Goal: Task Accomplishment & Management: Manage account settings

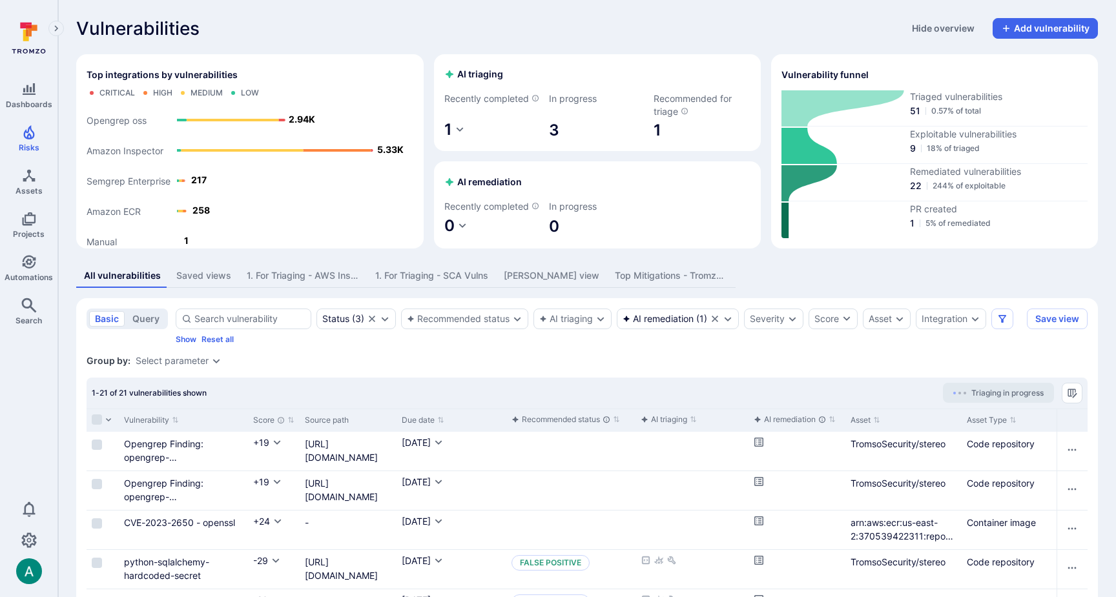
click at [822, 288] on div "All vulnerabilities Saved views 1. For Triaging - AWS Inspector 1. For Triaging…" at bounding box center [586, 276] width 1021 height 24
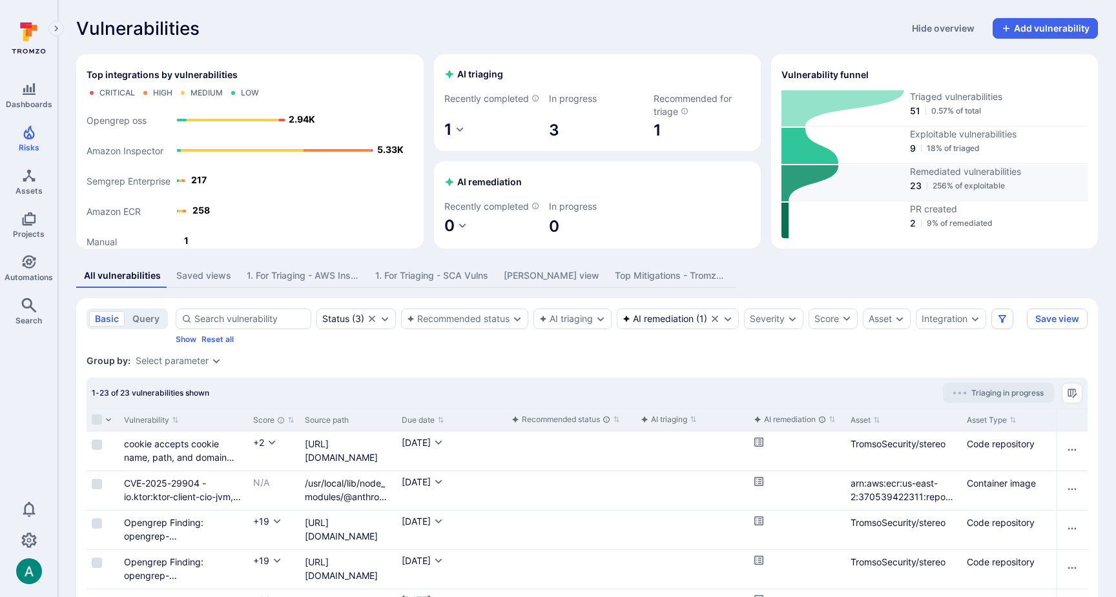
click at [915, 190] on span "23" at bounding box center [916, 185] width 12 height 13
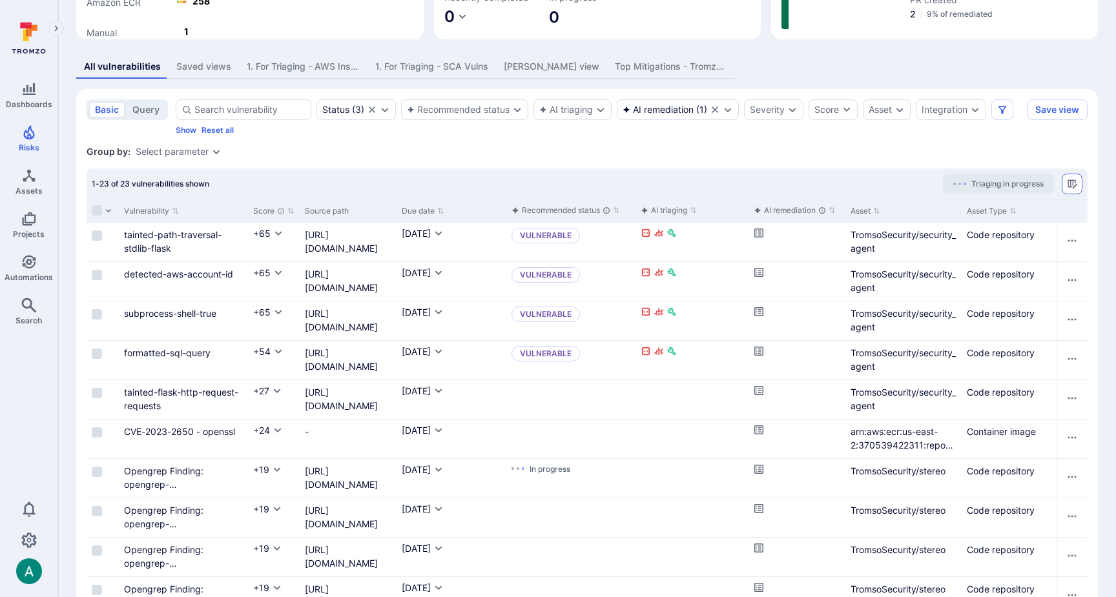
click at [1072, 189] on icon "Manage columns" at bounding box center [1072, 184] width 10 height 10
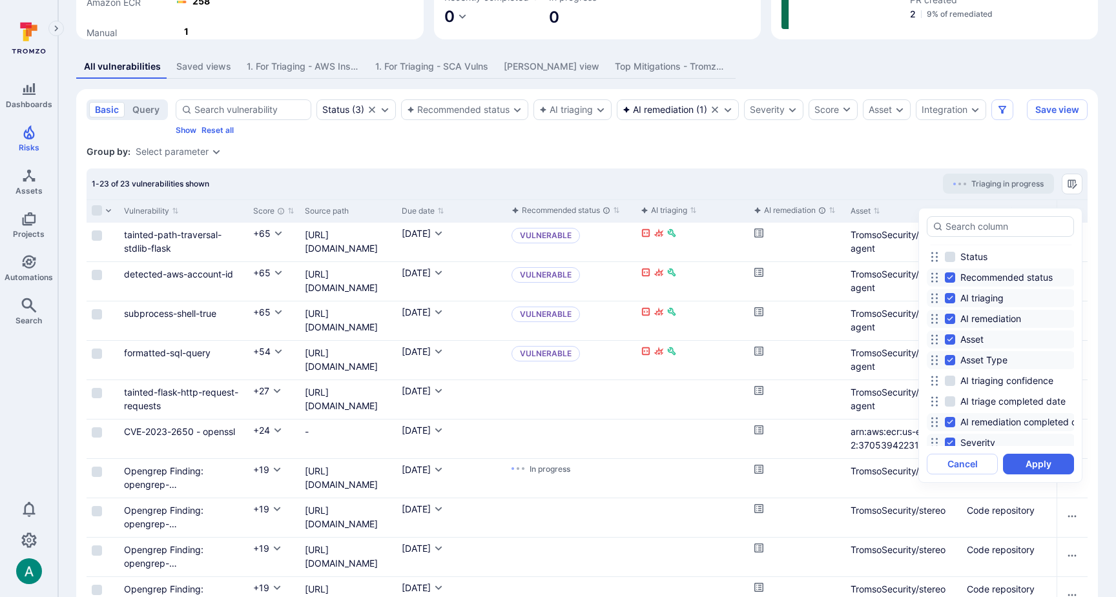
scroll to position [96, 0]
click at [947, 422] on input "AI remediation completed date" at bounding box center [950, 421] width 10 height 10
drag, startPoint x: 938, startPoint y: 422, endPoint x: 938, endPoint y: 340, distance: 82.0
click at [938, 340] on icon at bounding box center [934, 339] width 10 height 10
click at [950, 338] on input "AI remediation completed date" at bounding box center [950, 338] width 10 height 10
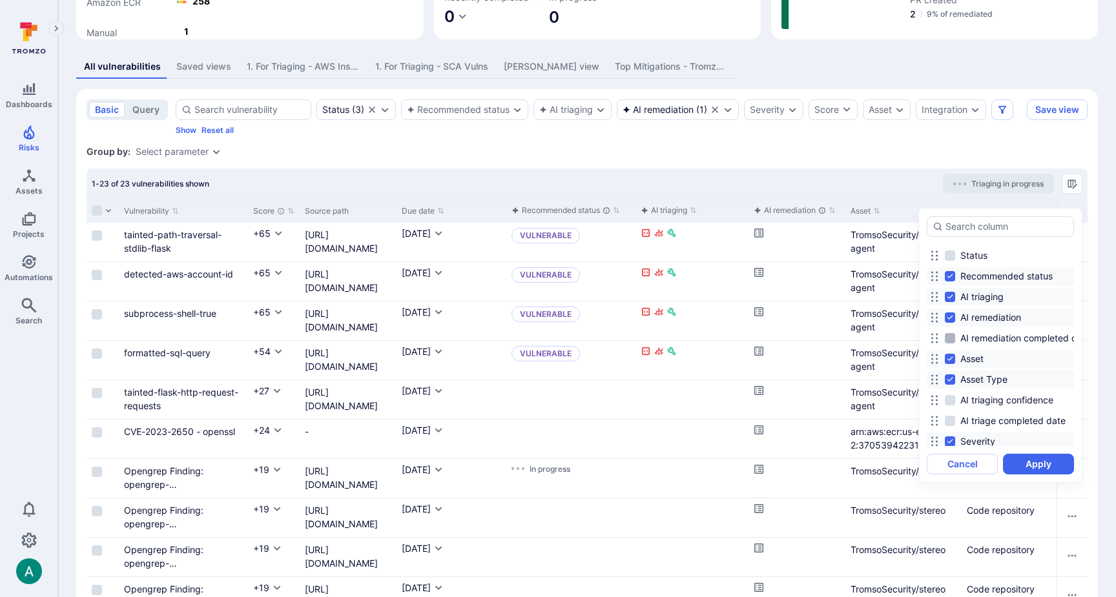
checkbox input "true"
click at [1039, 460] on button "Apply" at bounding box center [1038, 464] width 71 height 21
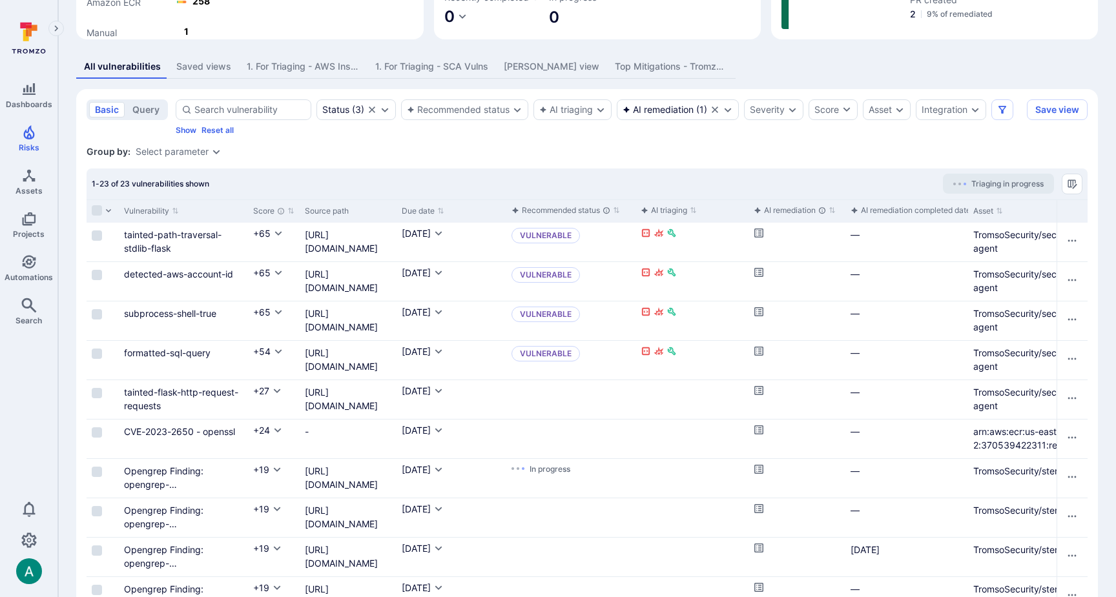
click at [934, 217] on div "AI remediation completed date" at bounding box center [910, 210] width 120 height 13
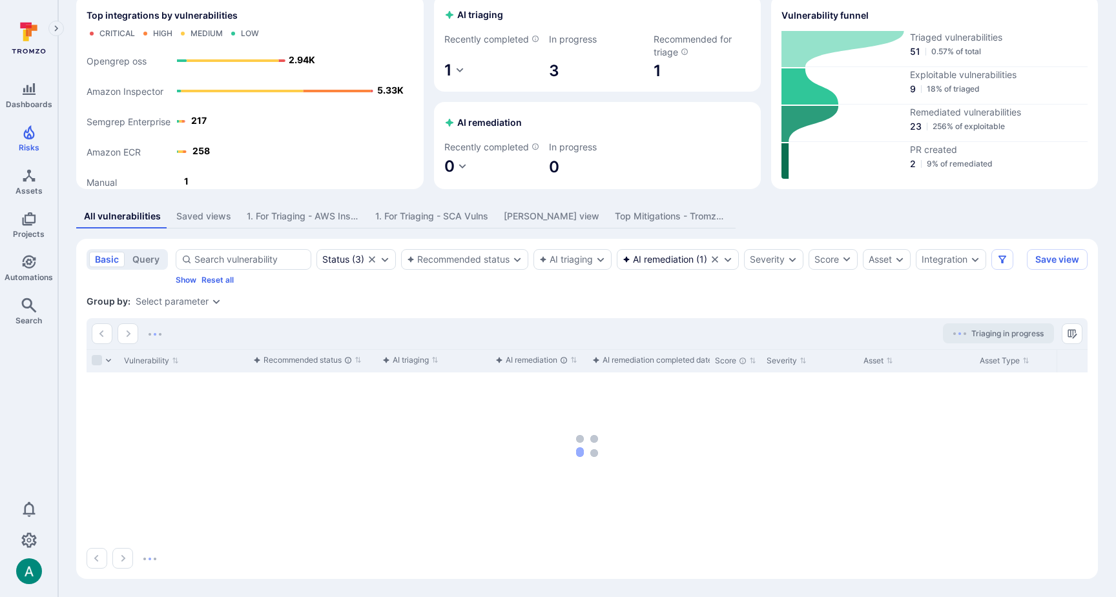
scroll to position [73, 0]
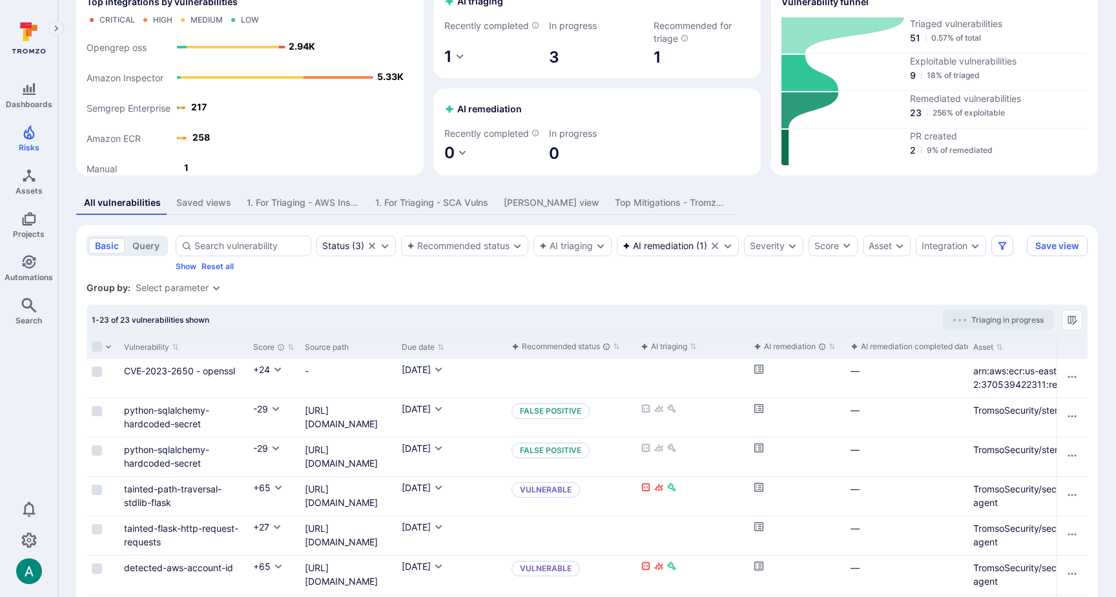
click at [907, 353] on div "AI remediation completed date" at bounding box center [910, 346] width 120 height 13
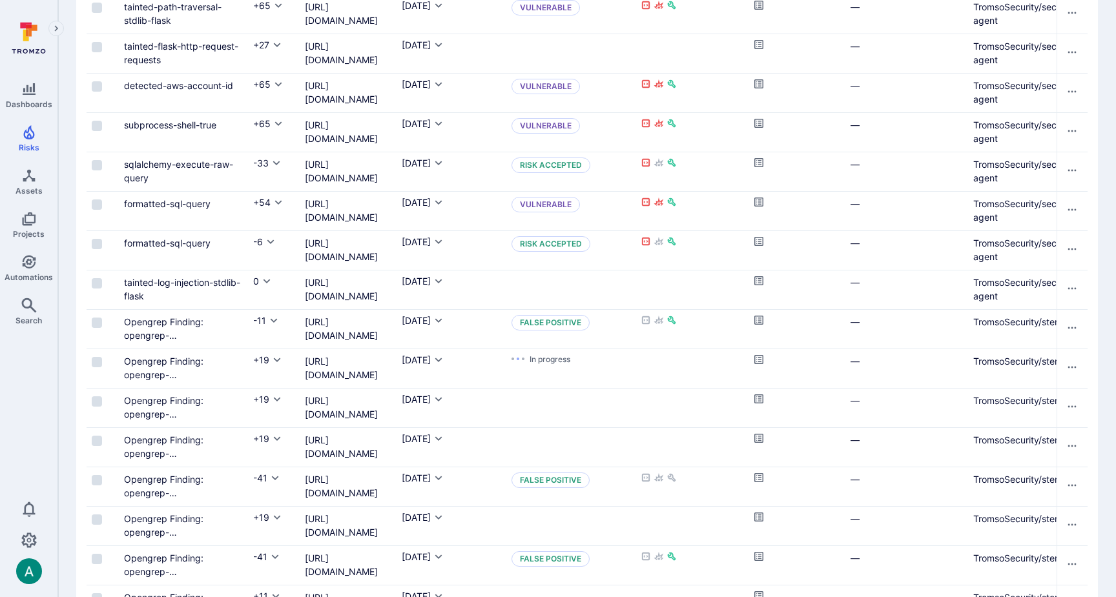
scroll to position [782, 0]
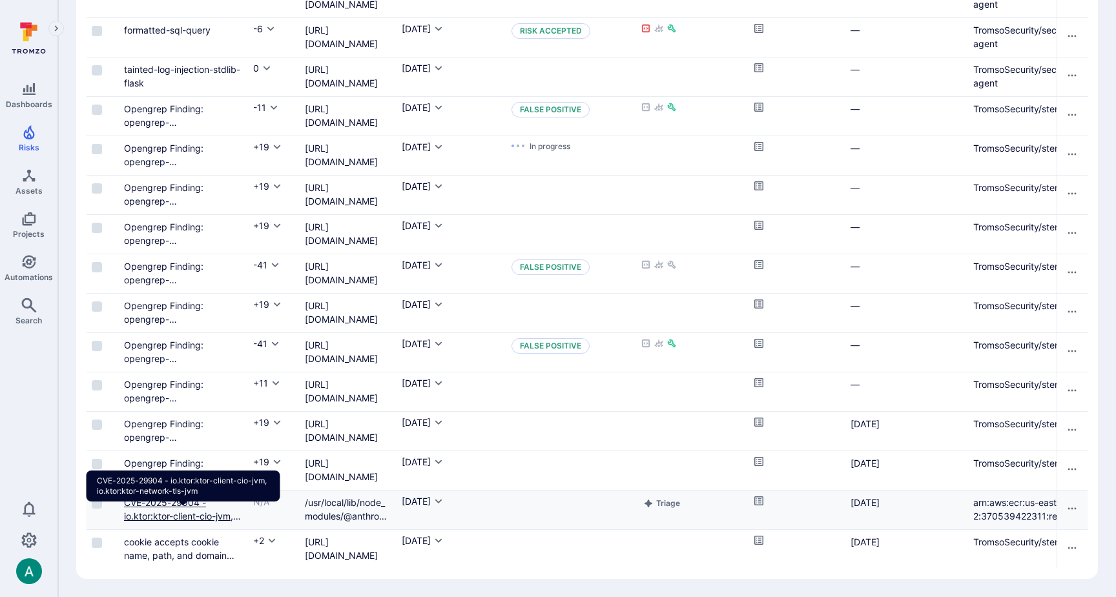
click at [148, 503] on link "CVE-2025-29904 - io.ktor:ktor-client-cio-jvm, io.ktor:ktor-network-tls-jvm" at bounding box center [182, 516] width 117 height 38
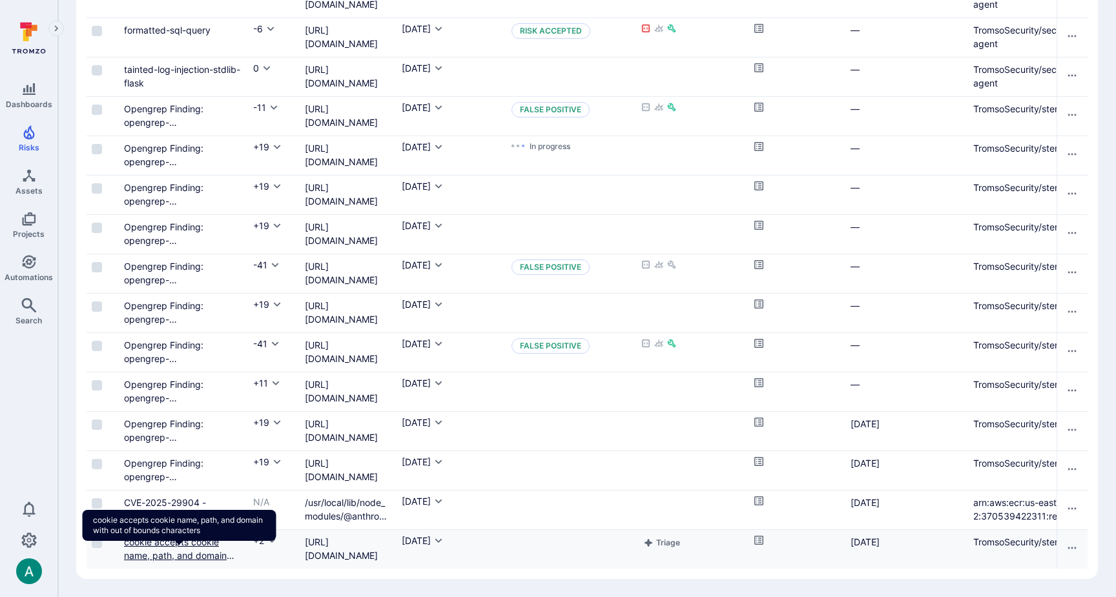
click at [154, 546] on link "cookie accepts cookie name, path, and domain with out of bounds characters" at bounding box center [179, 563] width 110 height 52
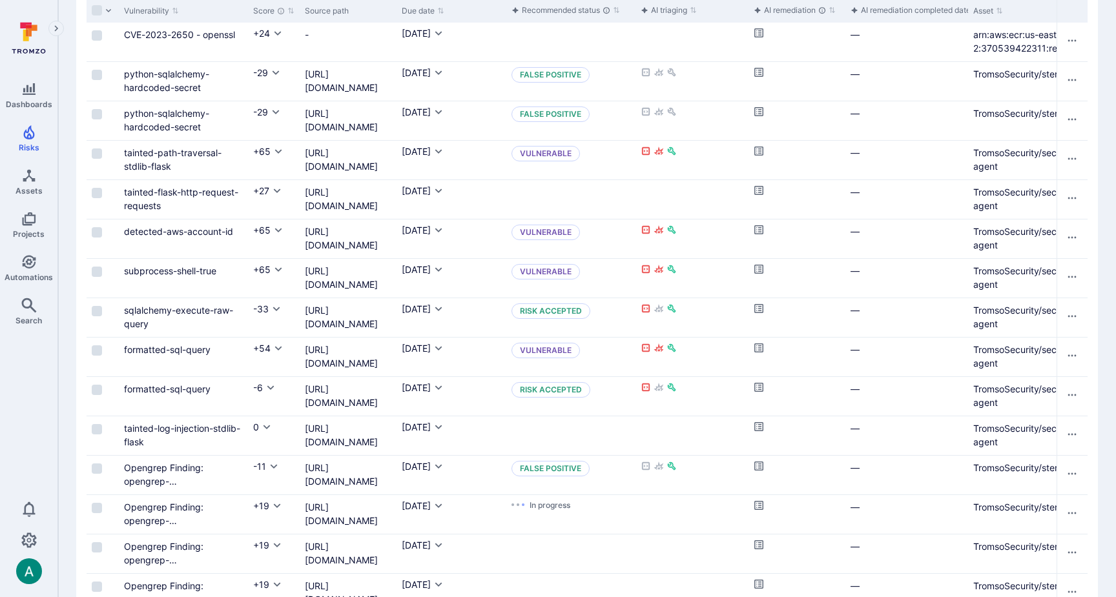
scroll to position [0, 0]
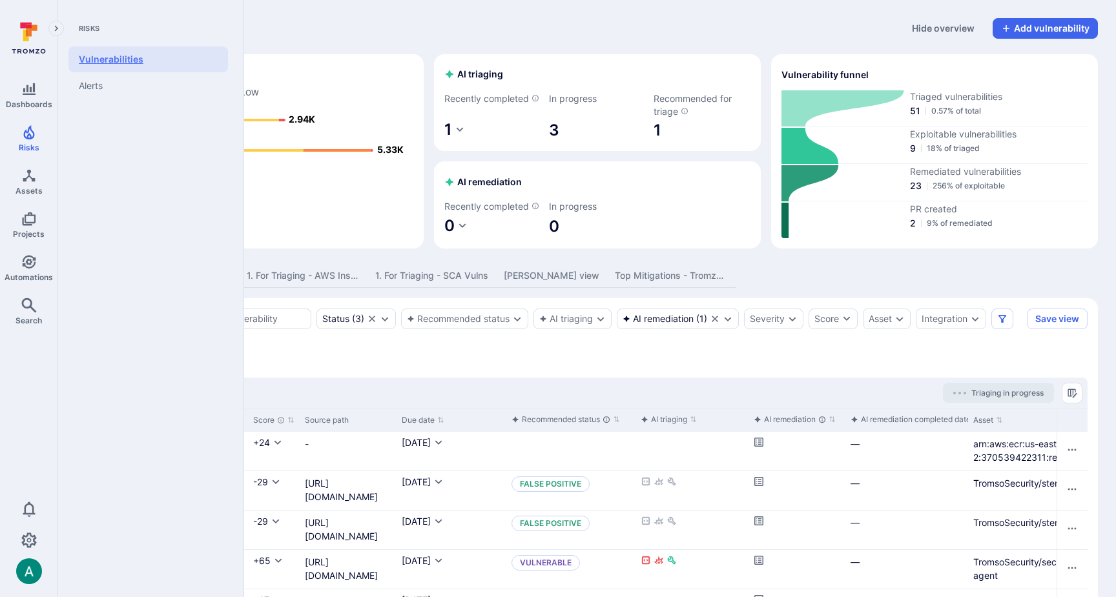
click at [90, 50] on link "Vulnerabilities" at bounding box center [147, 59] width 159 height 26
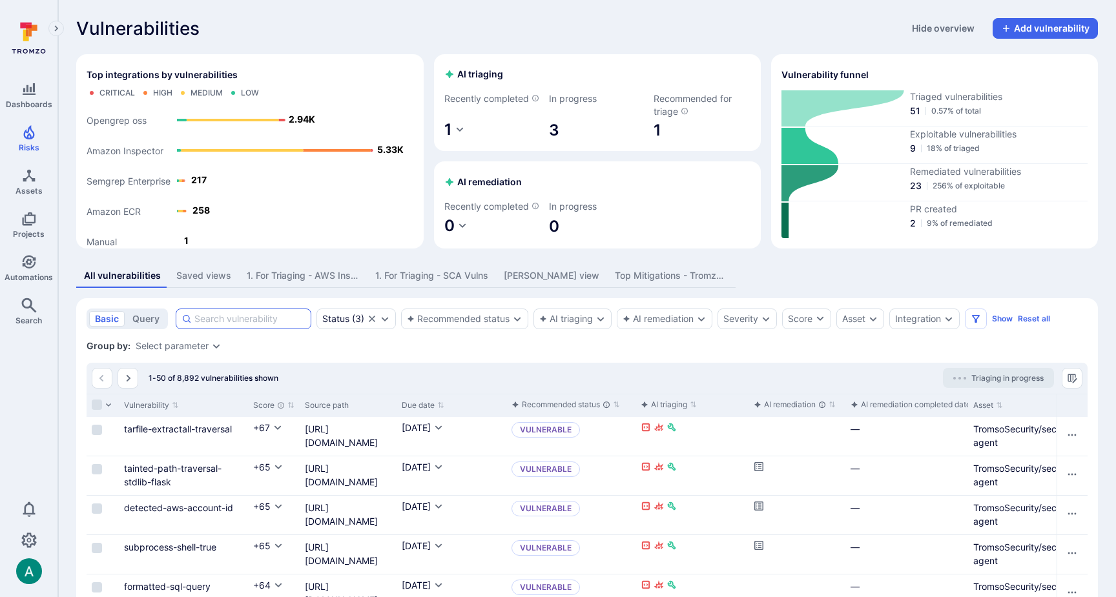
click at [227, 325] on input at bounding box center [249, 318] width 111 height 13
paste input "Prototype Pollution in lodash"
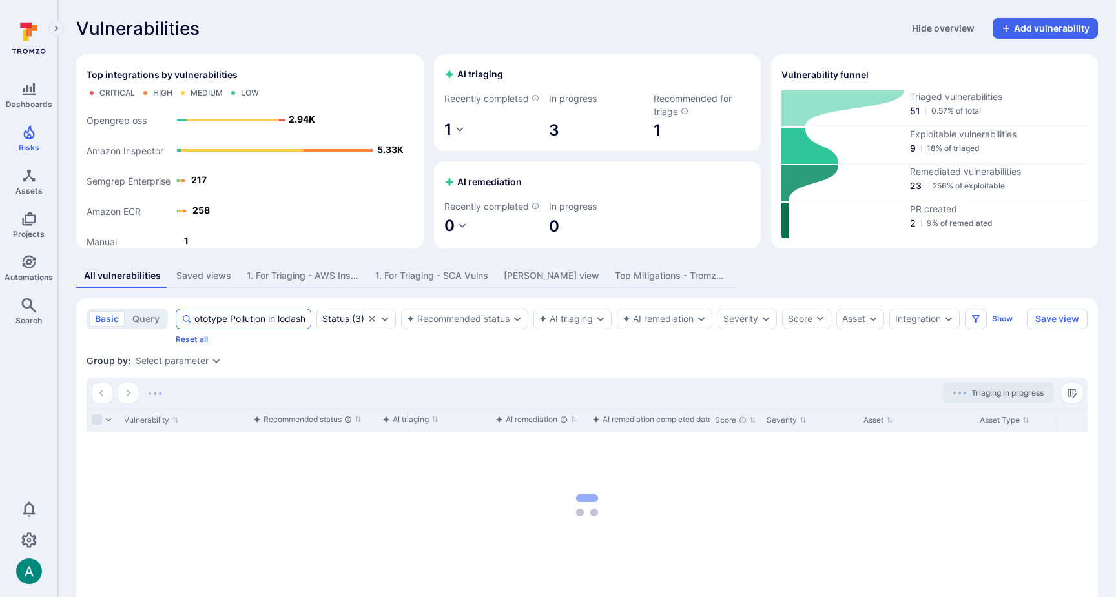
type input "Prototype Pollution in lodash"
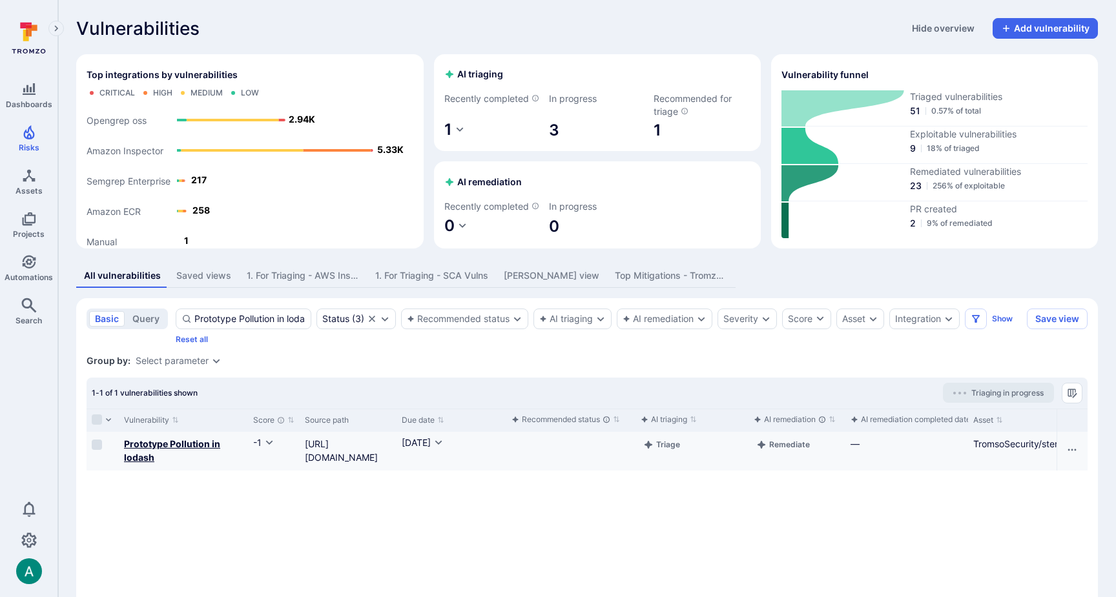
click at [157, 454] on b "Prototype Pollution in lodash" at bounding box center [172, 450] width 96 height 25
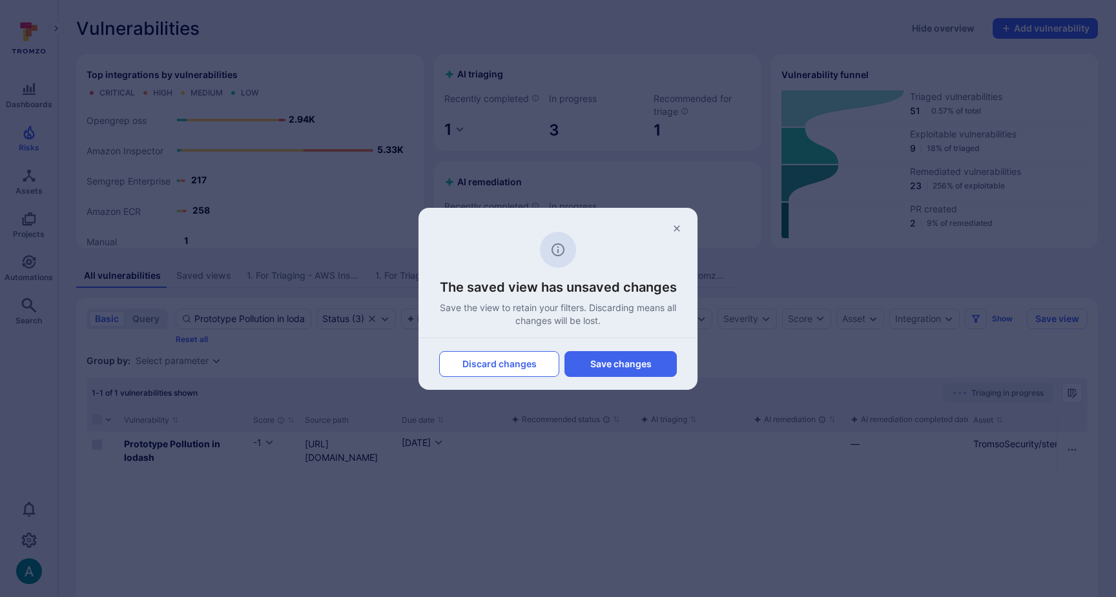
click at [492, 363] on button "Discard changes" at bounding box center [499, 364] width 120 height 26
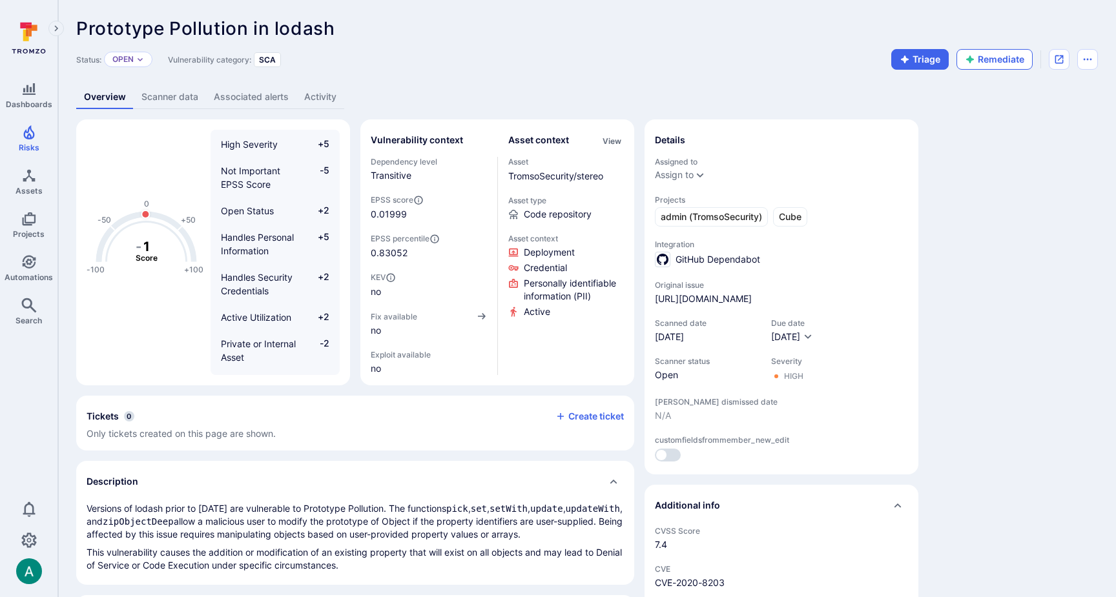
click at [990, 56] on button "Remediate" at bounding box center [994, 59] width 76 height 21
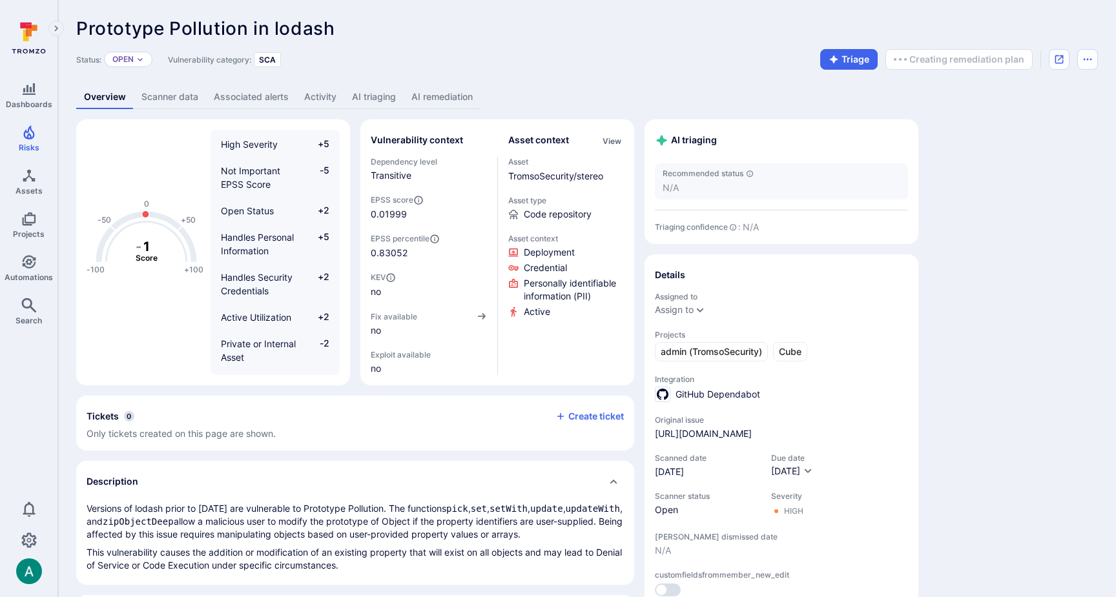
scroll to position [8, 0]
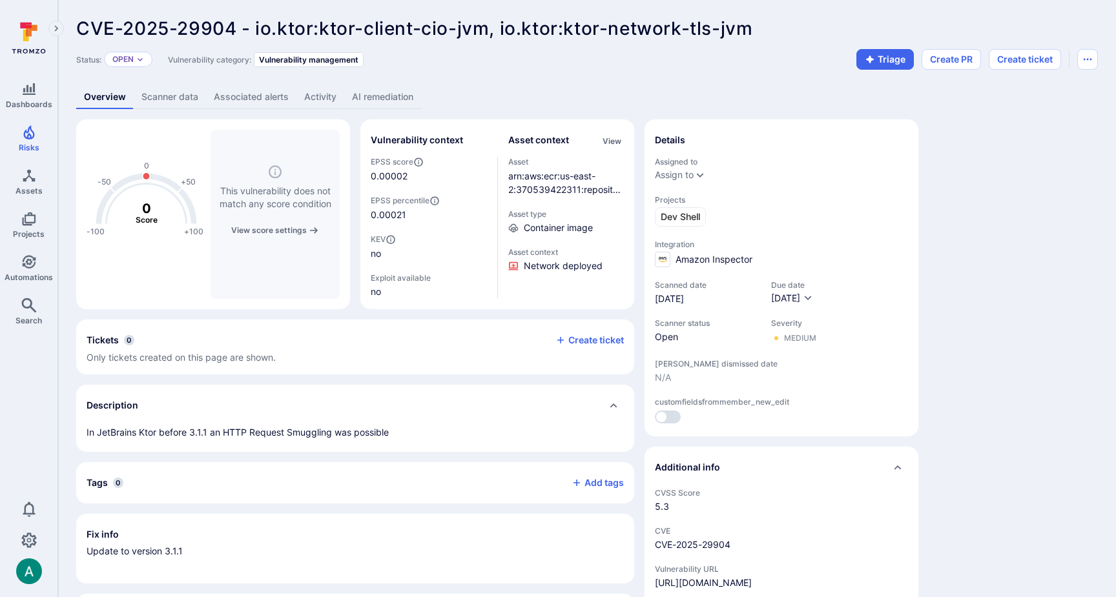
click at [390, 97] on link "AI remediation" at bounding box center [382, 97] width 77 height 24
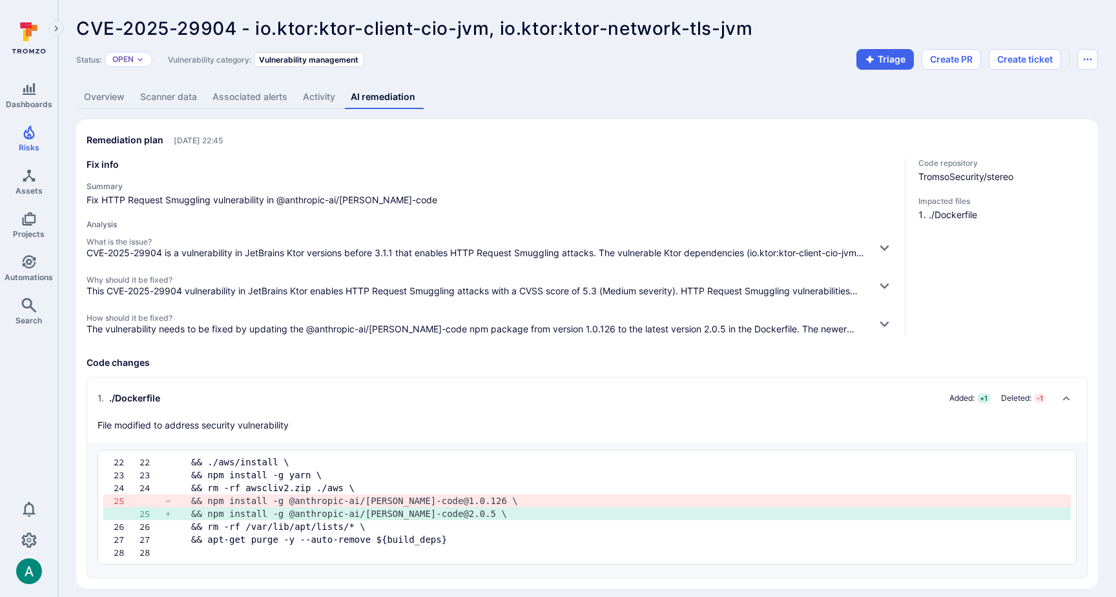
scroll to position [8, 0]
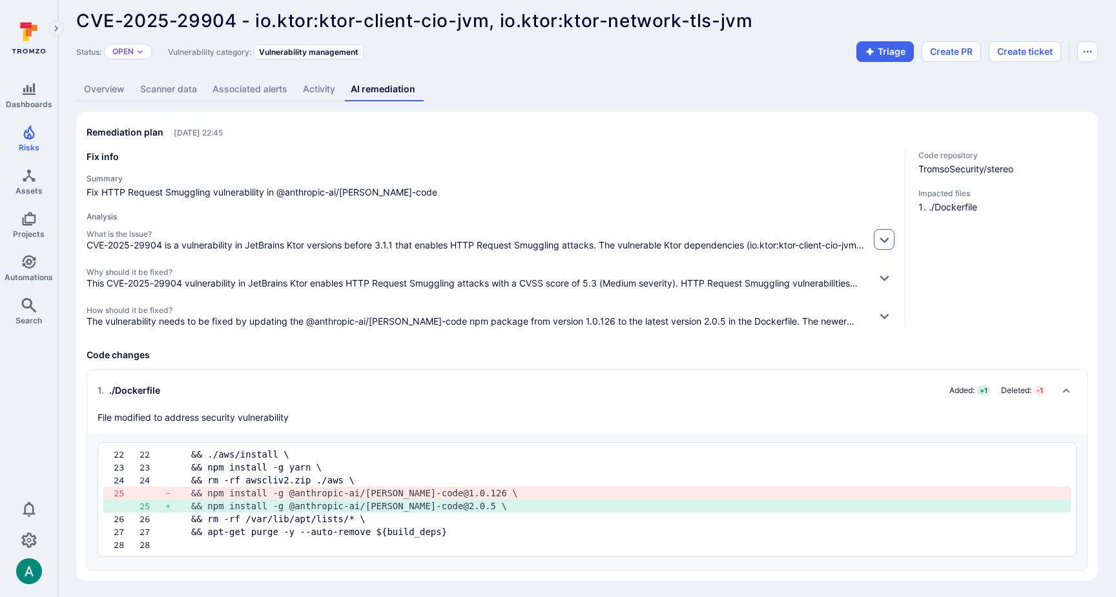
click at [880, 236] on icon "button" at bounding box center [884, 240] width 14 height 14
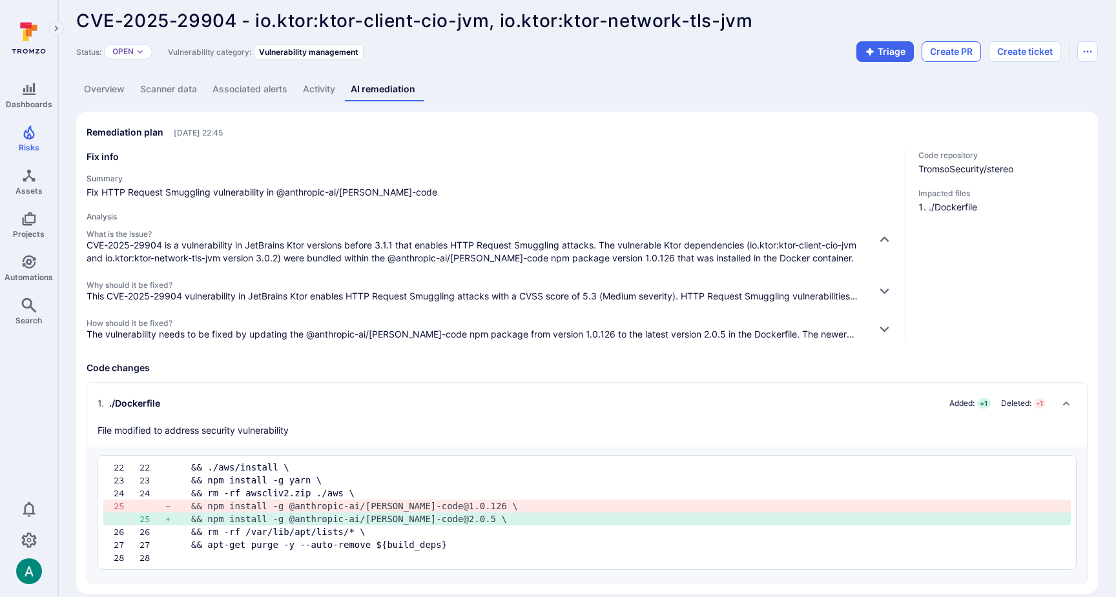
click at [936, 52] on button "Create PR" at bounding box center [950, 51] width 59 height 21
click at [879, 288] on icon "button" at bounding box center [884, 291] width 14 height 14
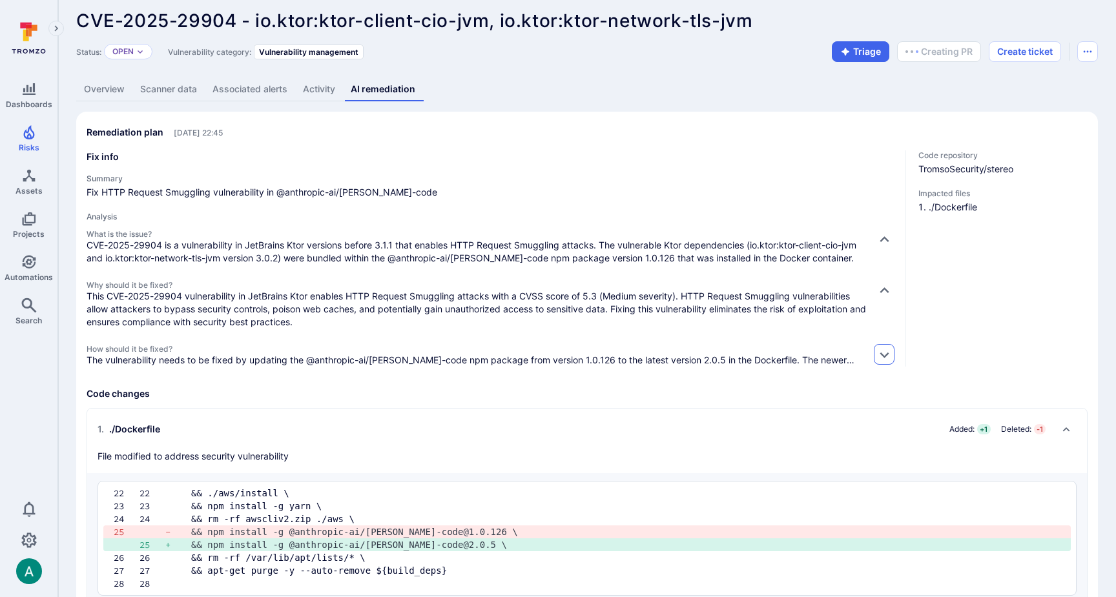
click at [881, 349] on icon "button" at bounding box center [884, 355] width 14 height 14
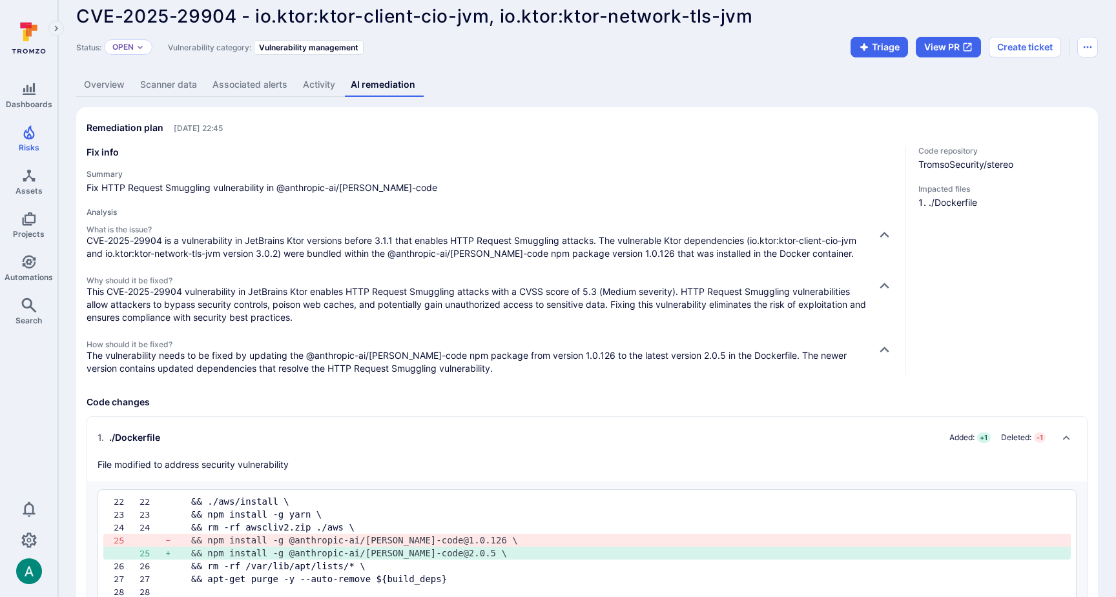
scroll to position [14, 0]
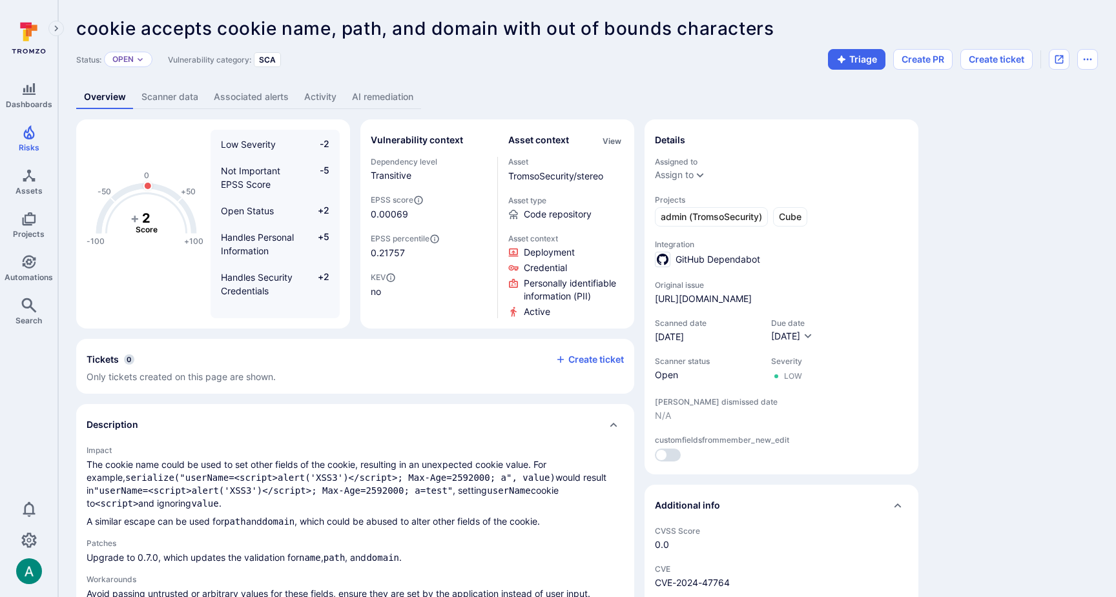
click at [394, 94] on link "AI remediation" at bounding box center [382, 97] width 77 height 24
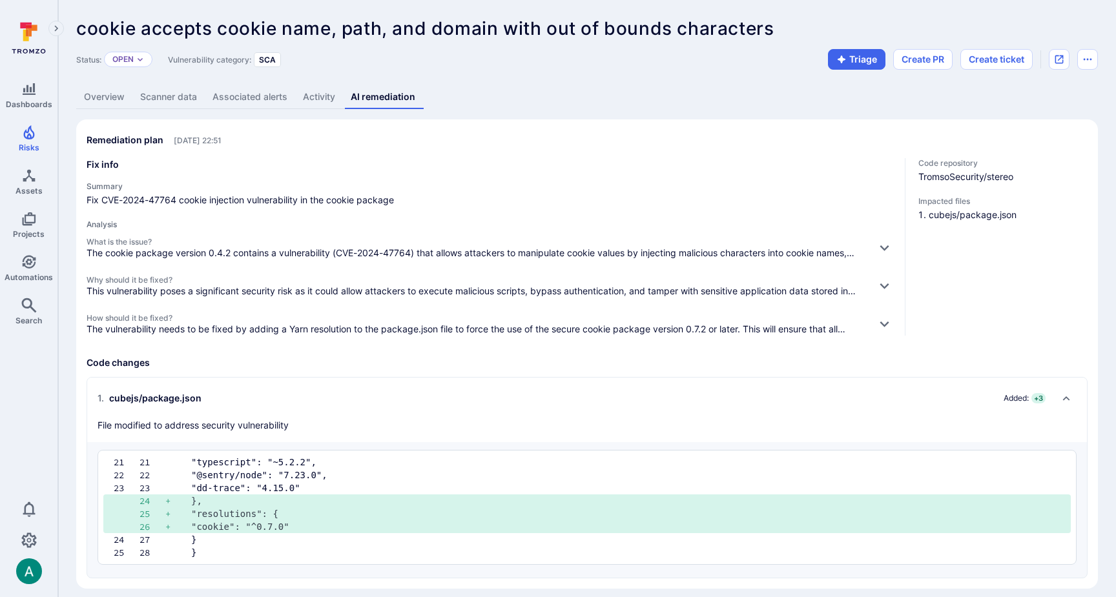
scroll to position [1, 0]
click at [878, 244] on icon "button" at bounding box center [884, 247] width 14 height 14
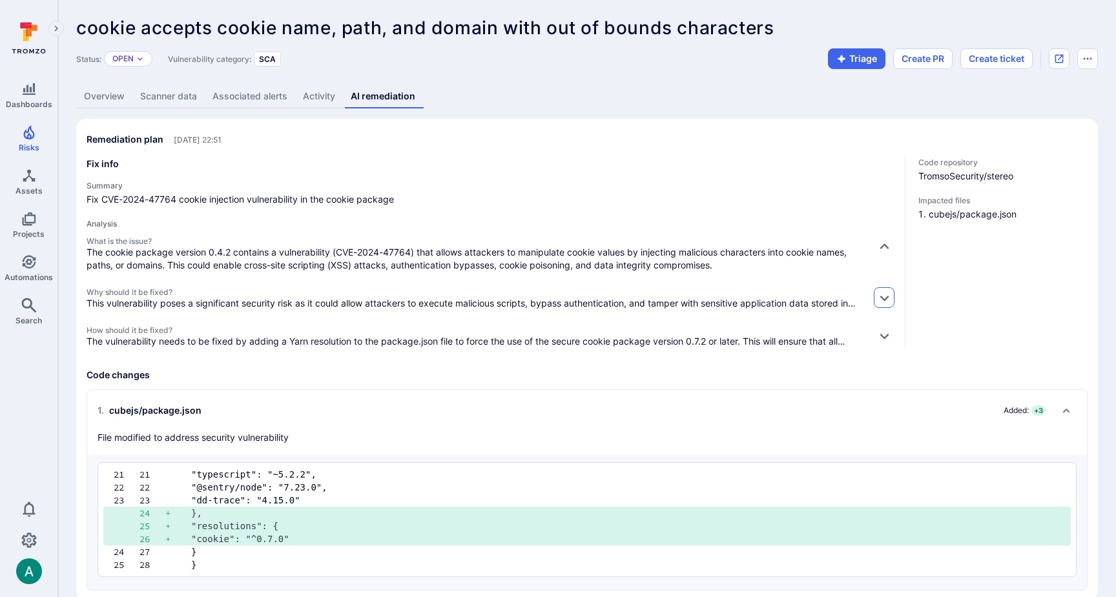
click at [879, 298] on icon "button" at bounding box center [884, 298] width 14 height 14
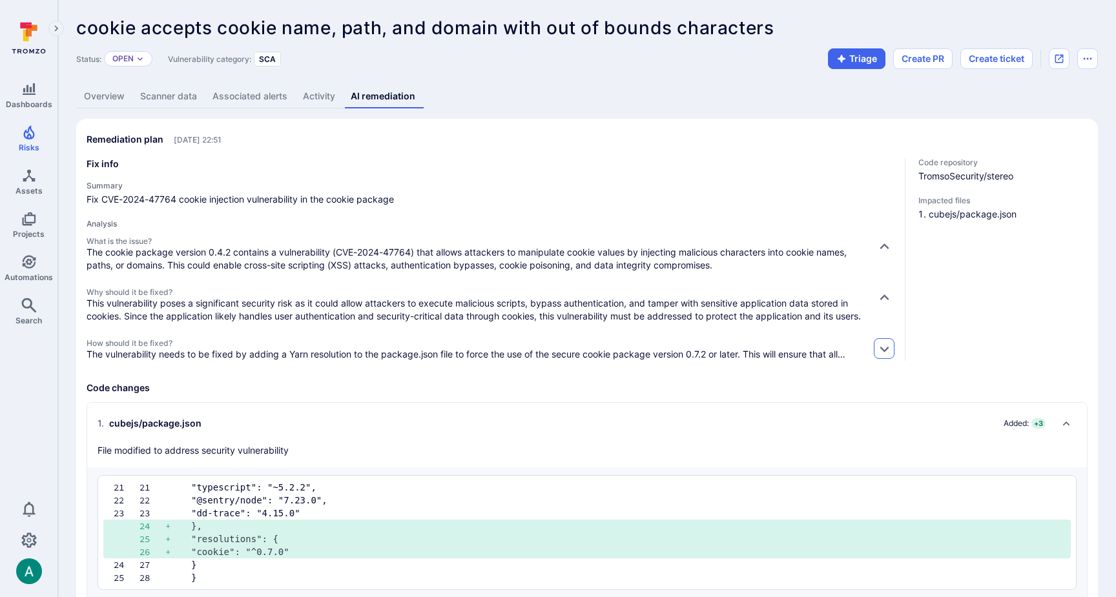
click at [878, 356] on icon "button" at bounding box center [884, 349] width 14 height 14
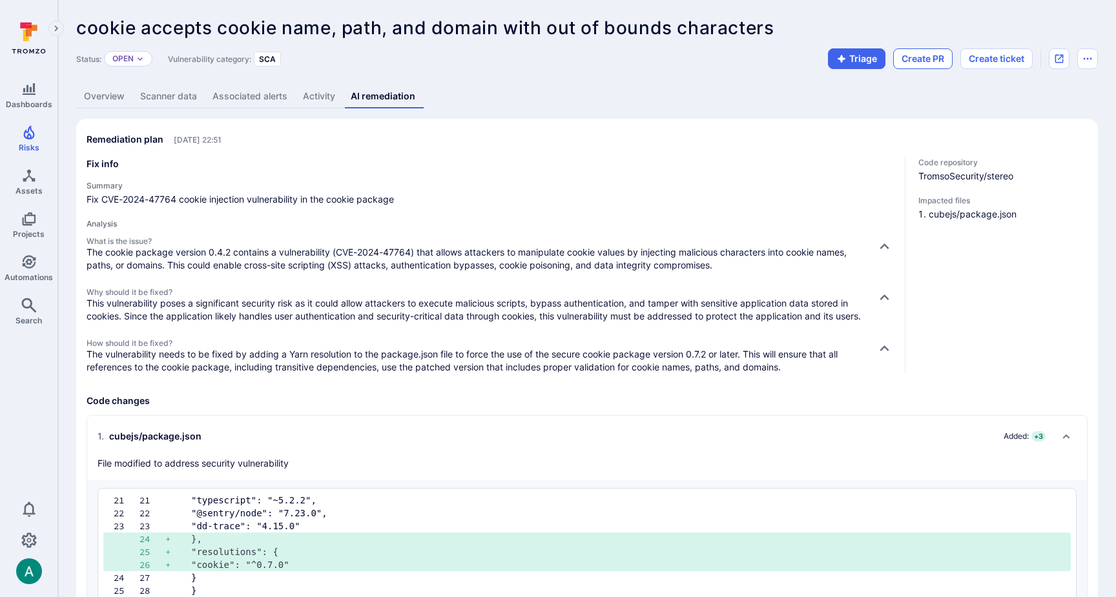
click at [913, 56] on button "Create PR" at bounding box center [922, 58] width 59 height 21
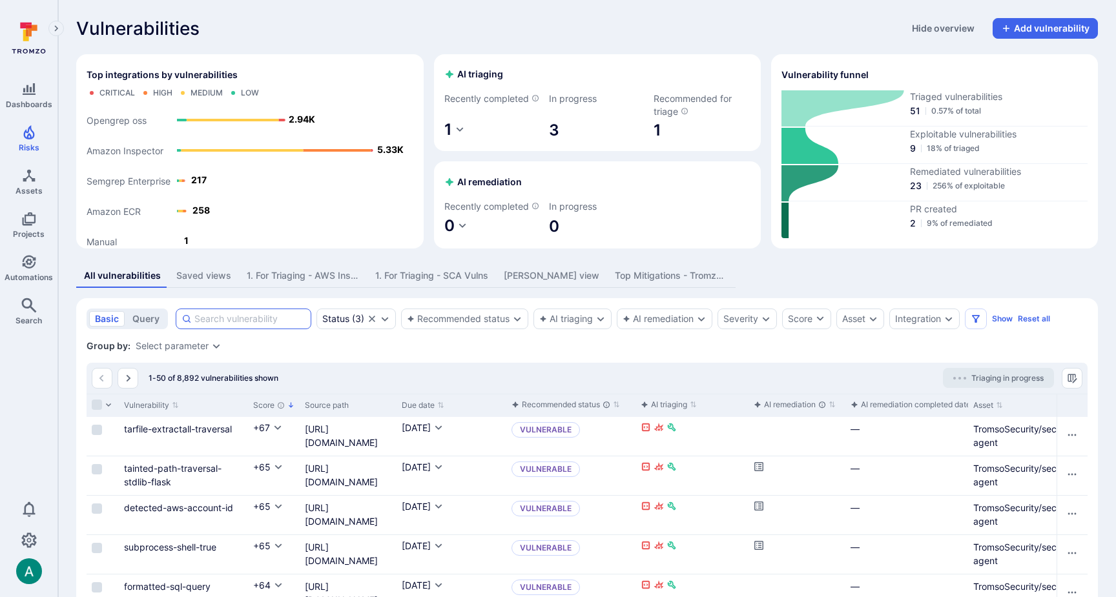
click at [229, 325] on input at bounding box center [249, 318] width 111 height 13
click at [226, 325] on input at bounding box center [249, 318] width 111 height 13
paste input "@babel/runtime"
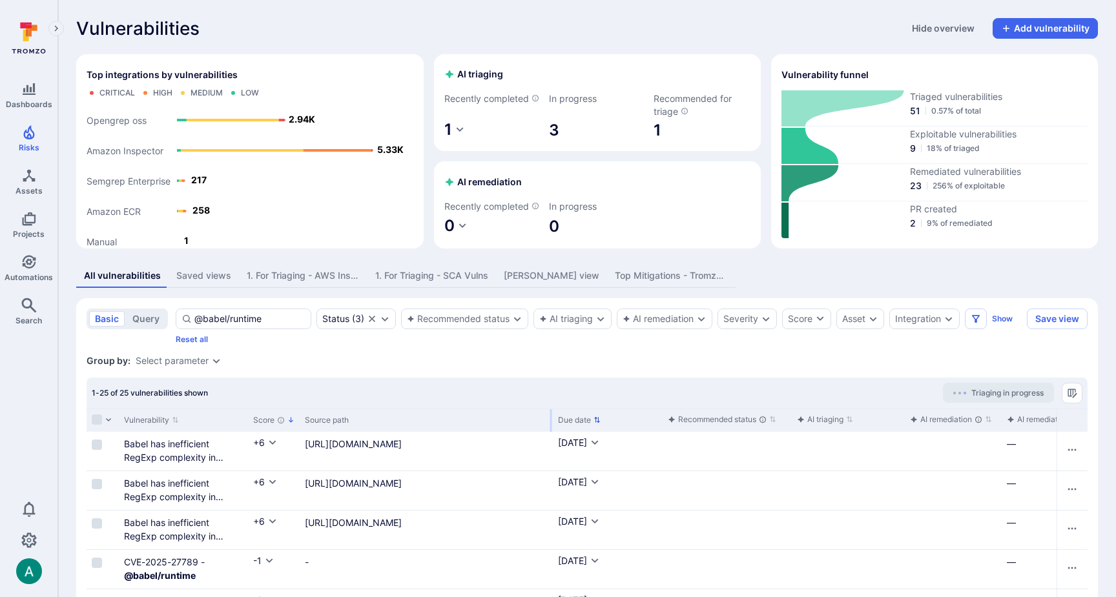
drag, startPoint x: 393, startPoint y: 433, endPoint x: 549, endPoint y: 430, distance: 156.3
click at [550, 430] on div at bounding box center [551, 420] width 2 height 23
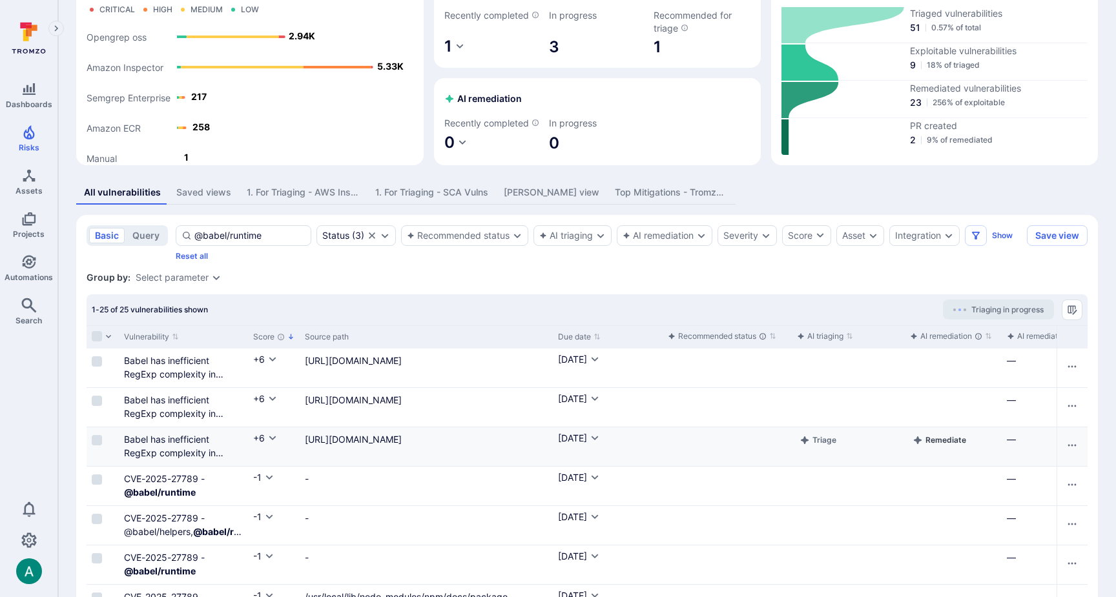
scroll to position [77, 0]
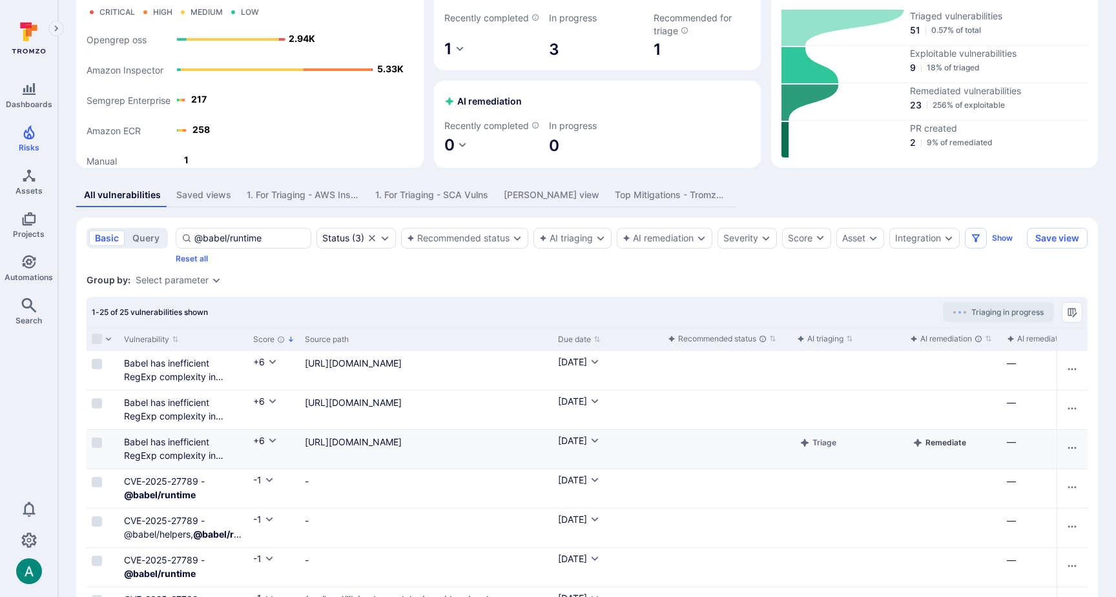
click at [957, 451] on button "Remediate" at bounding box center [939, 442] width 59 height 15
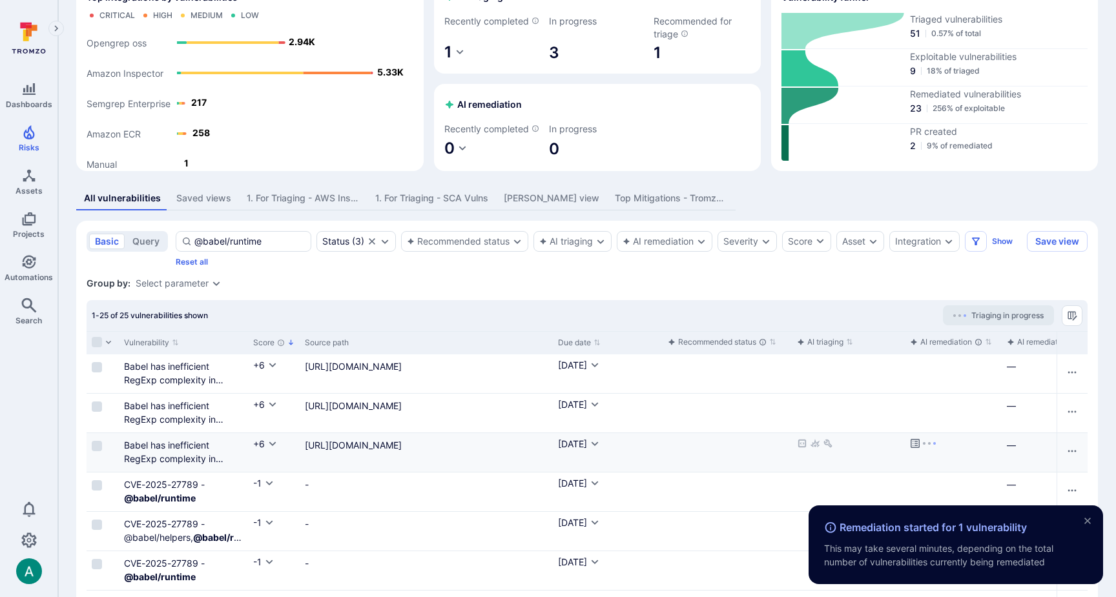
scroll to position [78, 0]
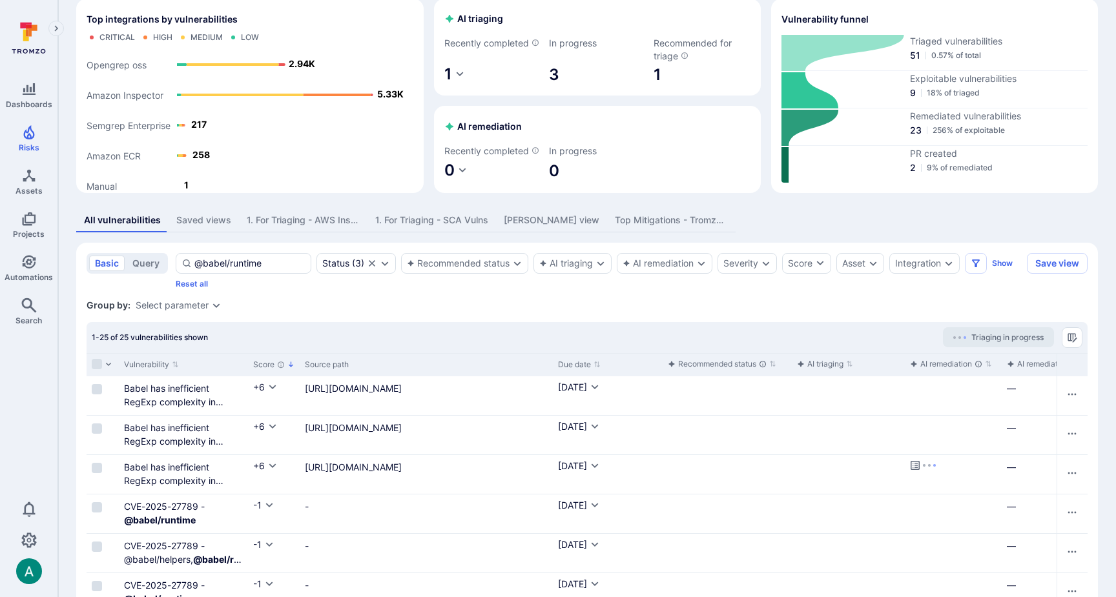
scroll to position [76, 0]
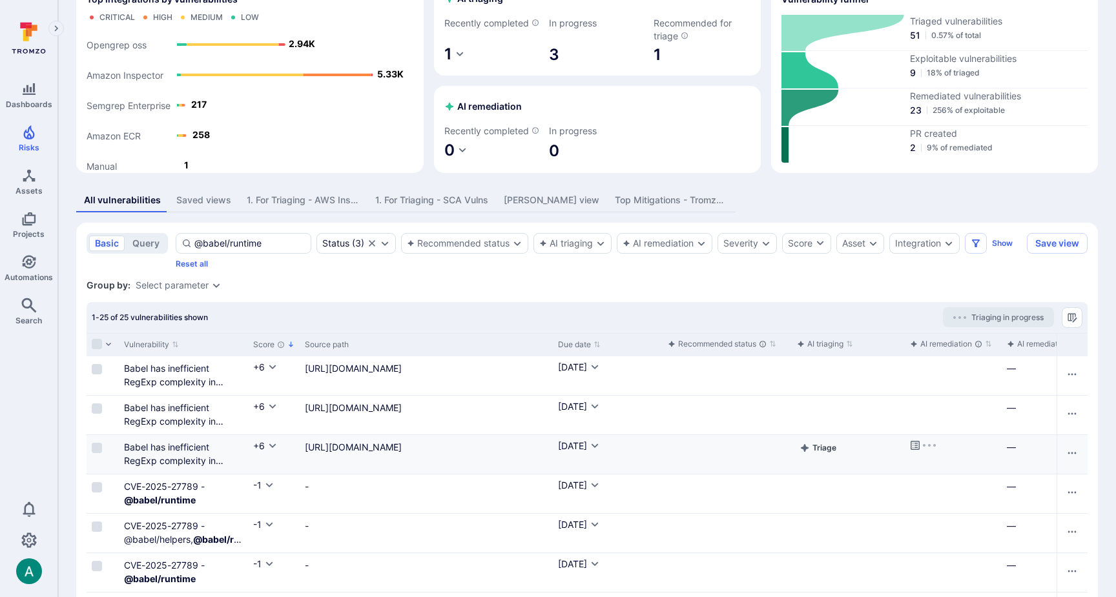
click at [808, 452] on icon "Cell for aiCtx" at bounding box center [805, 448] width 8 height 8
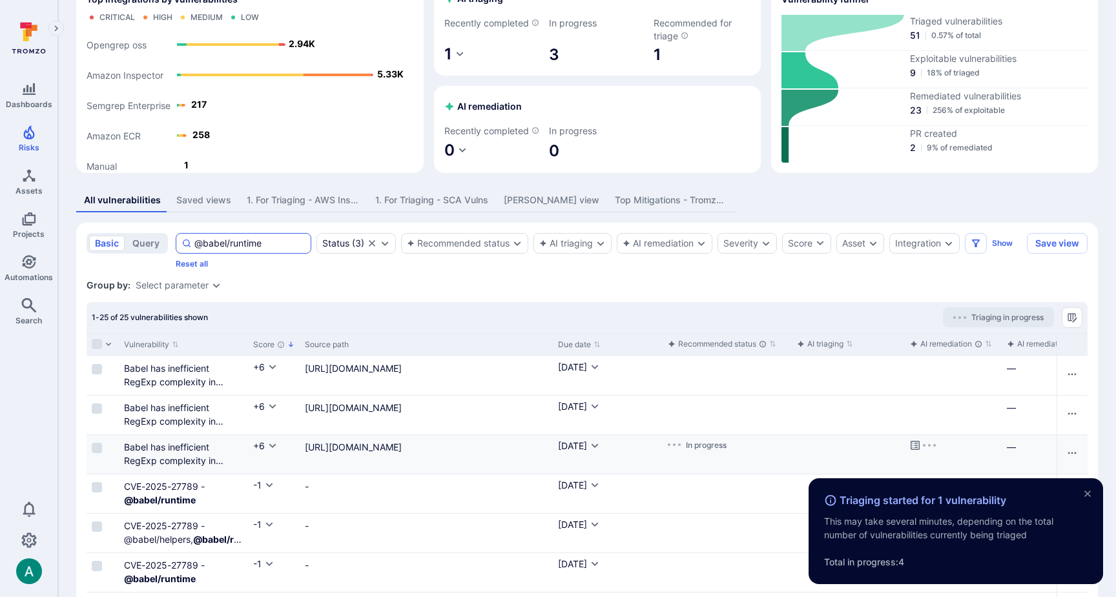
click at [233, 250] on input "@babel/runtime" at bounding box center [249, 243] width 111 height 13
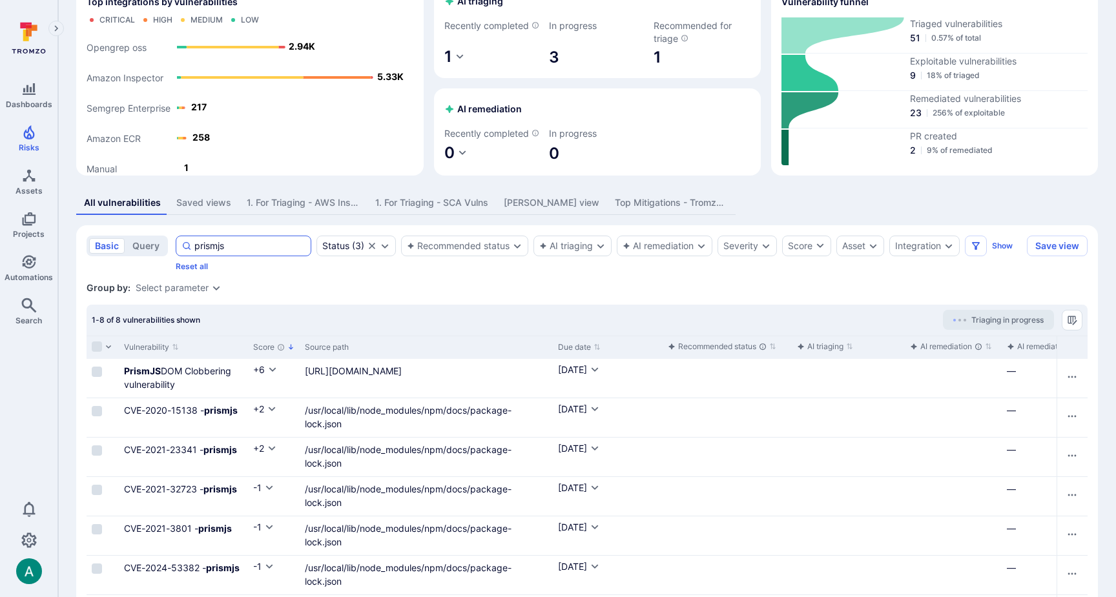
scroll to position [76, 0]
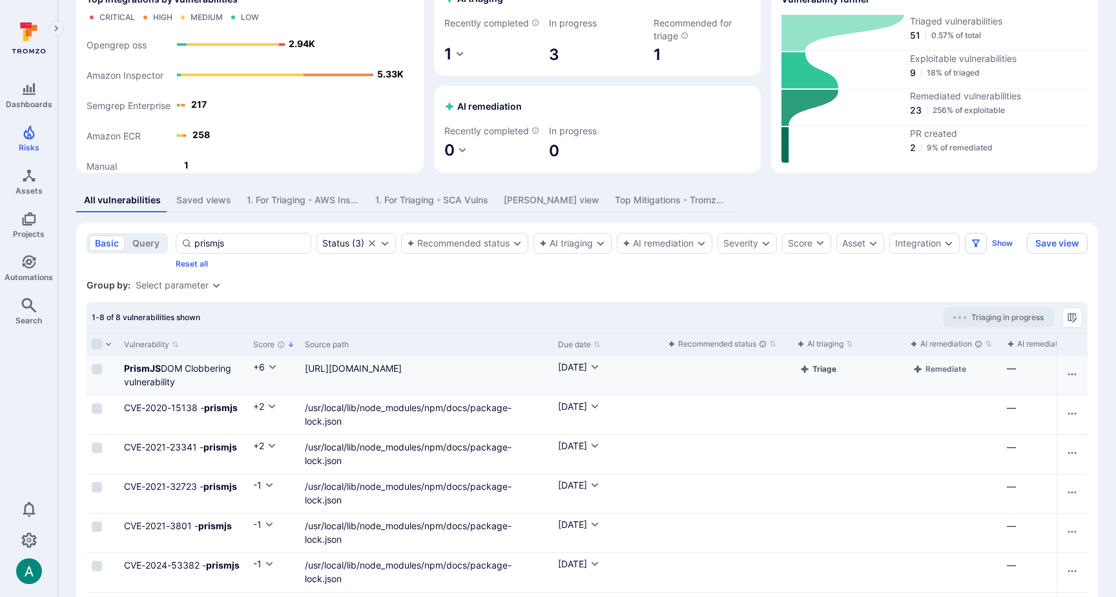
click at [808, 374] on icon "Cell for aiCtx" at bounding box center [804, 369] width 10 height 10
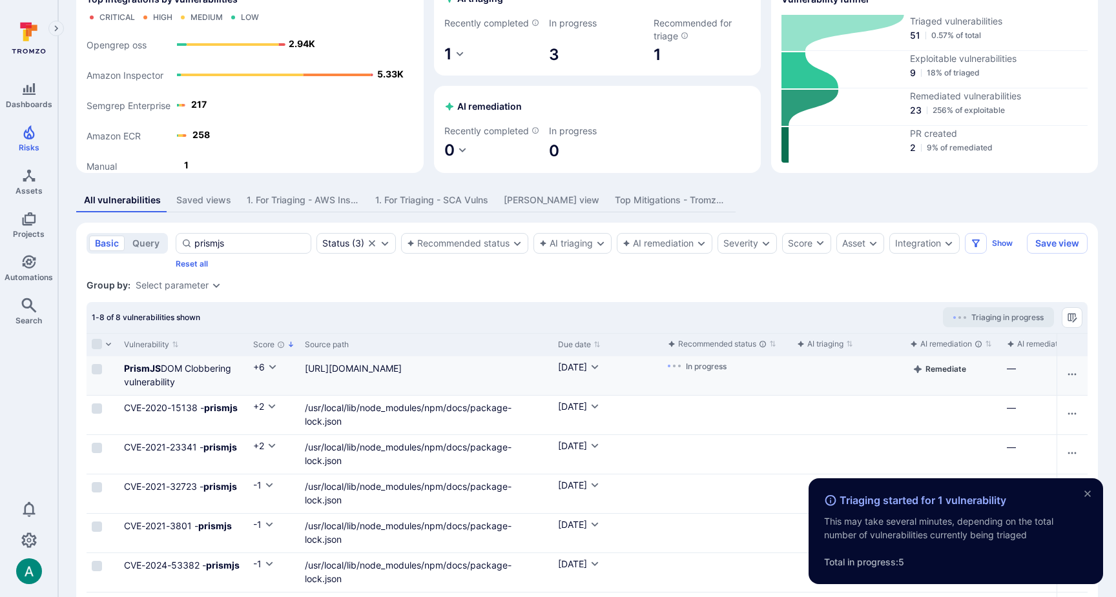
click at [951, 377] on button "Remediate" at bounding box center [939, 369] width 59 height 15
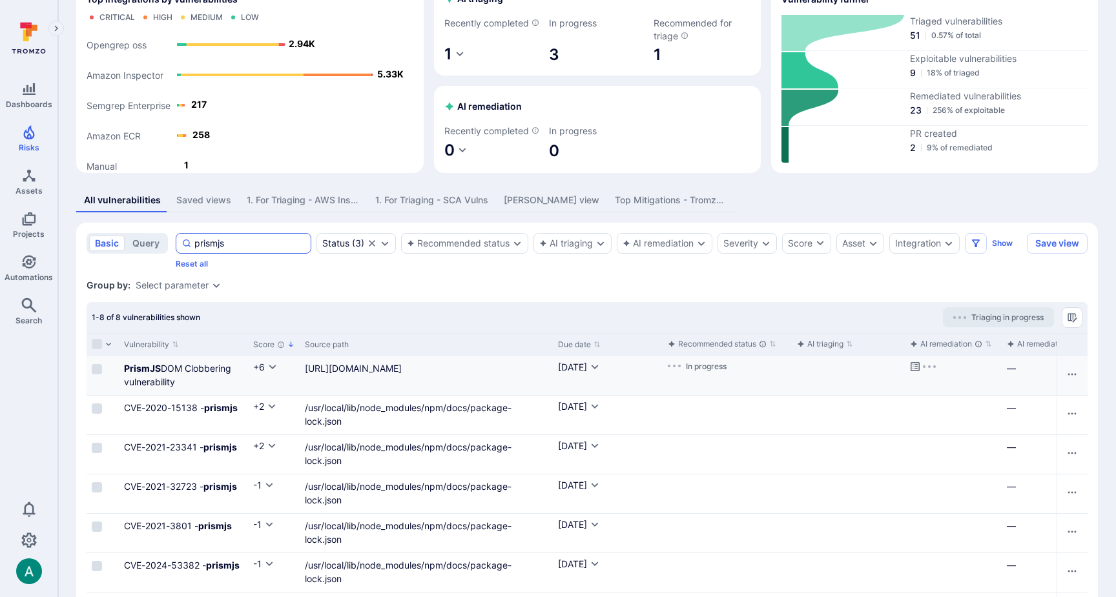
drag, startPoint x: 241, startPoint y: 267, endPoint x: 240, endPoint y: 258, distance: 8.5
click at [240, 254] on div "prismjs" at bounding box center [244, 243] width 136 height 21
click at [240, 250] on input "prismjs" at bounding box center [249, 243] width 111 height 13
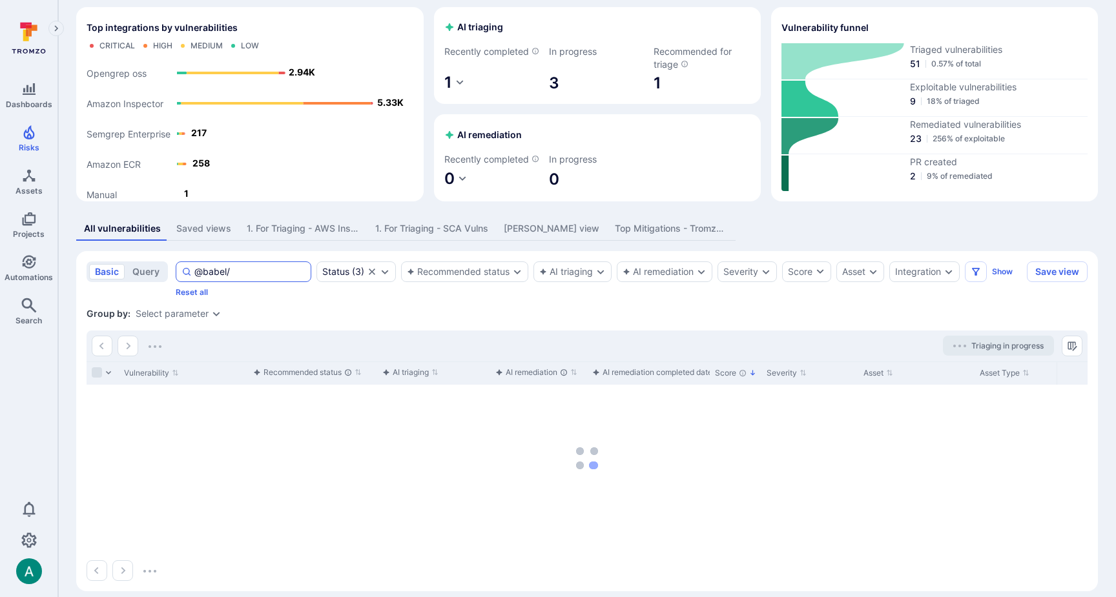
scroll to position [73, 0]
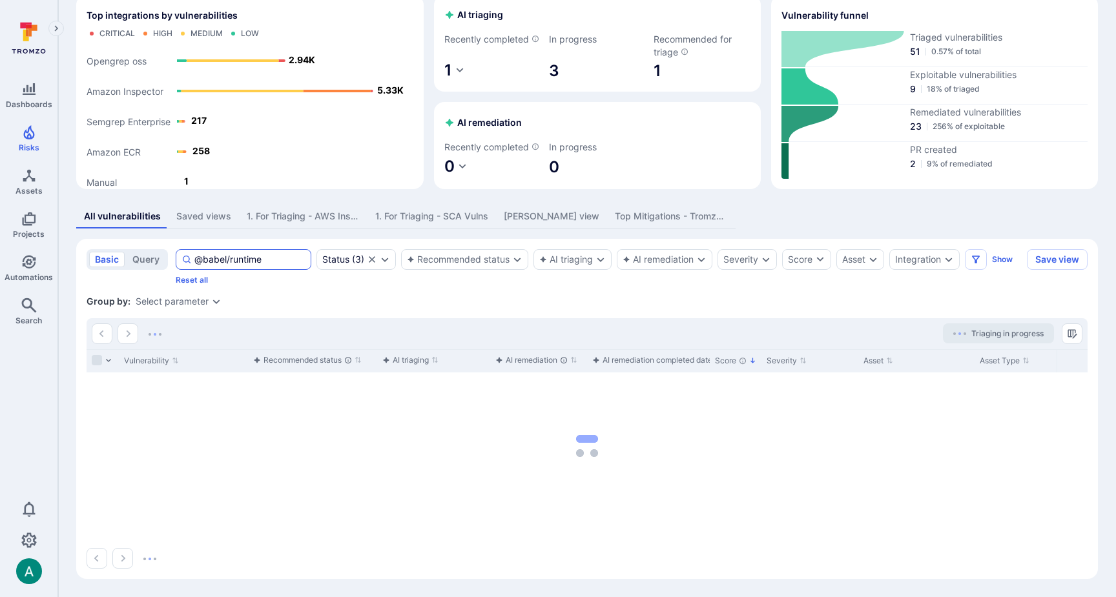
scroll to position [72, 0]
click at [941, 258] on div "Integration" at bounding box center [918, 259] width 46 height 10
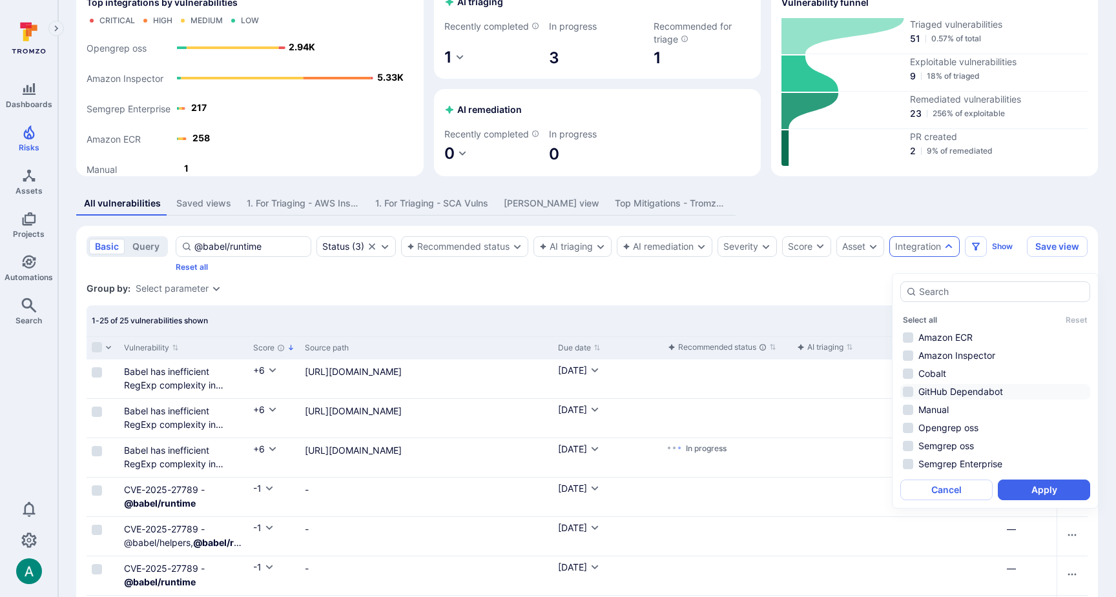
click at [965, 389] on li "GitHub Dependabot" at bounding box center [995, 391] width 190 height 15
click at [1041, 486] on button "Apply" at bounding box center [1044, 490] width 92 height 21
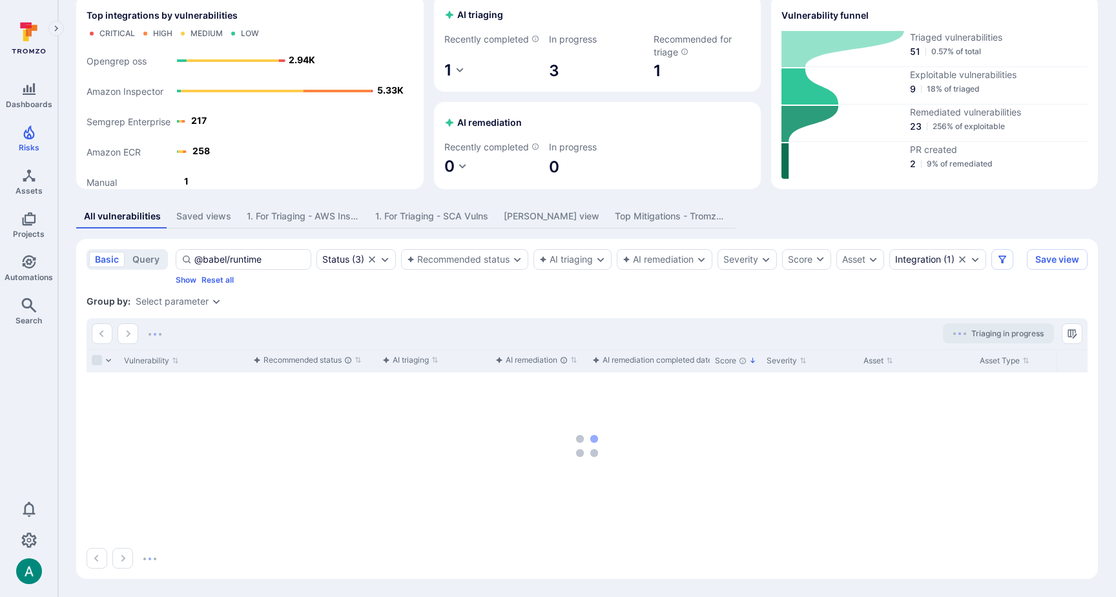
scroll to position [47, 0]
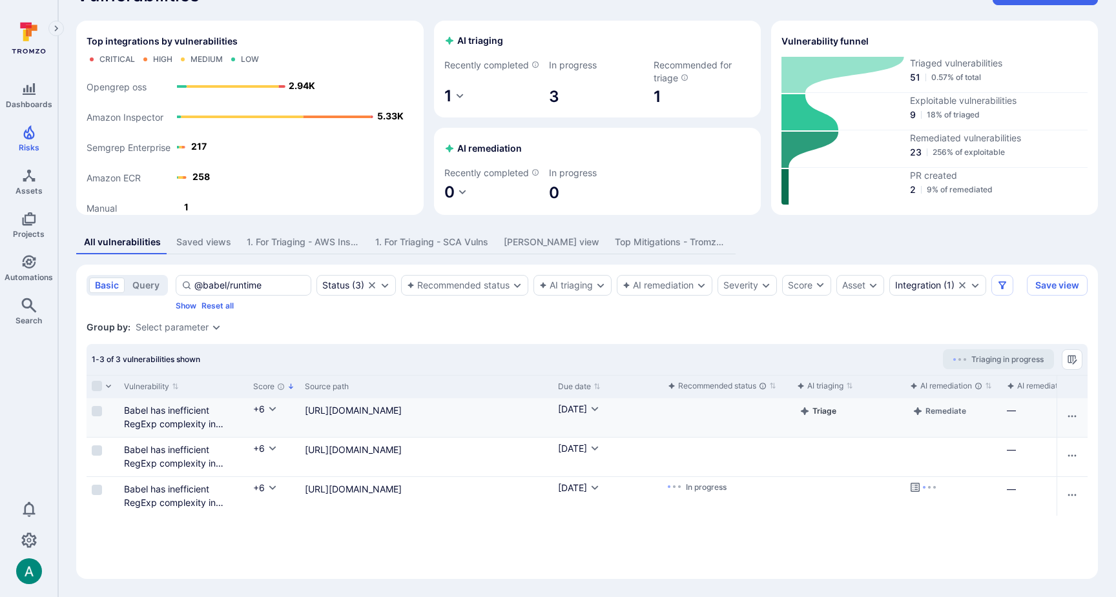
click at [824, 408] on button "Triage" at bounding box center [818, 411] width 42 height 15
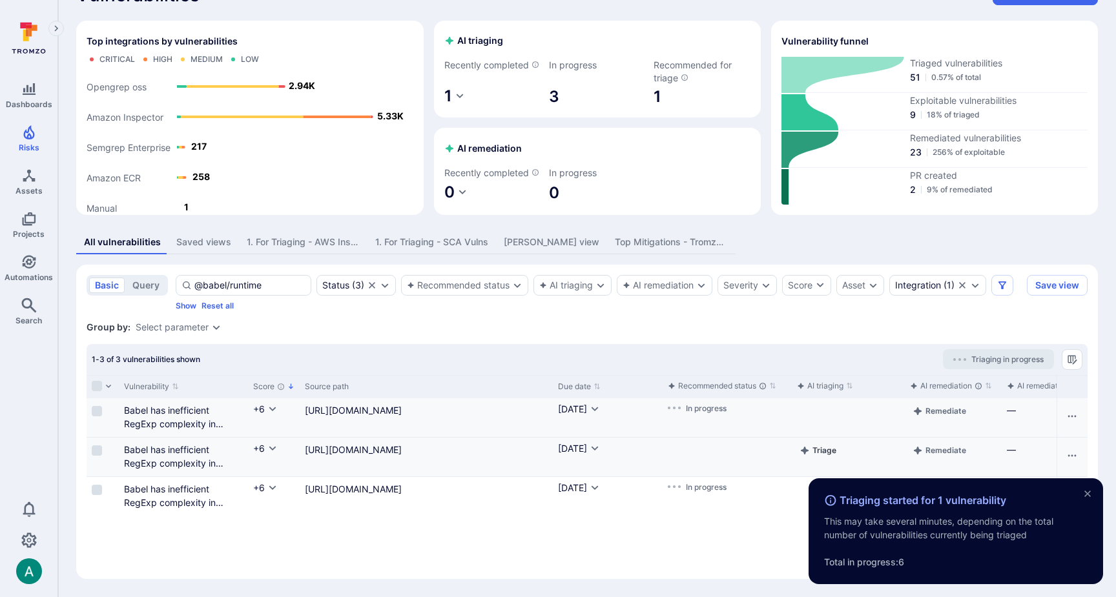
click at [824, 451] on button "Triage" at bounding box center [818, 450] width 42 height 15
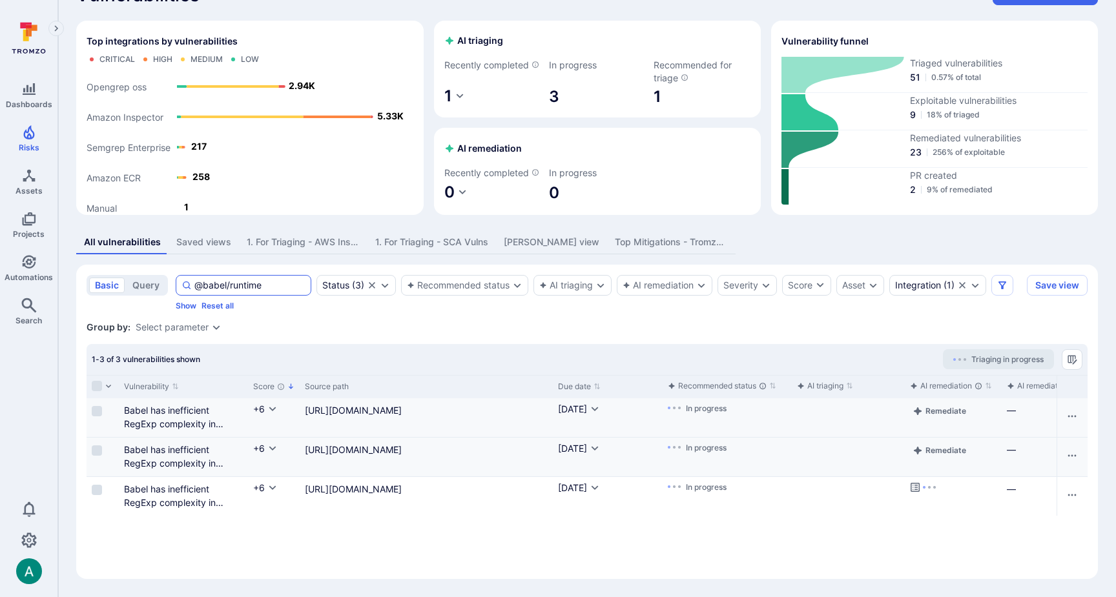
click at [278, 287] on input "@babel/runtime" at bounding box center [249, 285] width 111 height 13
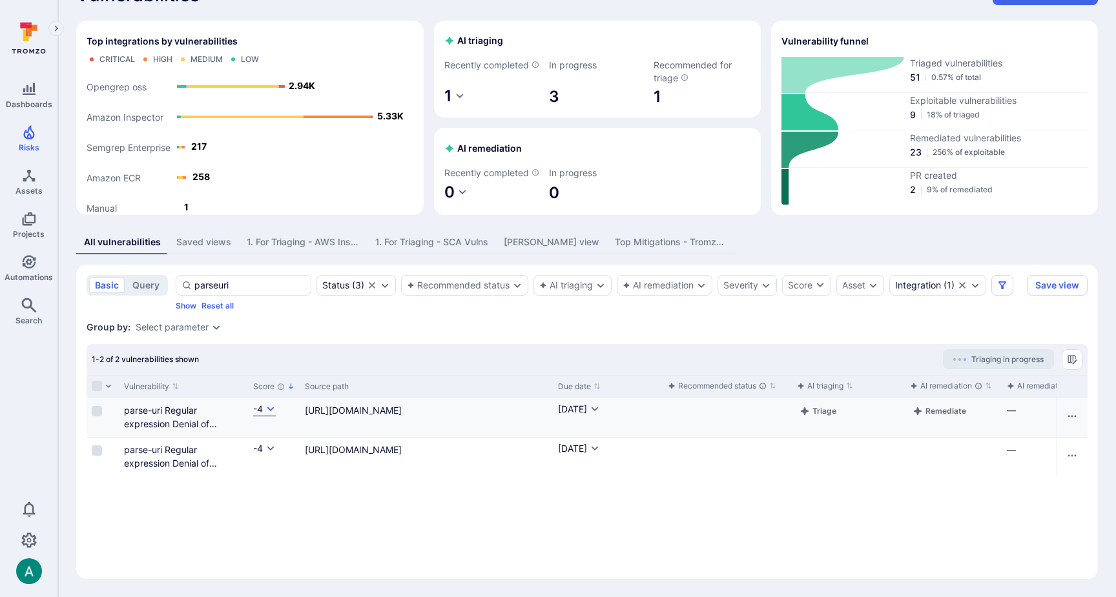
type input "parseuri"
click at [266, 407] on icon "Cell for Score" at bounding box center [270, 409] width 10 height 10
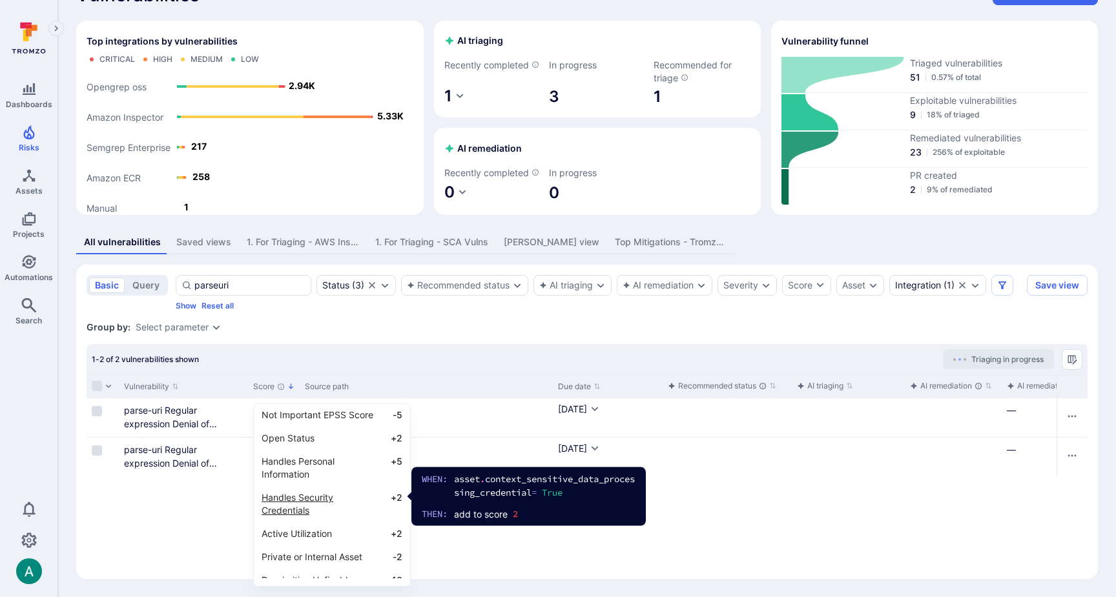
scroll to position [48, 0]
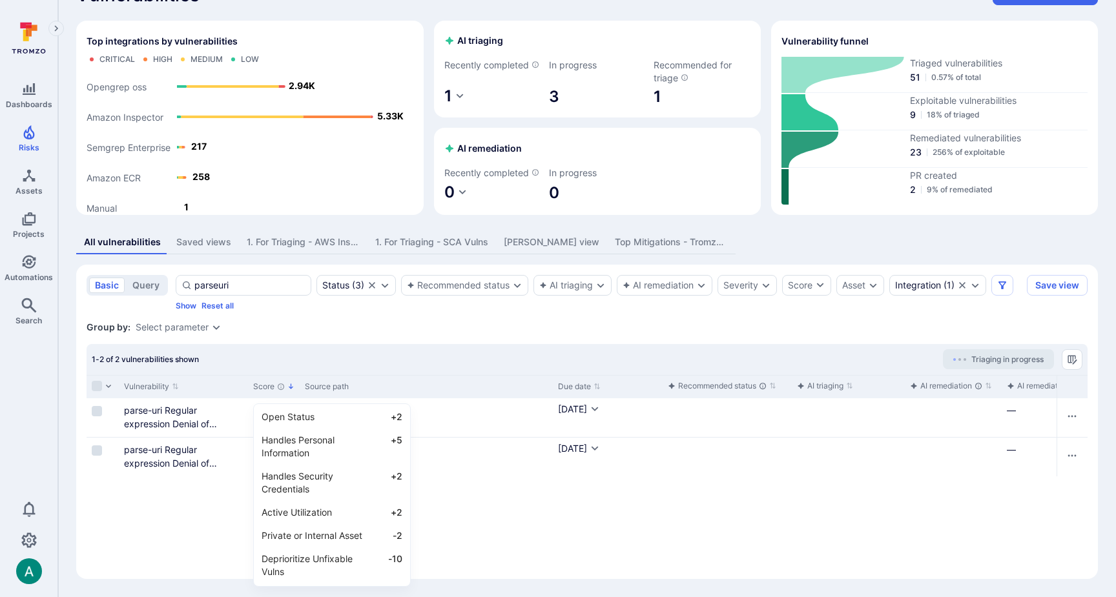
click at [515, 327] on div at bounding box center [558, 298] width 1116 height 597
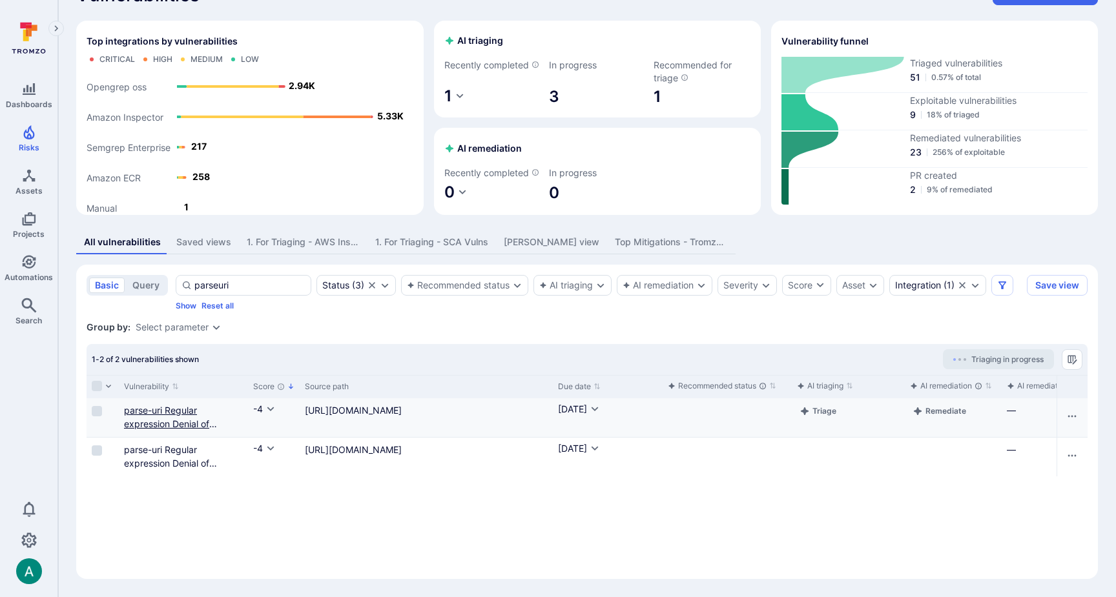
click at [143, 407] on link "parse-uri Regular expression Denial of Service (ReDoS)" at bounding box center [170, 424] width 93 height 38
click at [826, 411] on button "Triage" at bounding box center [818, 411] width 42 height 15
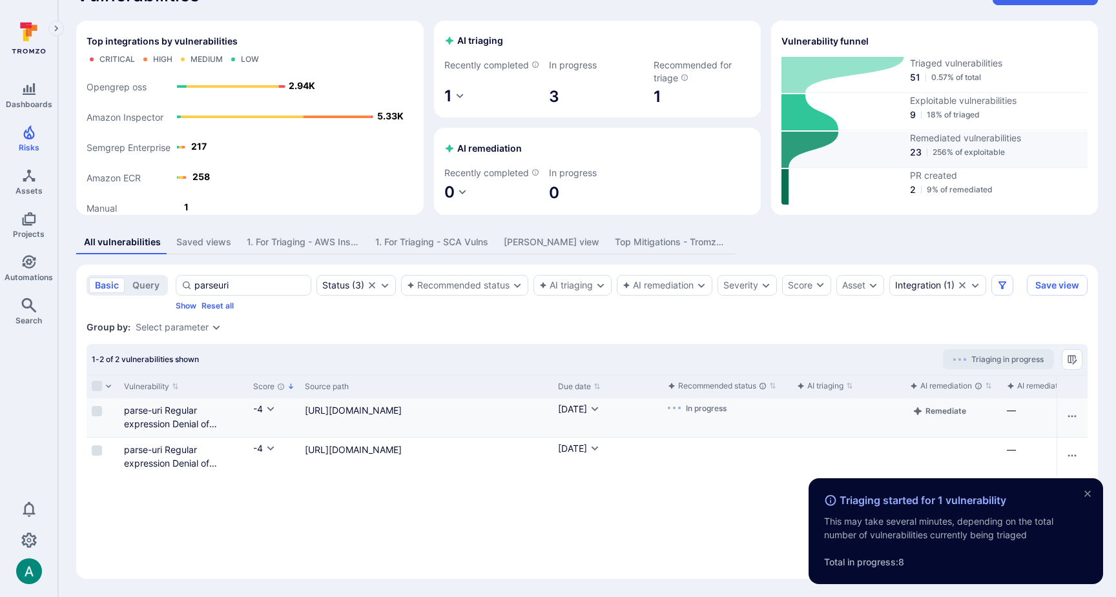
scroll to position [0, 0]
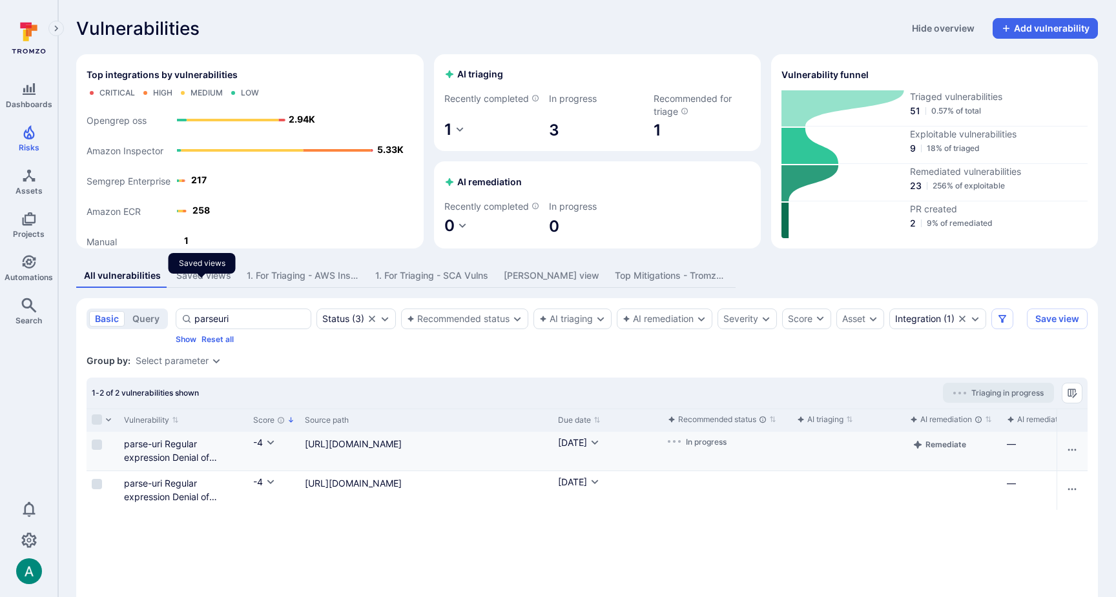
click at [199, 282] on div "Saved views" at bounding box center [203, 275] width 55 height 13
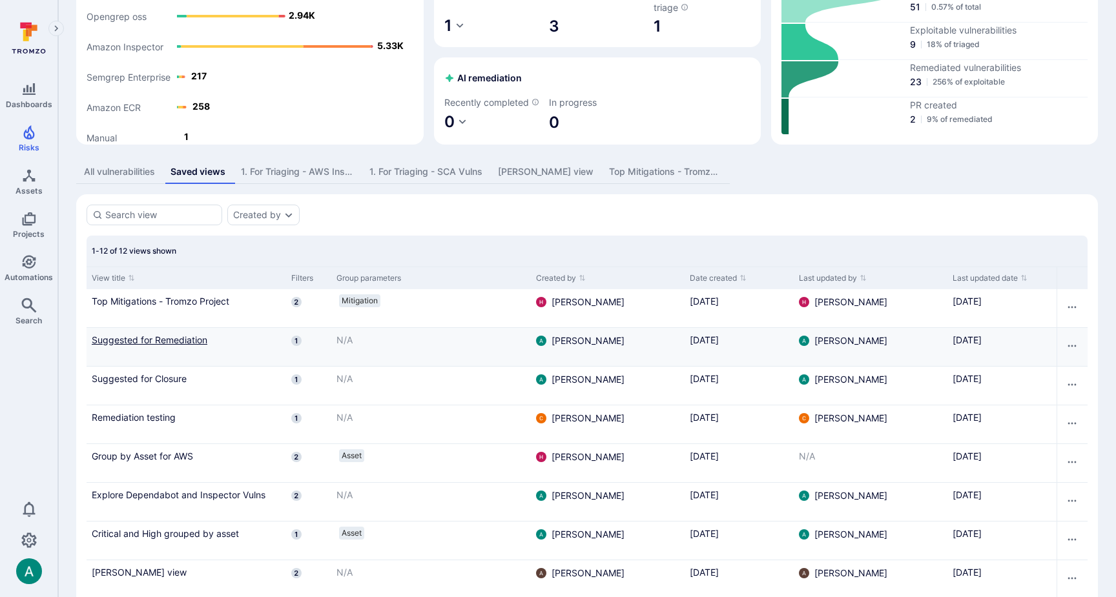
scroll to position [110, 0]
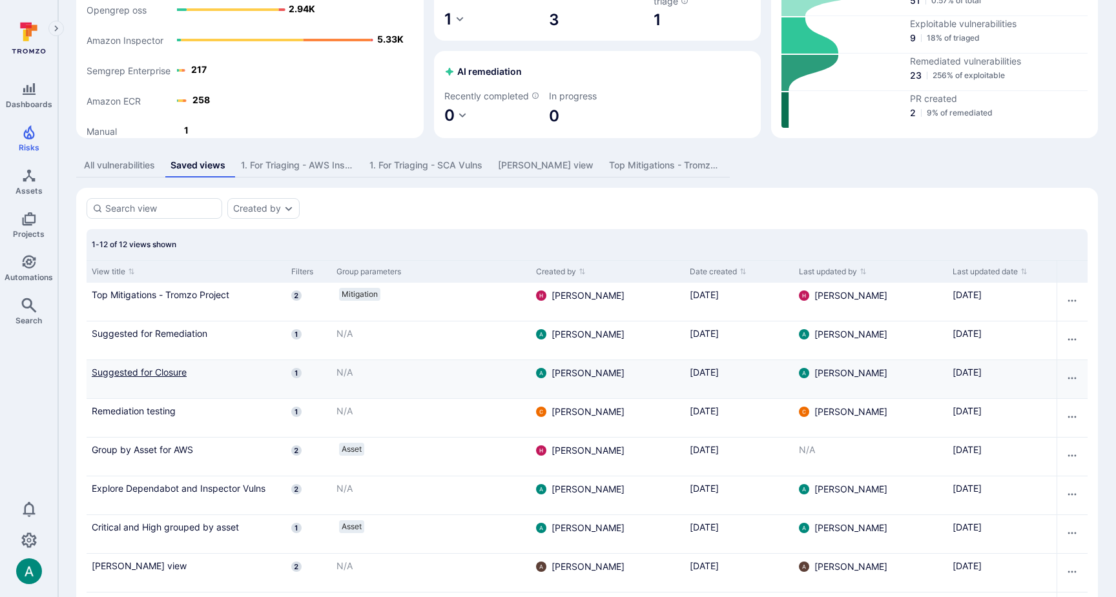
click at [168, 379] on link "Suggested for Closure" at bounding box center [186, 372] width 189 height 14
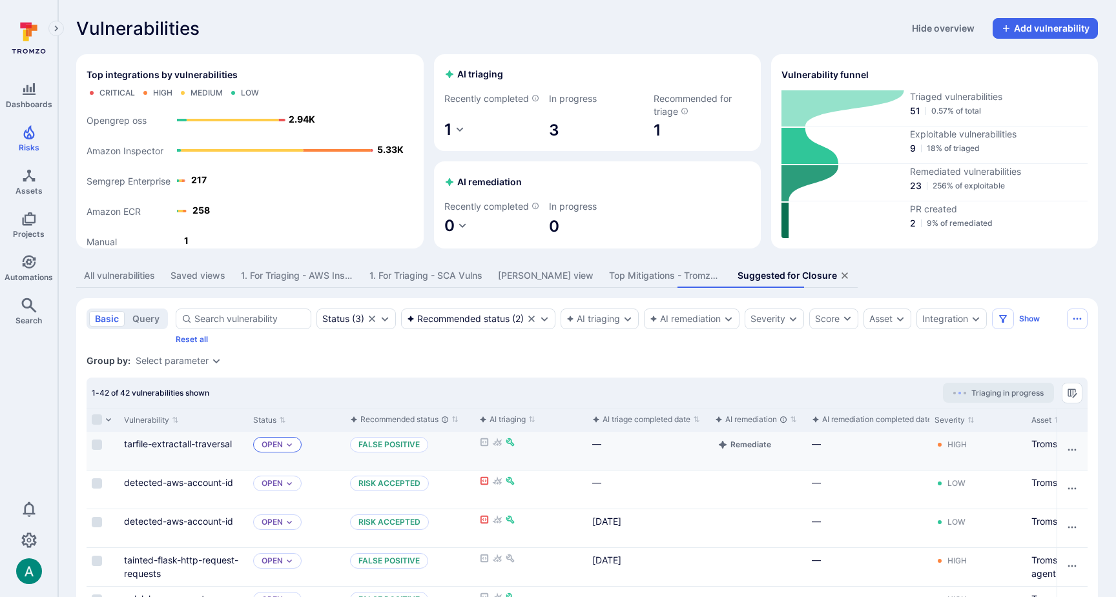
click at [290, 449] on icon "Expand dropdown" at bounding box center [289, 445] width 8 height 8
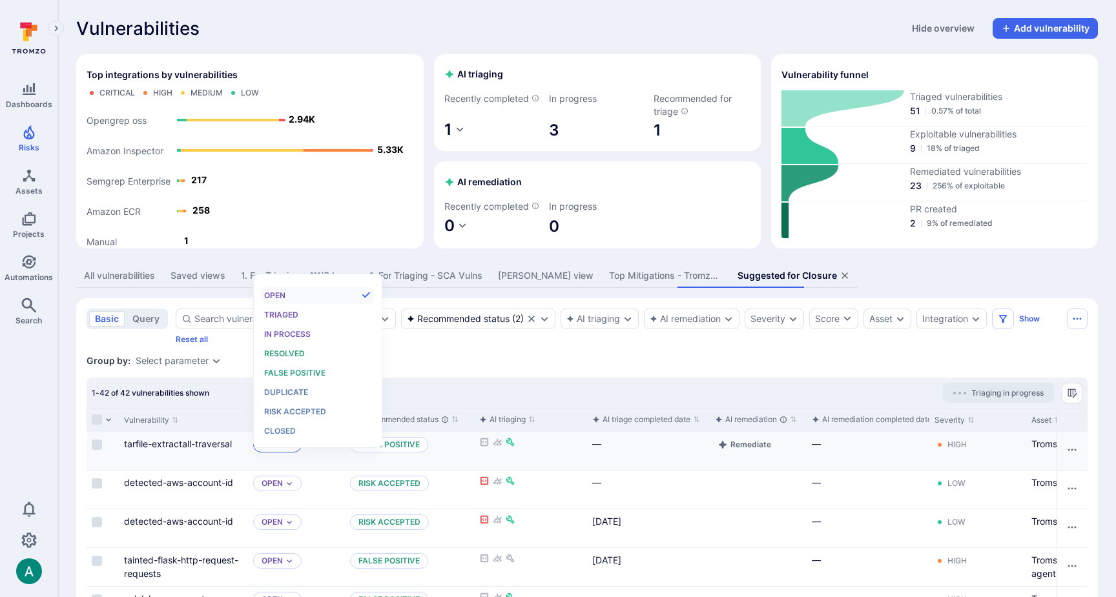
scroll to position [10, 0]
click at [484, 396] on div "1-42 of 42 vulnerabilities shown Triaging in progress" at bounding box center [587, 393] width 1001 height 31
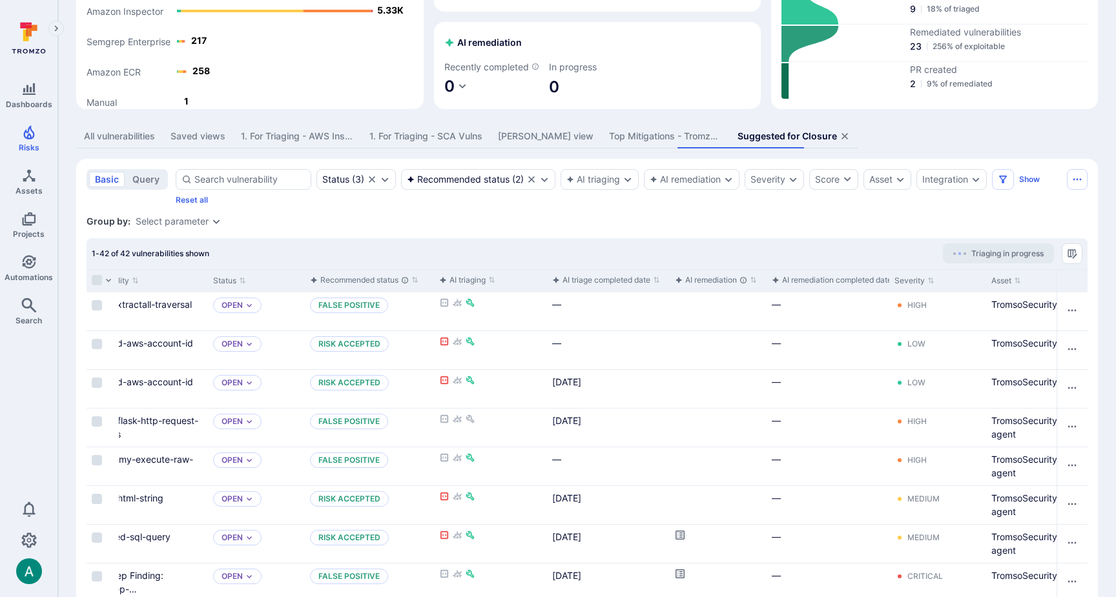
scroll to position [0, 0]
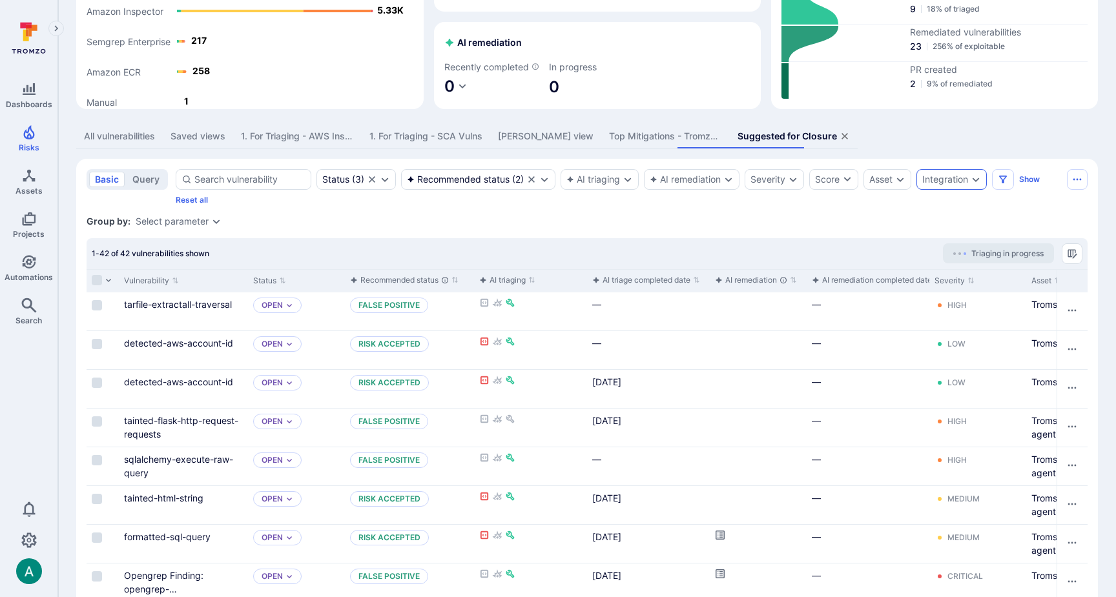
click at [943, 190] on div "Integration" at bounding box center [951, 179] width 70 height 21
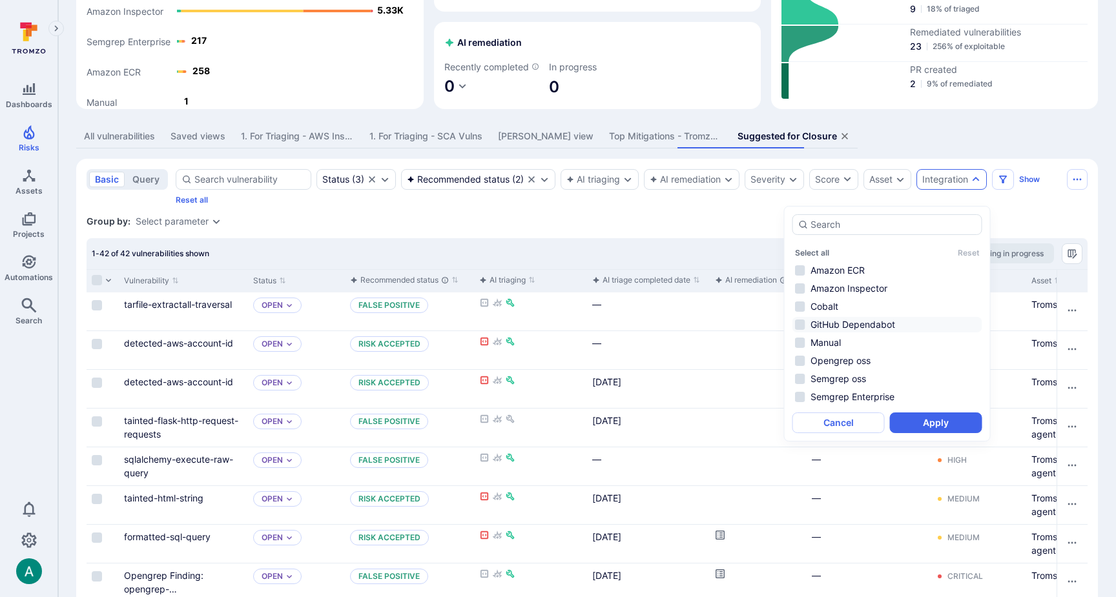
click at [851, 328] on li "GitHub Dependabot" at bounding box center [887, 324] width 190 height 15
click at [961, 429] on button "Apply" at bounding box center [936, 423] width 92 height 21
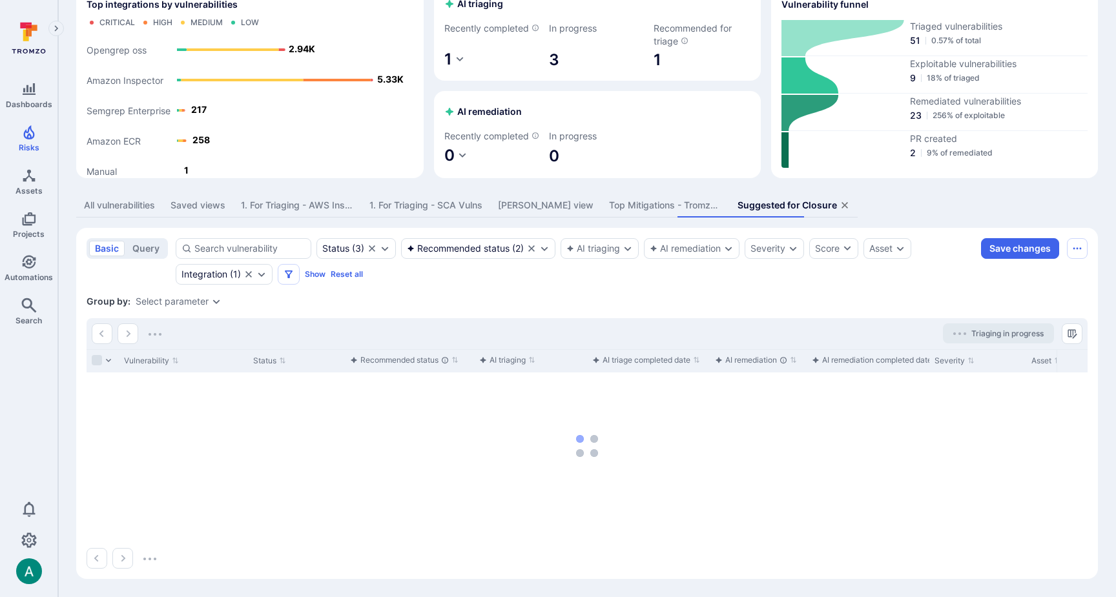
scroll to position [58, 0]
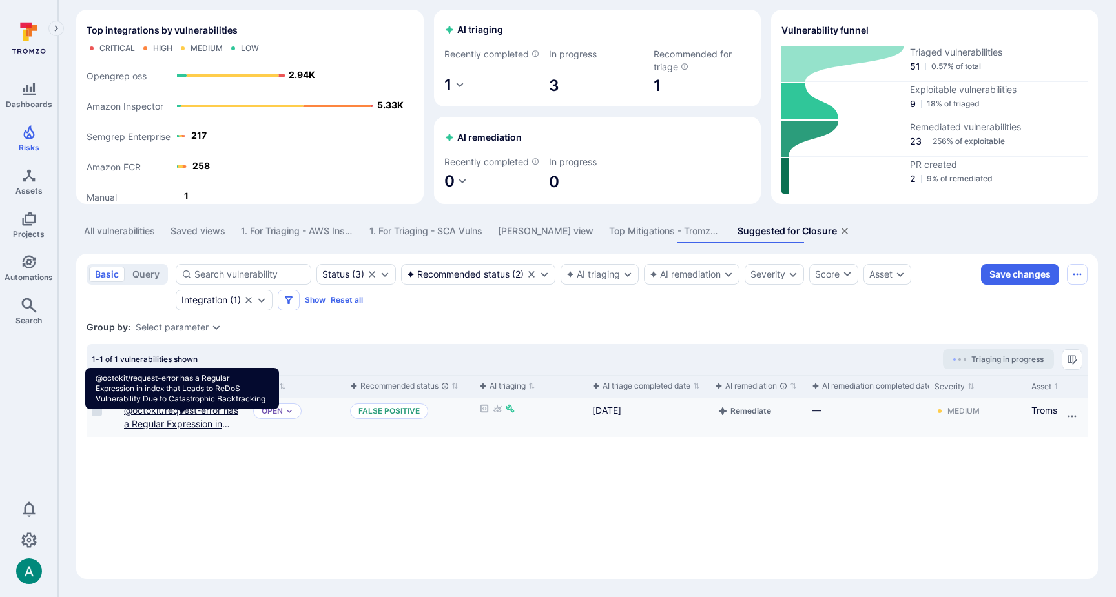
click at [176, 420] on link "@octokit/request-error has a Regular Expression in index that Leads to ReDoS Vu…" at bounding box center [181, 437] width 114 height 65
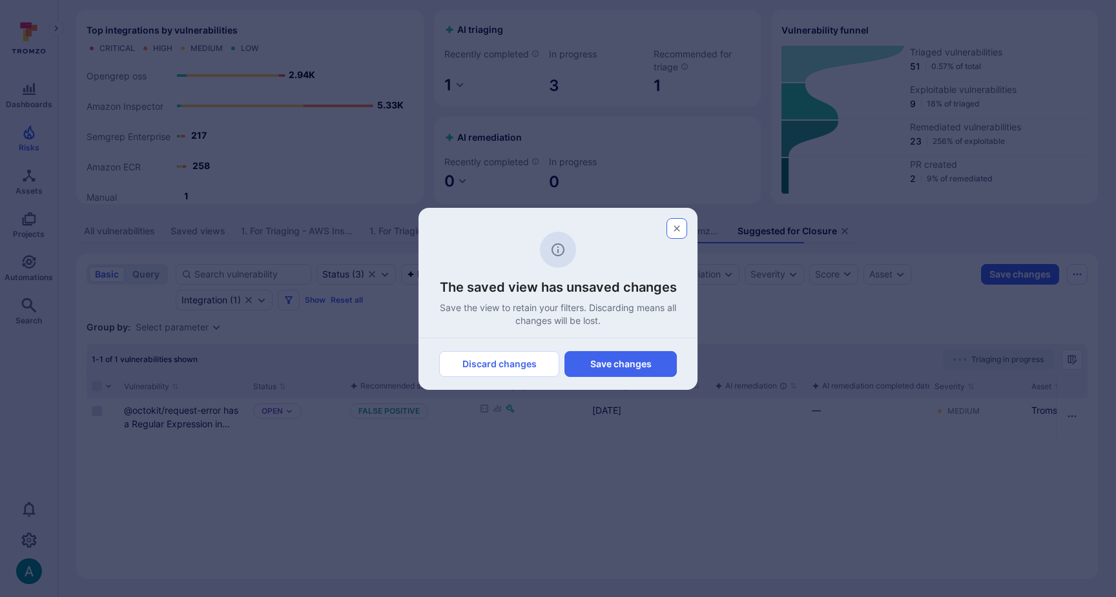
click at [675, 225] on icon "button" at bounding box center [676, 228] width 10 height 10
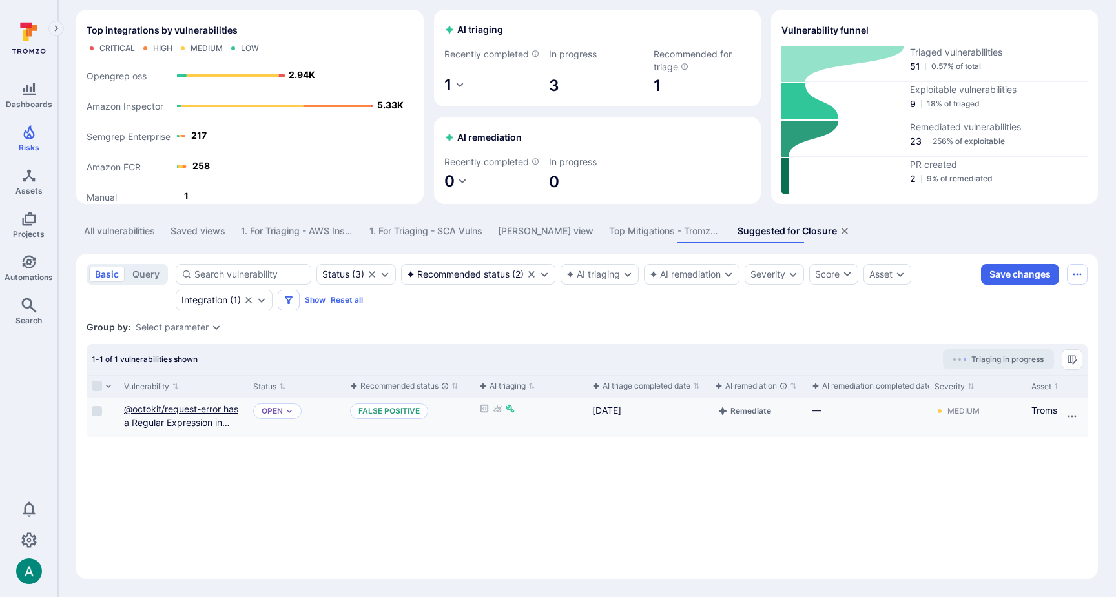
click at [203, 420] on link "@octokit/request-error has a Regular Expression in index that Leads to ReDoS Vu…" at bounding box center [181, 436] width 114 height 65
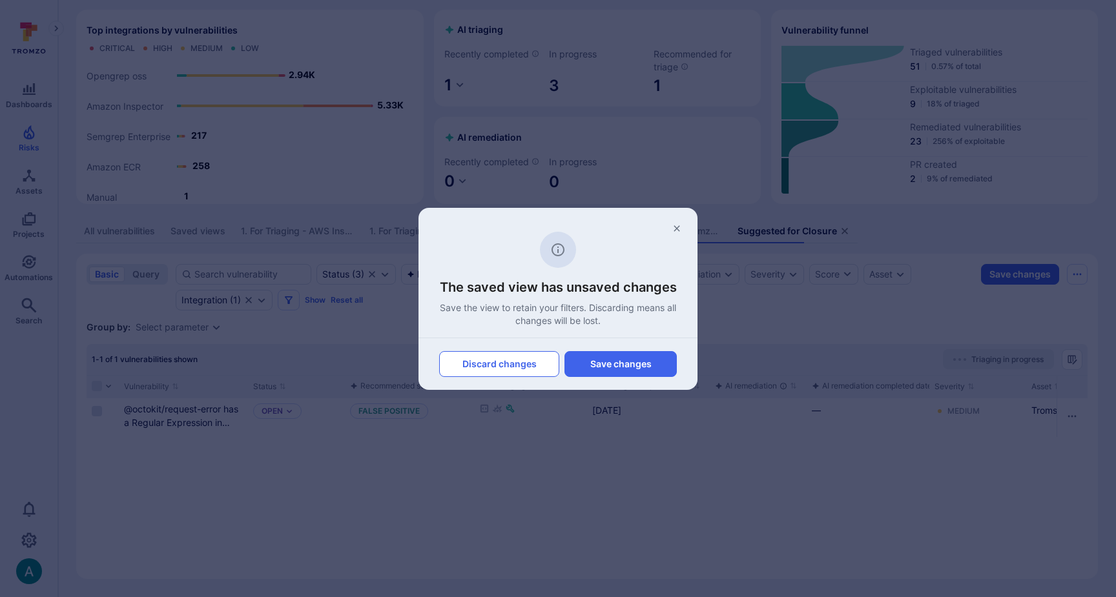
click at [481, 363] on button "Discard changes" at bounding box center [499, 364] width 120 height 26
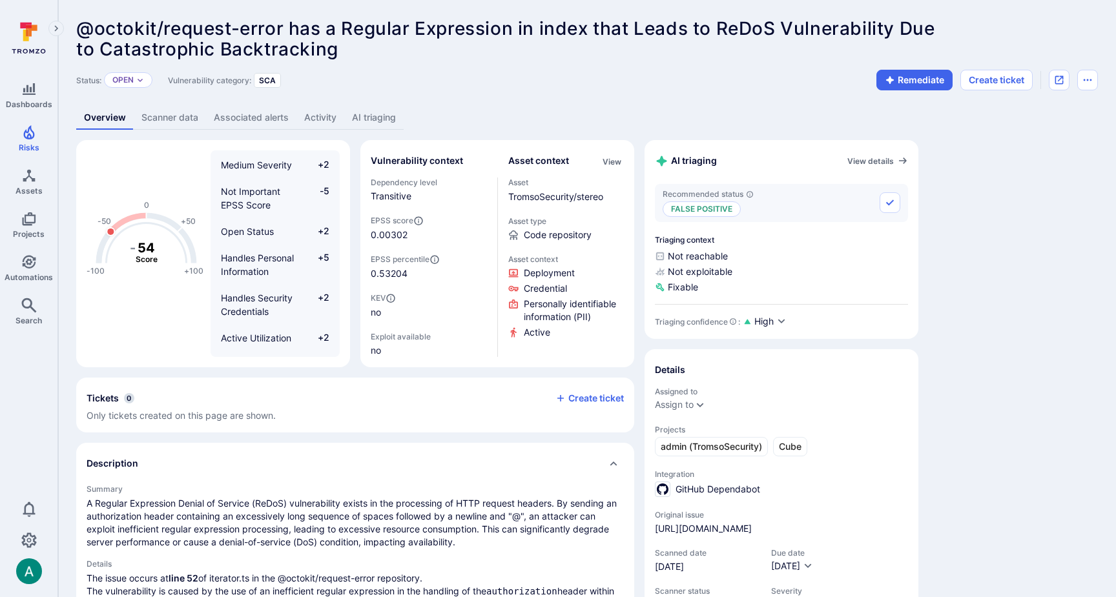
click at [369, 118] on link "AI triaging" at bounding box center [373, 118] width 59 height 24
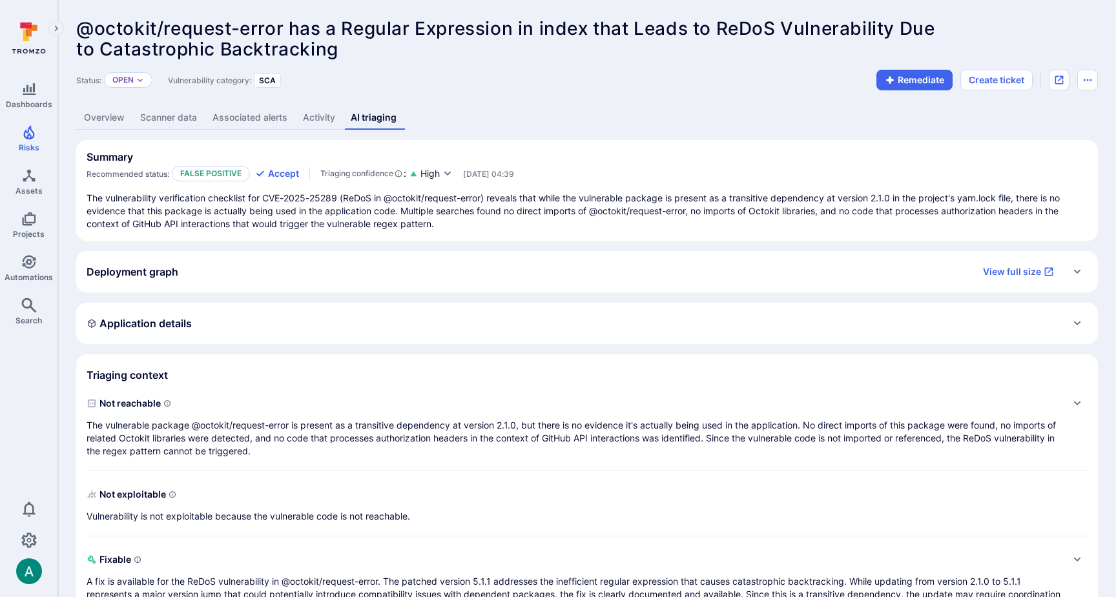
click at [89, 117] on link "Overview" at bounding box center [104, 118] width 56 height 24
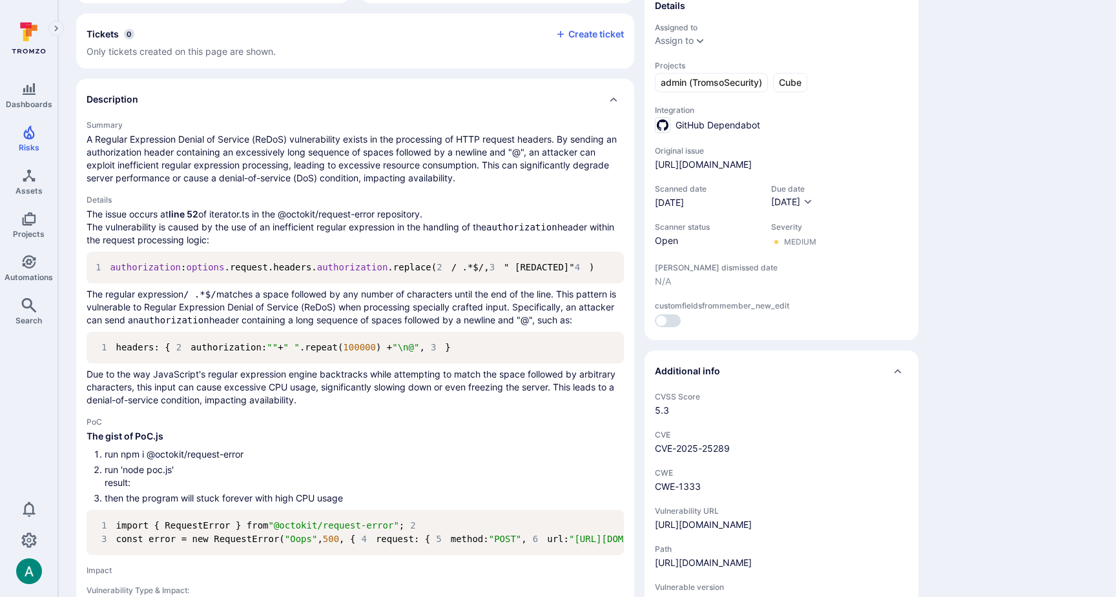
scroll to position [367, 0]
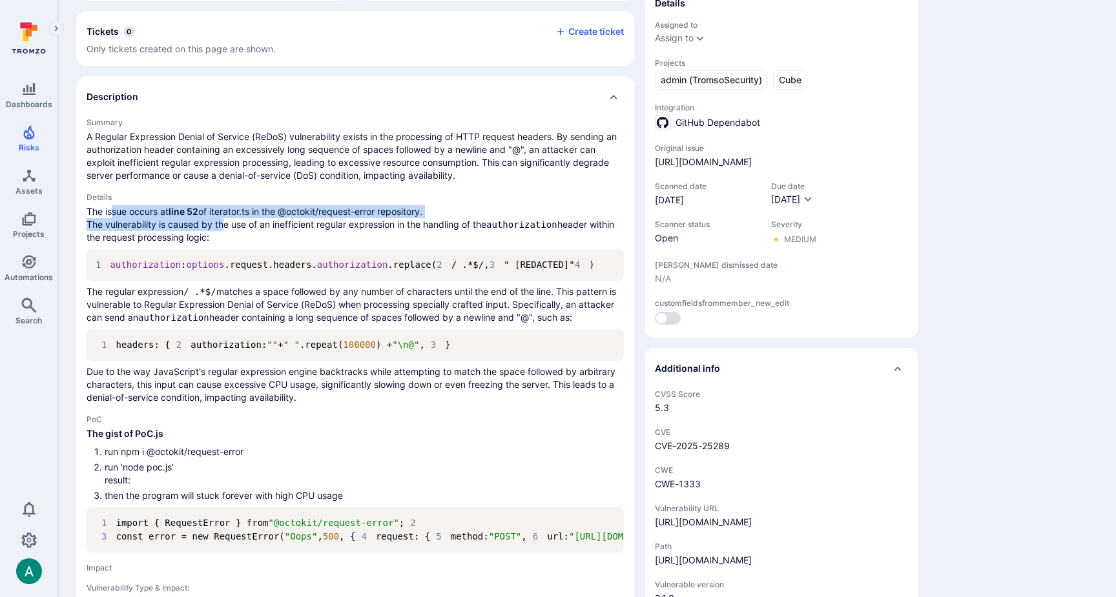
drag, startPoint x: 112, startPoint y: 210, endPoint x: 244, endPoint y: 223, distance: 132.3
click at [220, 223] on p "The issue occurs at line 52 of iterator.ts in the @octokit/request-error reposi…" at bounding box center [355, 224] width 537 height 39
click at [250, 223] on p "The issue occurs at line 52 of iterator.ts in the @octokit/request-error reposi…" at bounding box center [355, 224] width 537 height 39
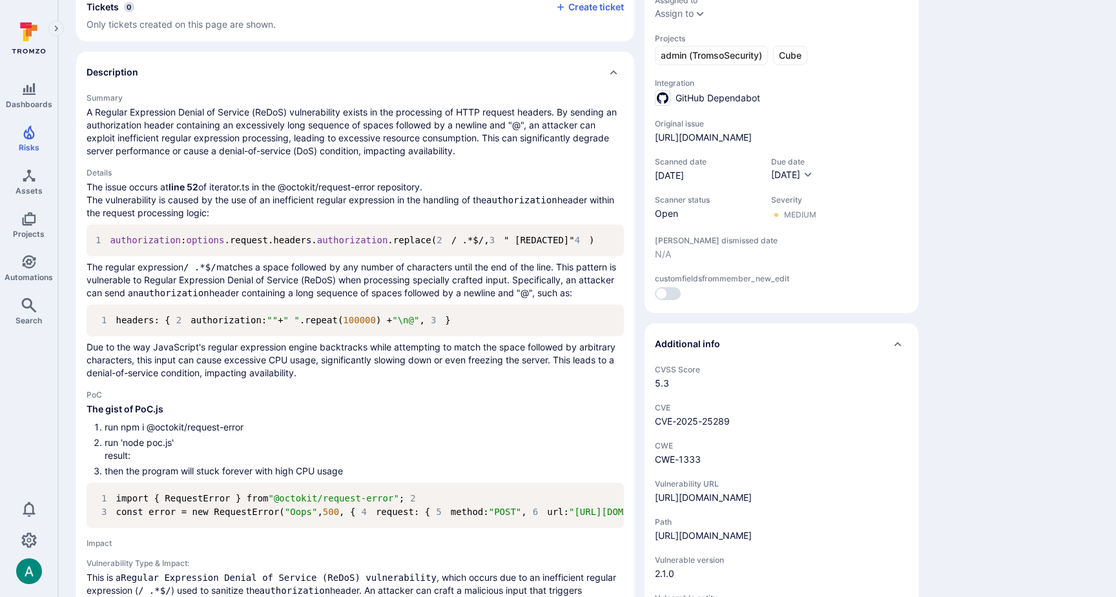
scroll to position [0, 0]
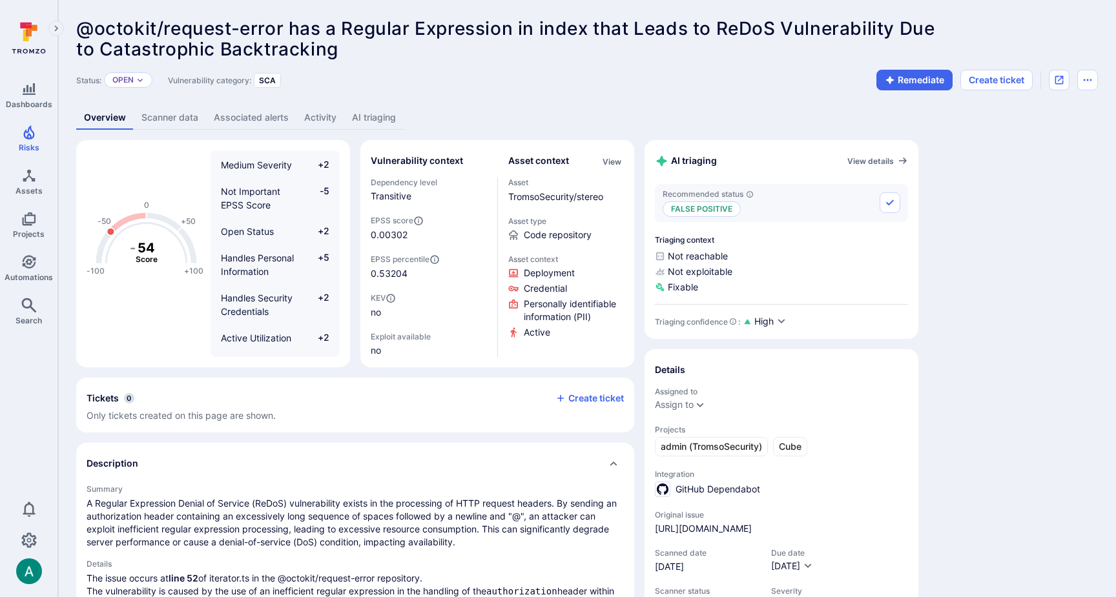
click at [374, 120] on link "AI triaging" at bounding box center [373, 118] width 59 height 24
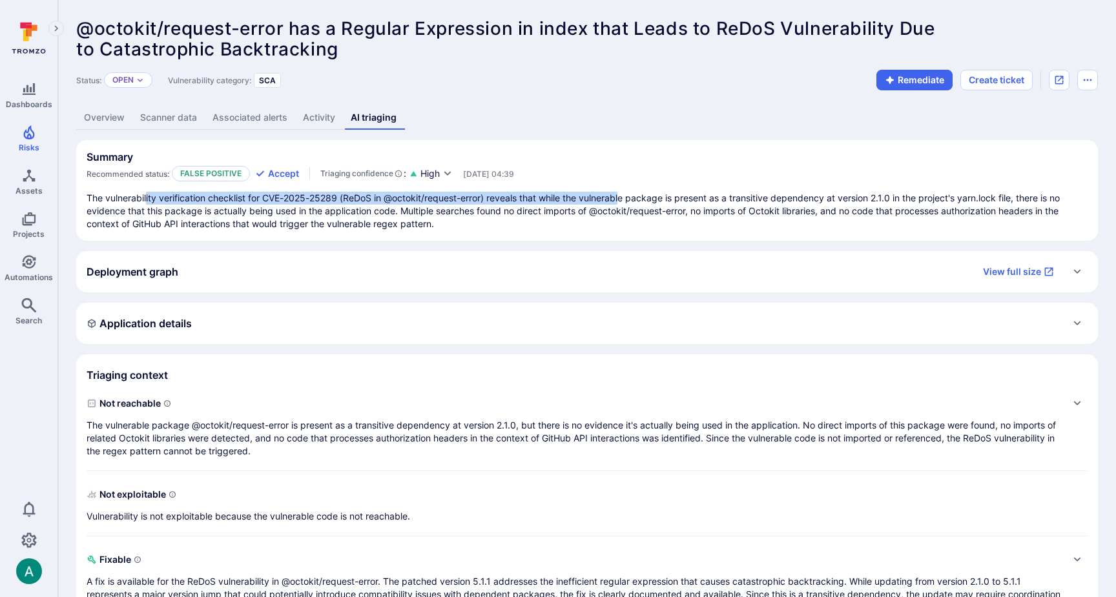
drag, startPoint x: 147, startPoint y: 200, endPoint x: 623, endPoint y: 201, distance: 476.5
click at [623, 201] on p "The vulnerability verification checklist for CVE-2025-25289 (ReDoS in @octokit/…" at bounding box center [587, 211] width 1001 height 39
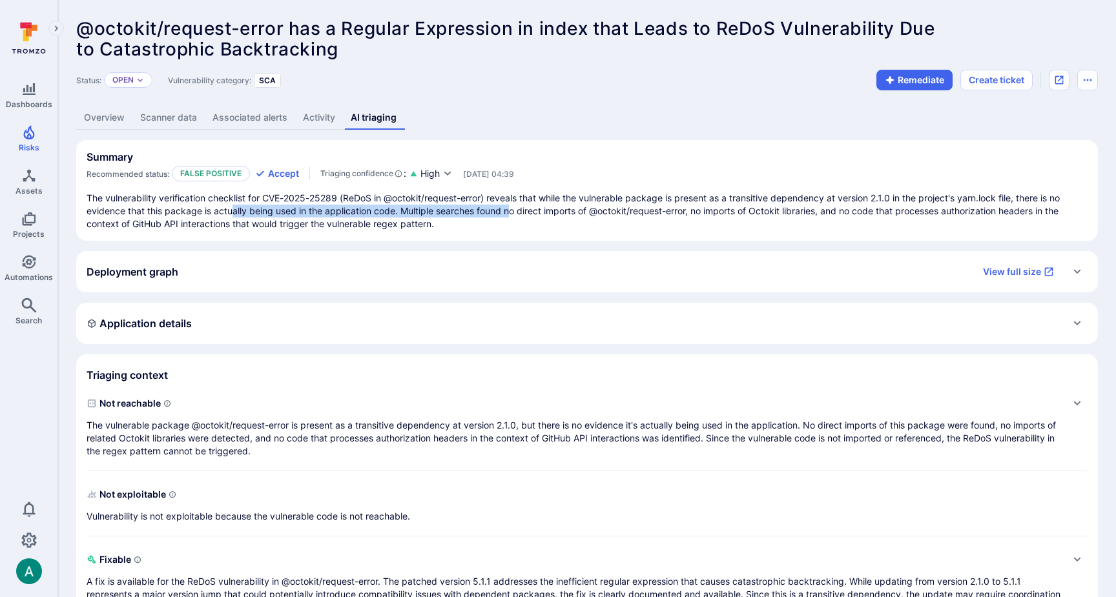
drag, startPoint x: 230, startPoint y: 212, endPoint x: 517, endPoint y: 212, distance: 286.7
click at [514, 212] on p "The vulnerability verification checklist for CVE-2025-25289 (ReDoS in @octokit/…" at bounding box center [587, 211] width 1001 height 39
click at [178, 216] on p "The vulnerability verification checklist for CVE-2025-25289 (ReDoS in @octokit/…" at bounding box center [587, 211] width 1001 height 39
click at [190, 432] on p "The vulnerable package @octokit/request-error is present as a transitive depend…" at bounding box center [574, 438] width 975 height 39
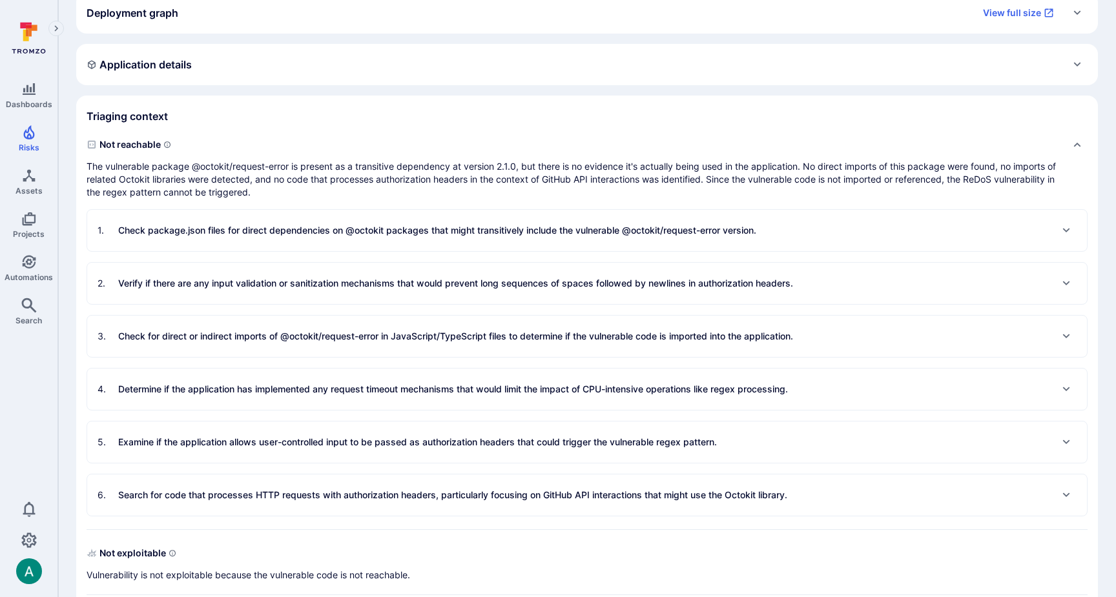
scroll to position [263, 0]
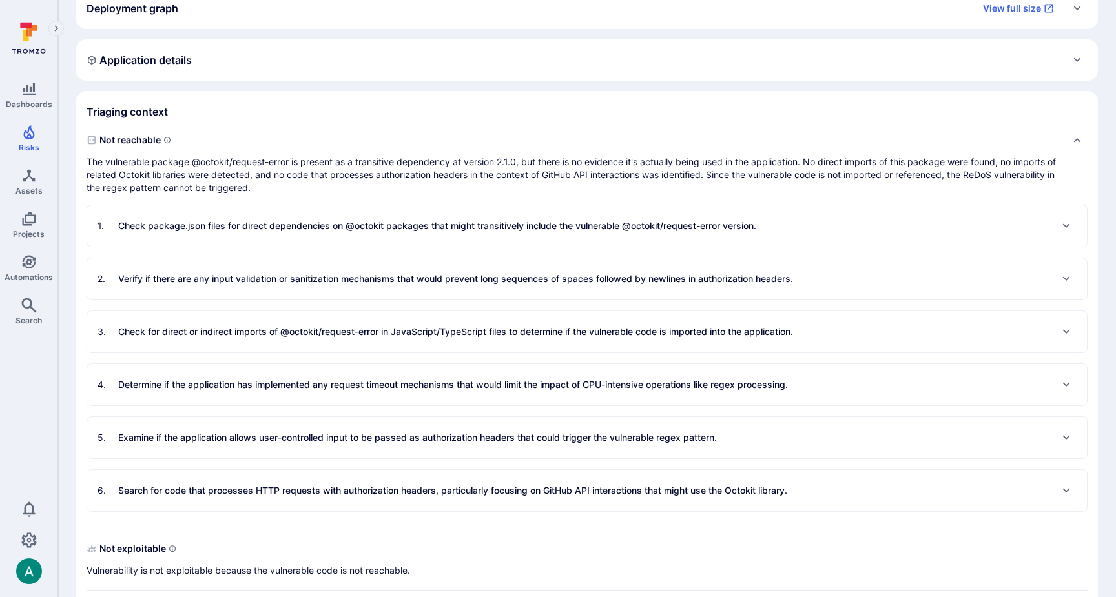
click at [406, 331] on p "Check for direct or indirect imports of @octokit/request-error in JavaScript/Ty…" at bounding box center [455, 331] width 675 height 13
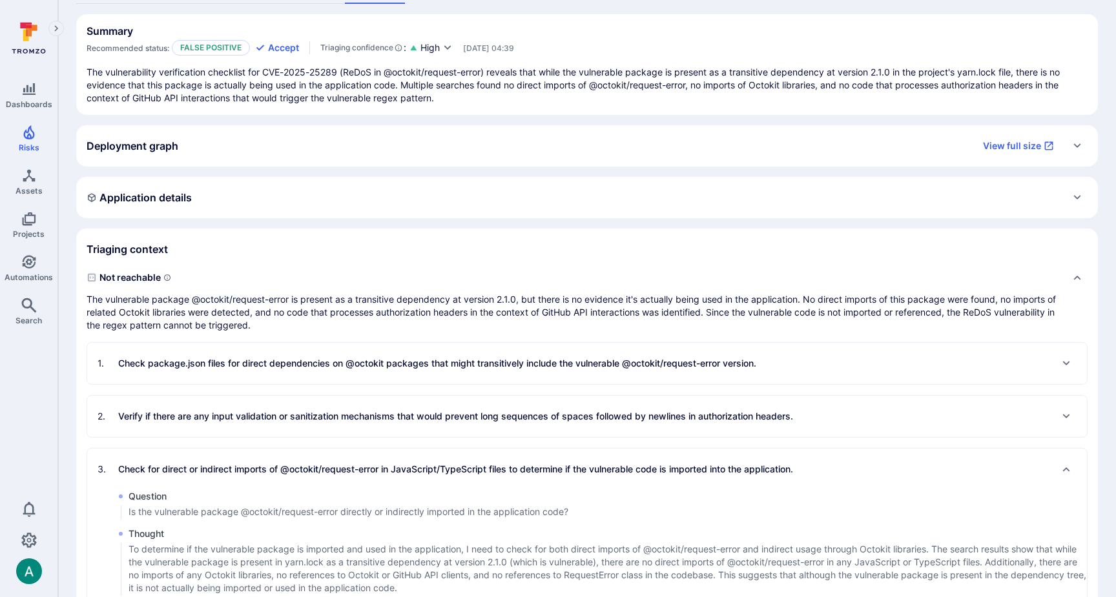
scroll to position [0, 0]
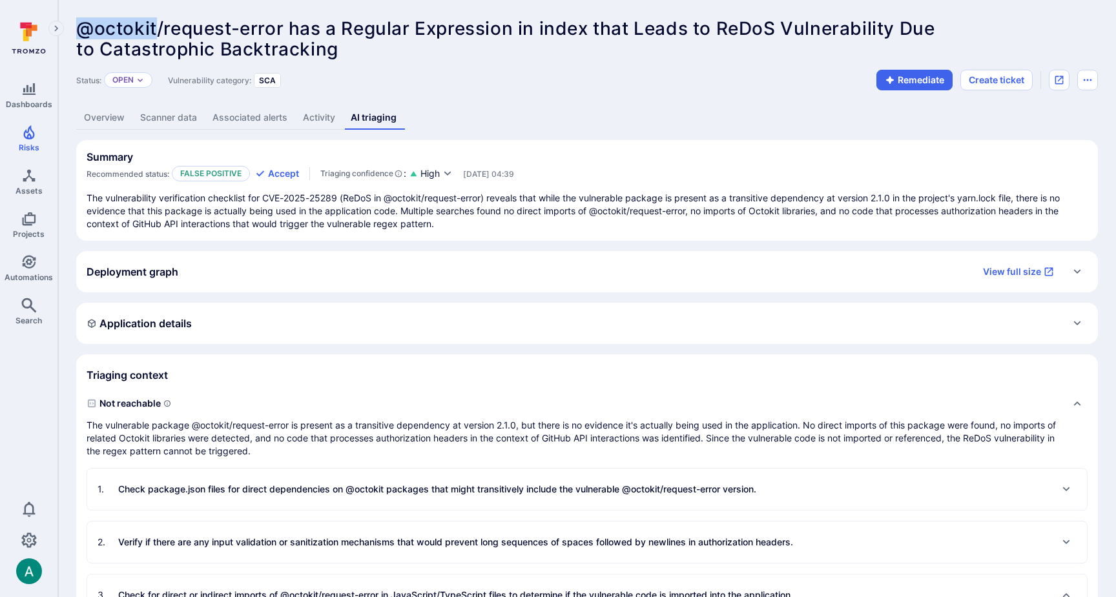
drag, startPoint x: 80, startPoint y: 29, endPoint x: 154, endPoint y: 33, distance: 74.4
click at [154, 33] on span "@octokit/request-error has a Regular Expression in index that Leads to ReDoS Vu…" at bounding box center [505, 28] width 858 height 22
copy span "@octokit"
click at [112, 121] on link "Overview" at bounding box center [104, 118] width 56 height 24
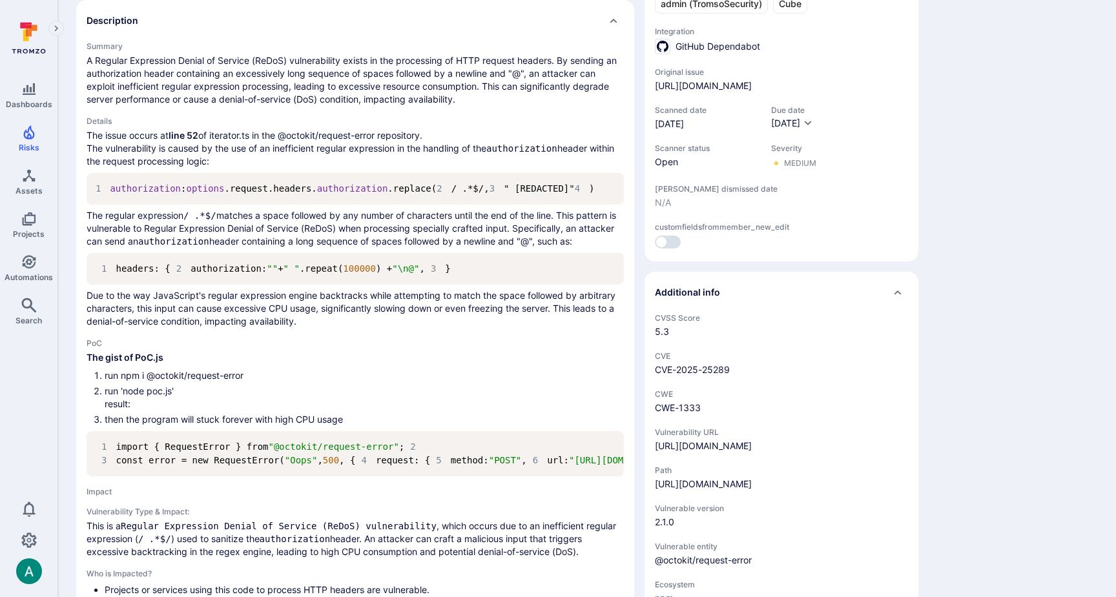
scroll to position [457, 0]
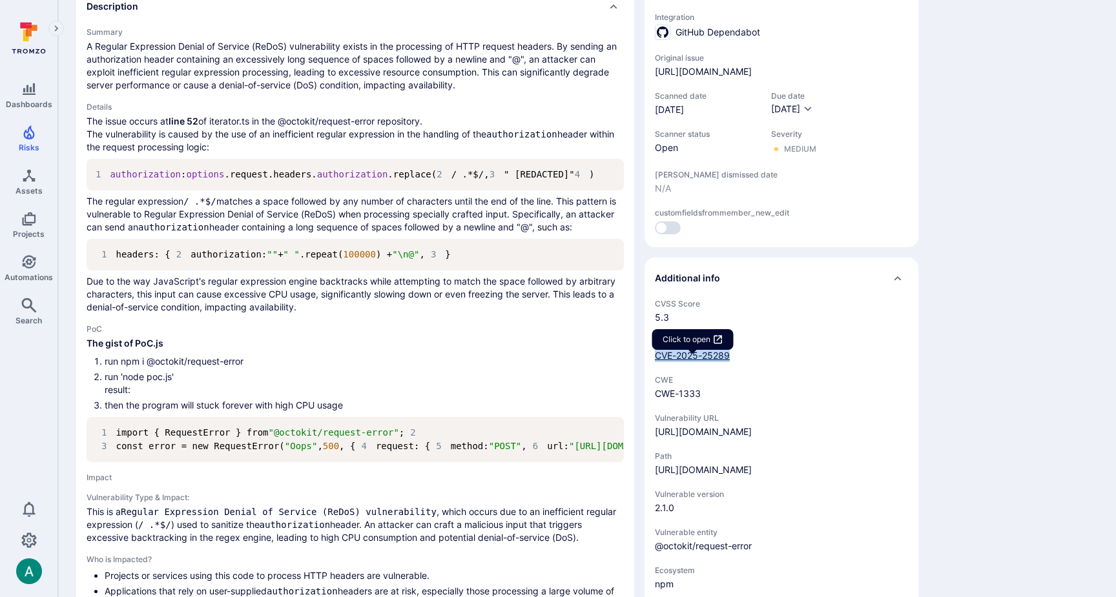
drag, startPoint x: 750, startPoint y: 363, endPoint x: 657, endPoint y: 363, distance: 92.3
click at [657, 362] on div "CVE-2025-25289" at bounding box center [781, 355] width 253 height 13
copy link "CVE-2025-25289"
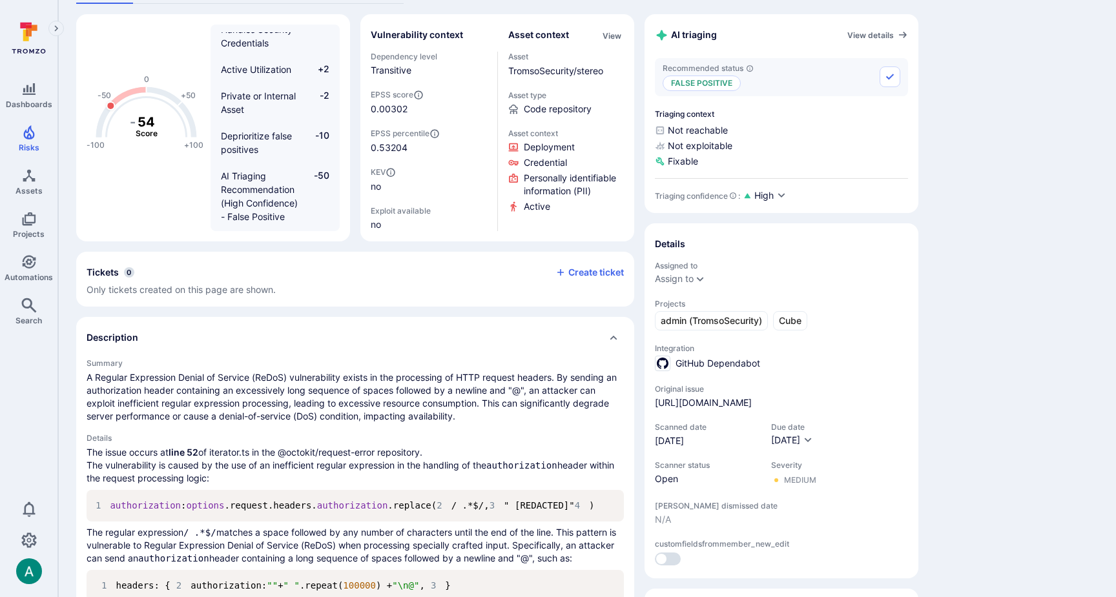
scroll to position [0, 0]
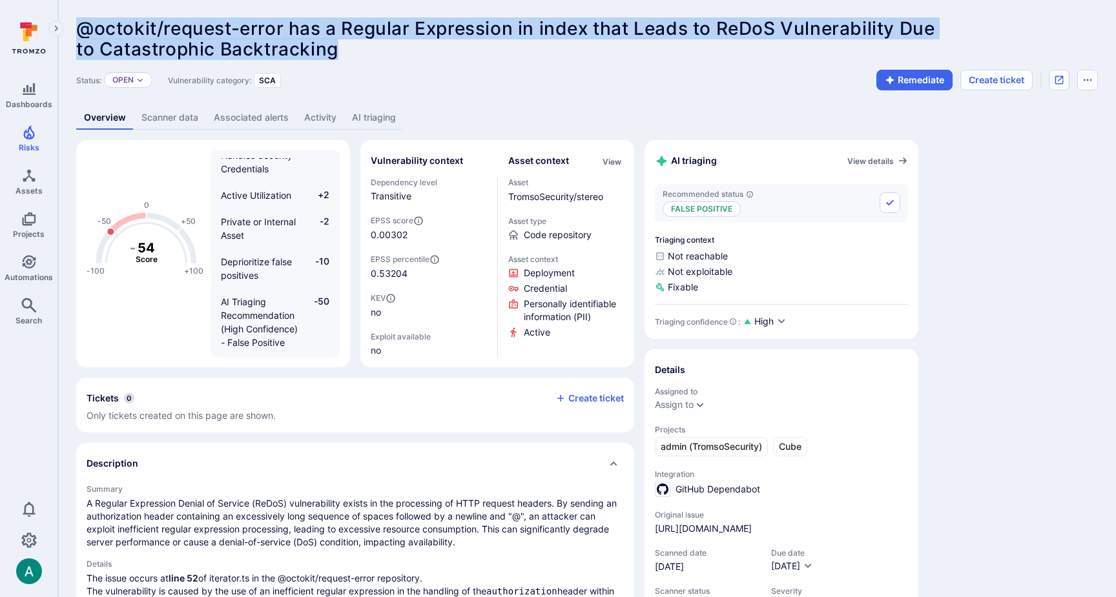
drag, startPoint x: 81, startPoint y: 29, endPoint x: 351, endPoint y: 48, distance: 270.6
click at [351, 48] on div "@octokit/request-error has a Regular Expression in index that Leads to ReDoS Vu…" at bounding box center [494, 38] width 837 height 41
copy span "@octokit/request-error has a Regular Expression in index that Leads to ReDoS Vu…"
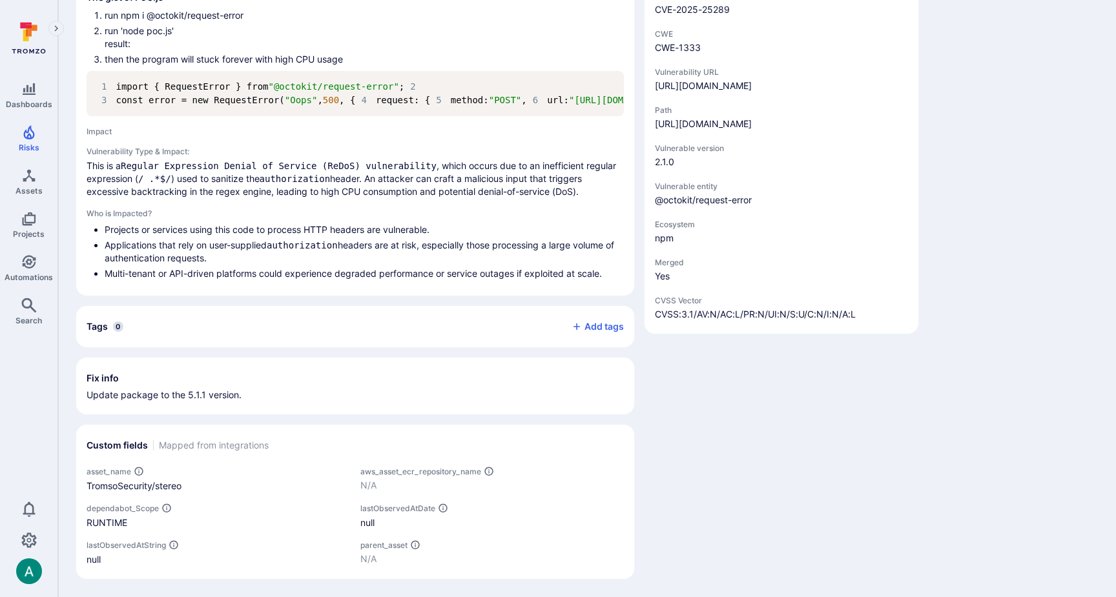
scroll to position [961, 0]
drag, startPoint x: 122, startPoint y: 438, endPoint x: 346, endPoint y: 438, distance: 224.0
click at [346, 236] on li "Projects or services using this code to process HTTP headers are vulnerable." at bounding box center [364, 229] width 519 height 13
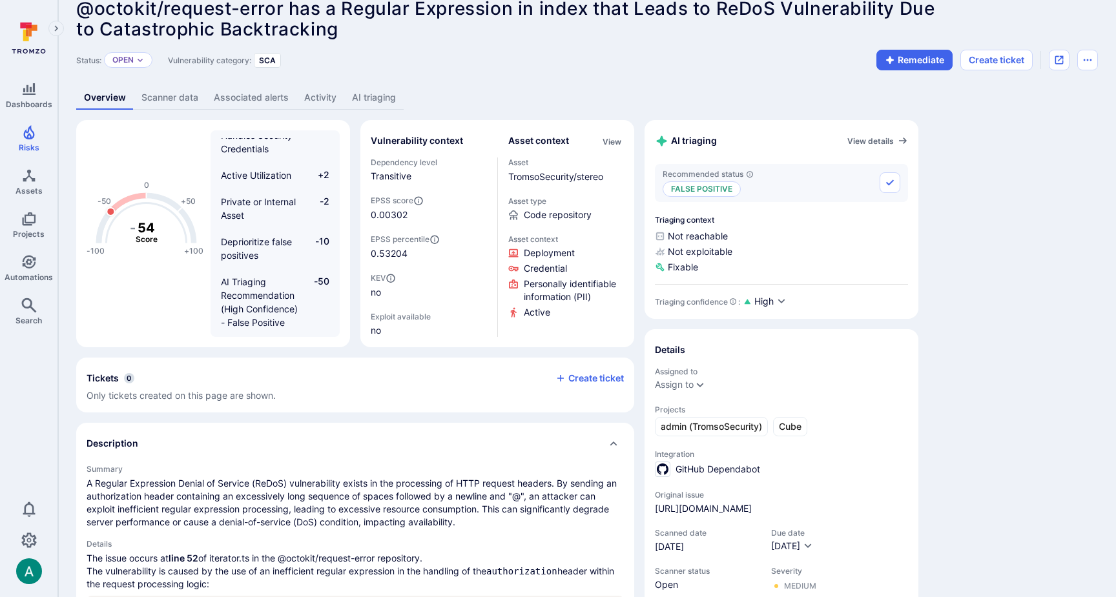
scroll to position [0, 0]
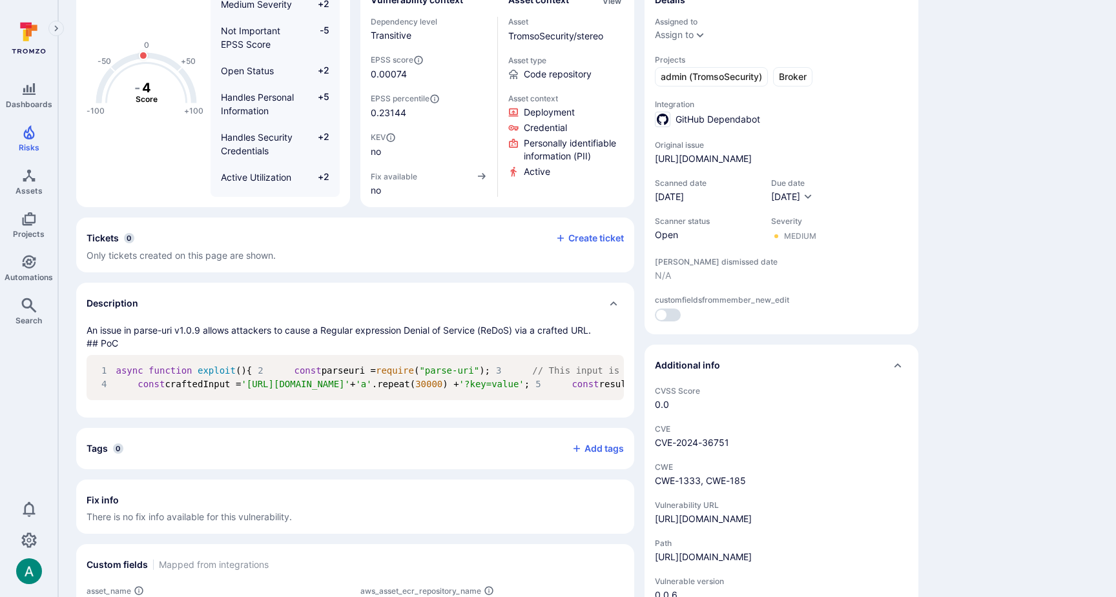
scroll to position [148, 0]
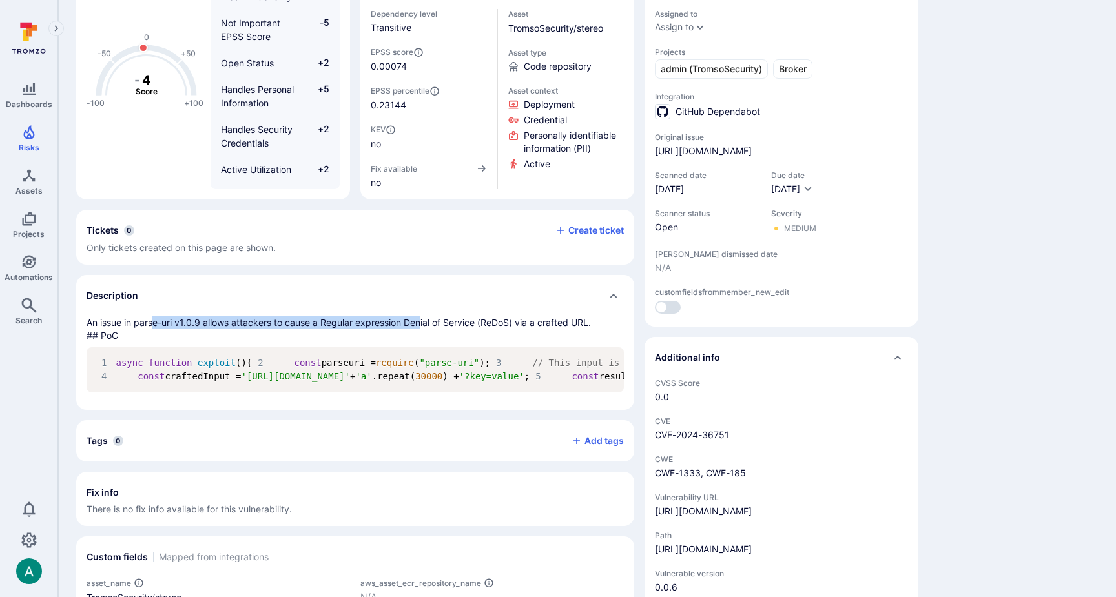
drag, startPoint x: 153, startPoint y: 322, endPoint x: 421, endPoint y: 326, distance: 268.0
click at [420, 326] on p "An issue in parse-uri v1.0.9 allows attackers to cause a Regular expression Den…" at bounding box center [355, 329] width 537 height 26
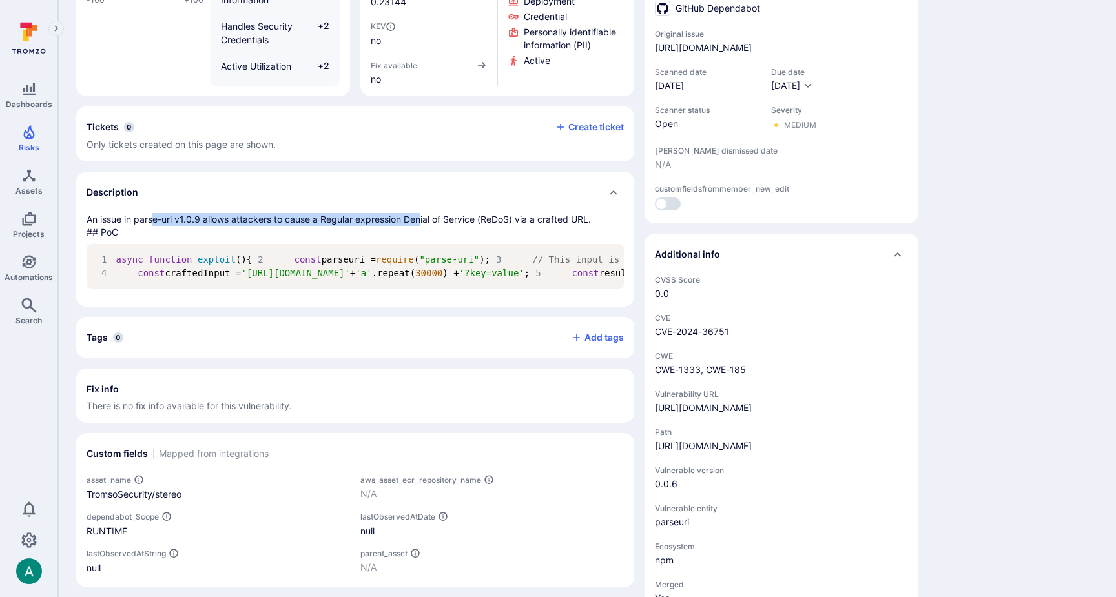
scroll to position [281, 0]
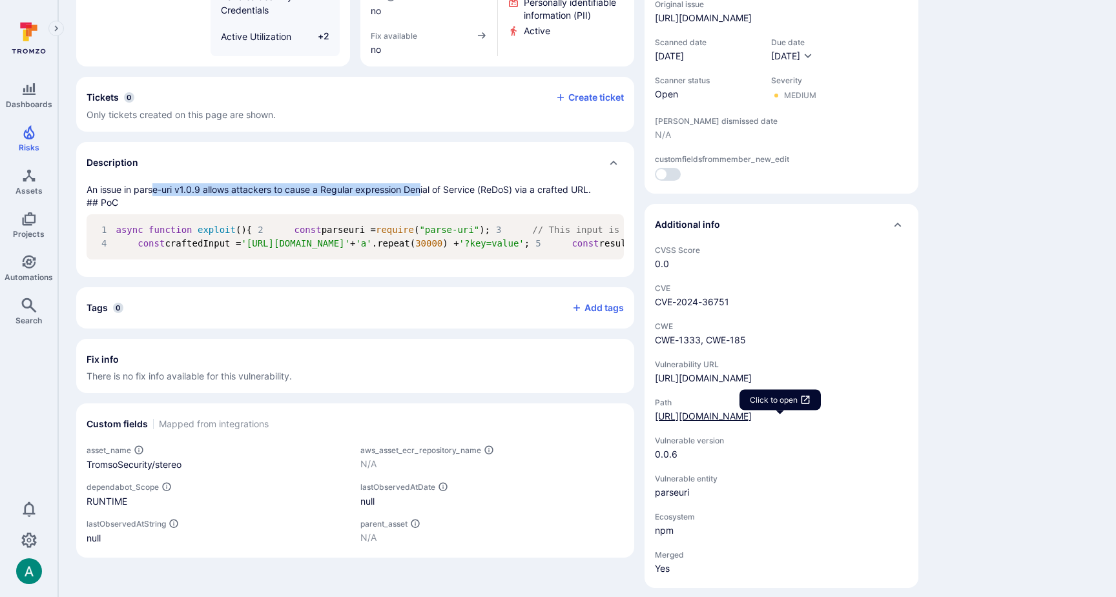
click at [752, 422] on link "[URL][DOMAIN_NAME]" at bounding box center [703, 416] width 97 height 11
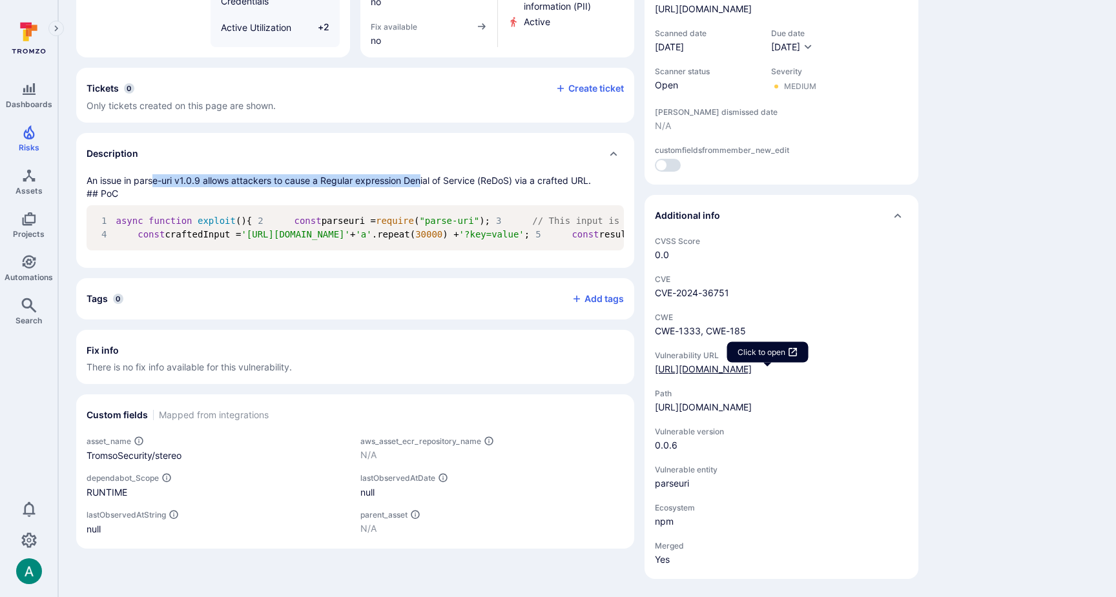
click at [752, 363] on div "[URL][DOMAIN_NAME]" at bounding box center [703, 369] width 97 height 13
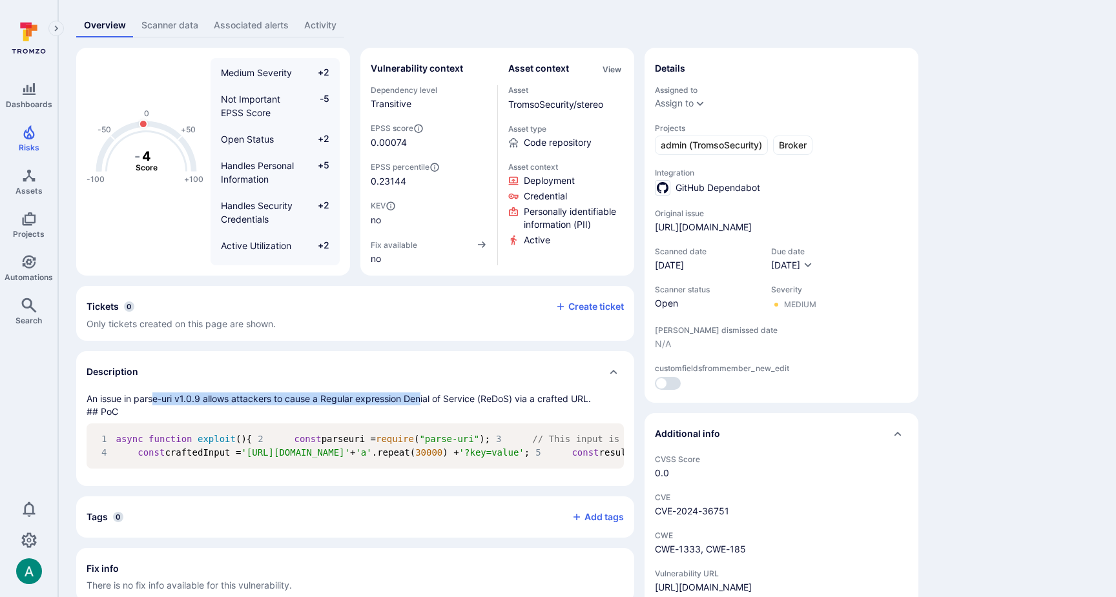
scroll to position [0, 0]
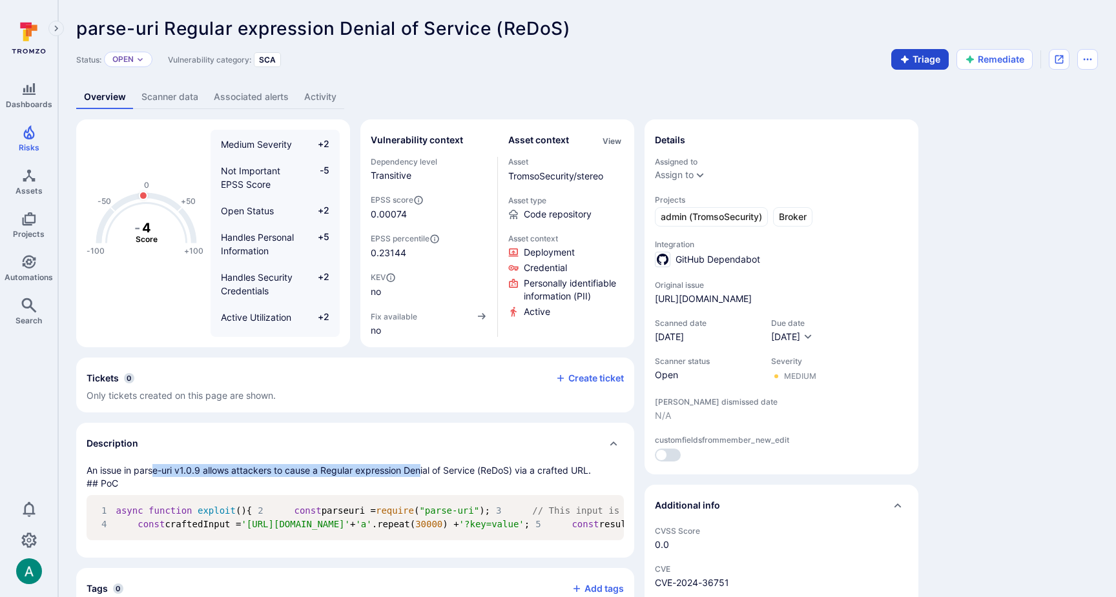
click at [914, 59] on button "Triage" at bounding box center [919, 59] width 57 height 21
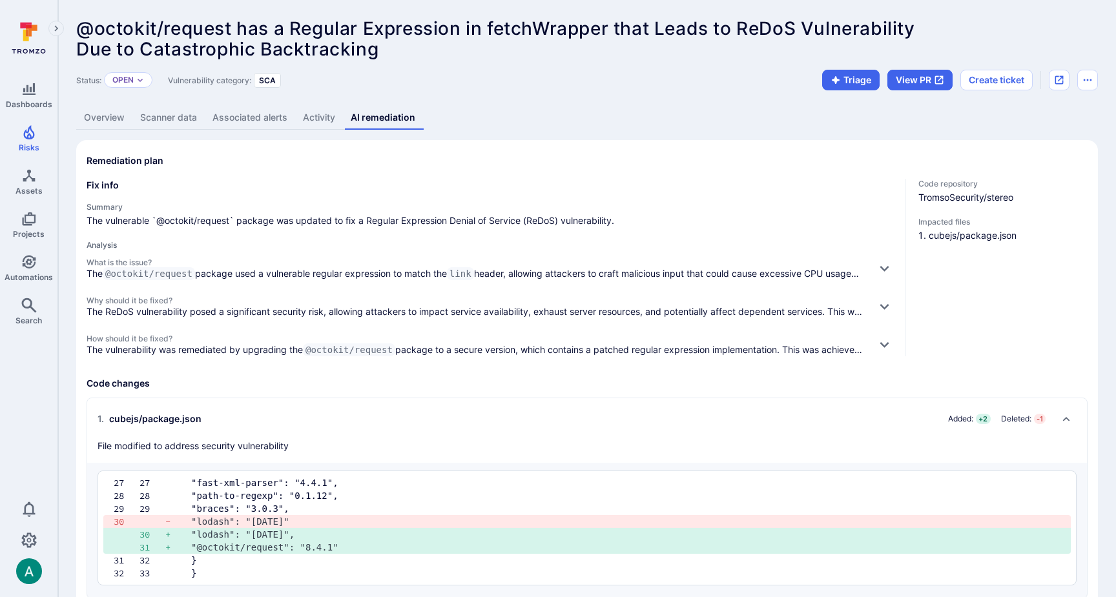
scroll to position [29, 0]
click at [134, 77] on p "Open" at bounding box center [122, 80] width 21 height 10
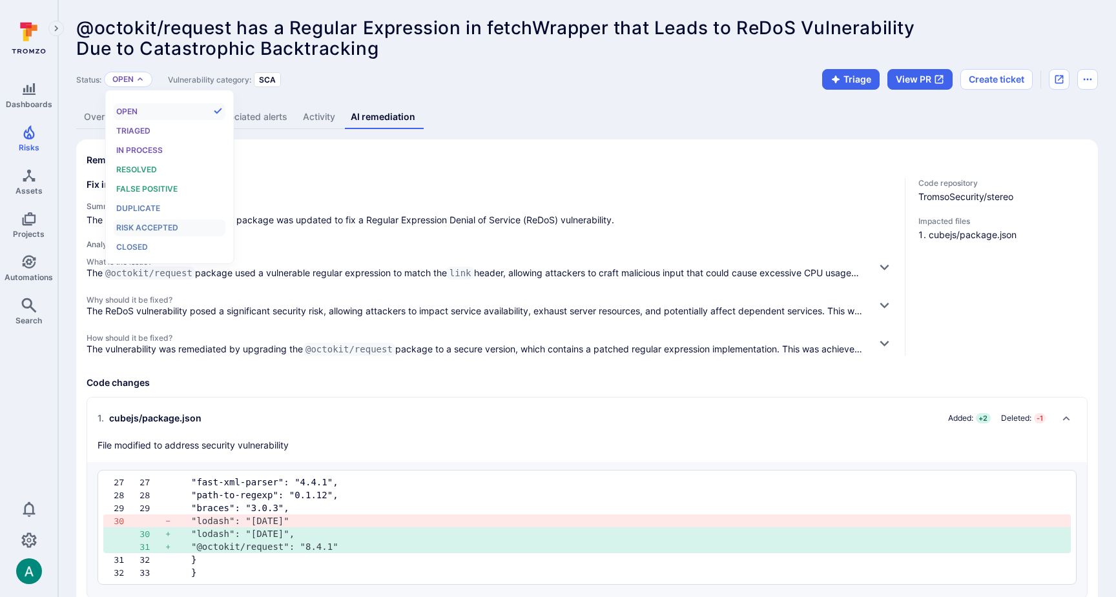
click at [148, 228] on span "Risk accepted" at bounding box center [147, 228] width 62 height 10
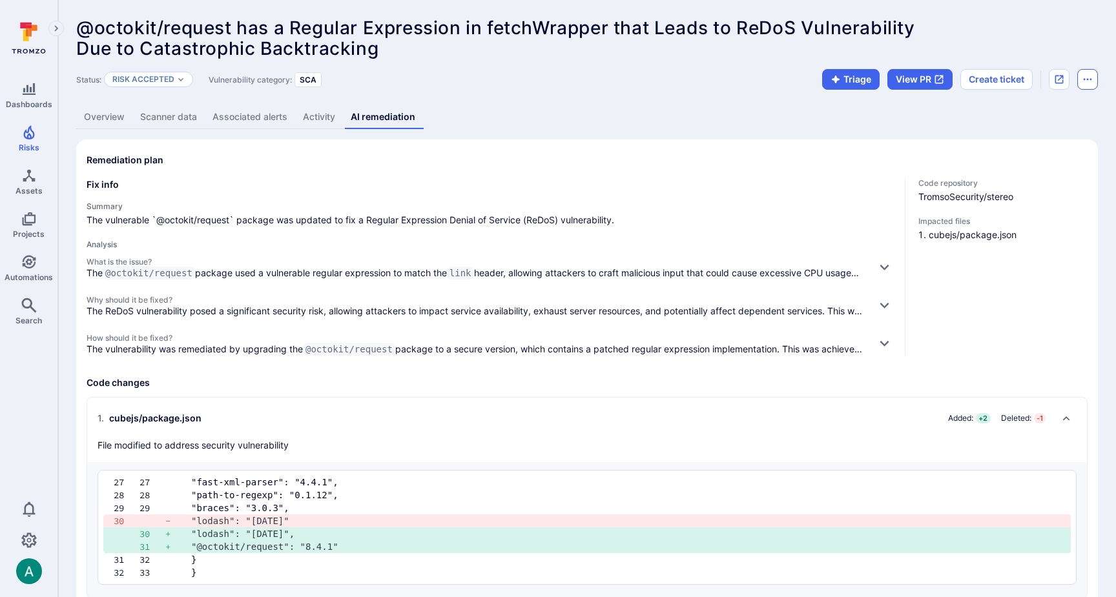
click at [1087, 76] on icon "Options menu" at bounding box center [1087, 79] width 10 height 10
click at [1087, 76] on div at bounding box center [558, 298] width 1116 height 597
click at [311, 121] on link "Activity" at bounding box center [319, 118] width 48 height 24
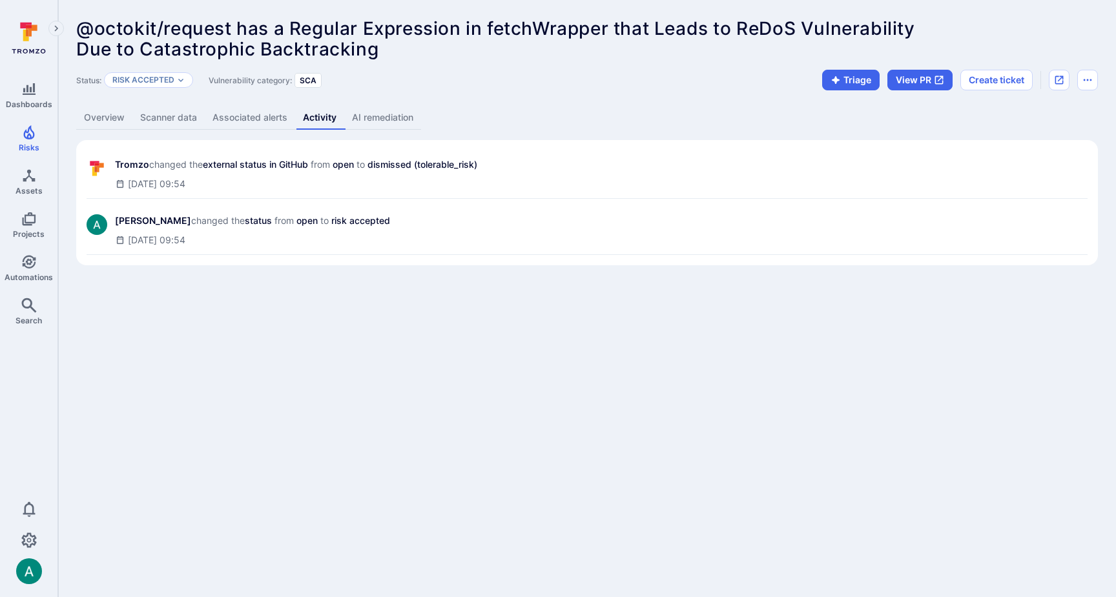
drag, startPoint x: 94, startPoint y: 119, endPoint x: 198, endPoint y: 119, distance: 104.0
click at [94, 119] on link "Overview" at bounding box center [104, 118] width 56 height 24
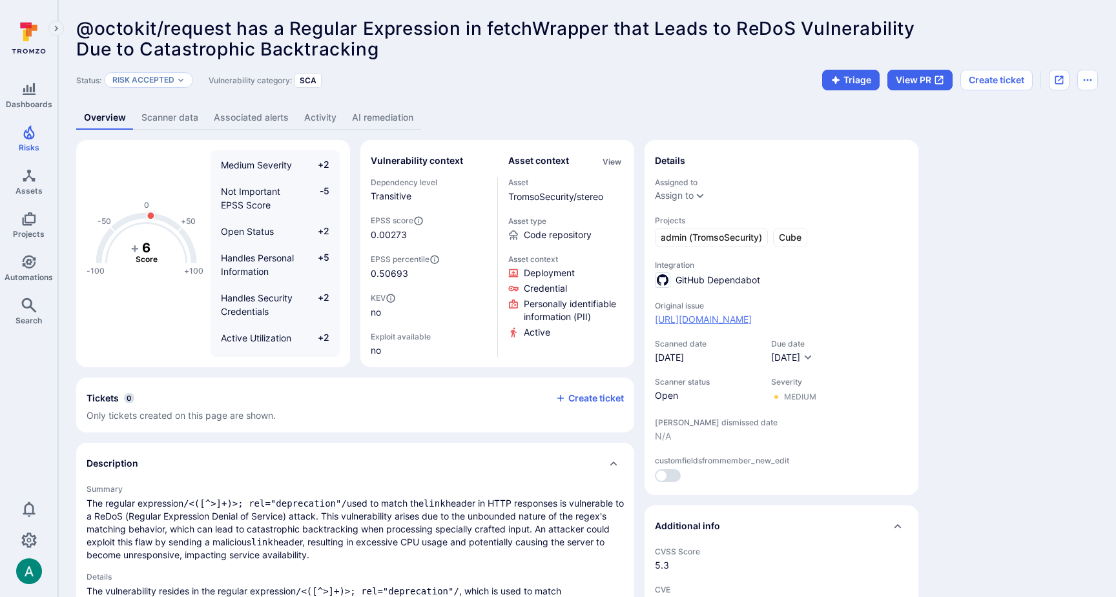
click at [752, 314] on link "[URL][DOMAIN_NAME]" at bounding box center [703, 319] width 97 height 13
click at [325, 119] on link "Activity" at bounding box center [320, 118] width 48 height 24
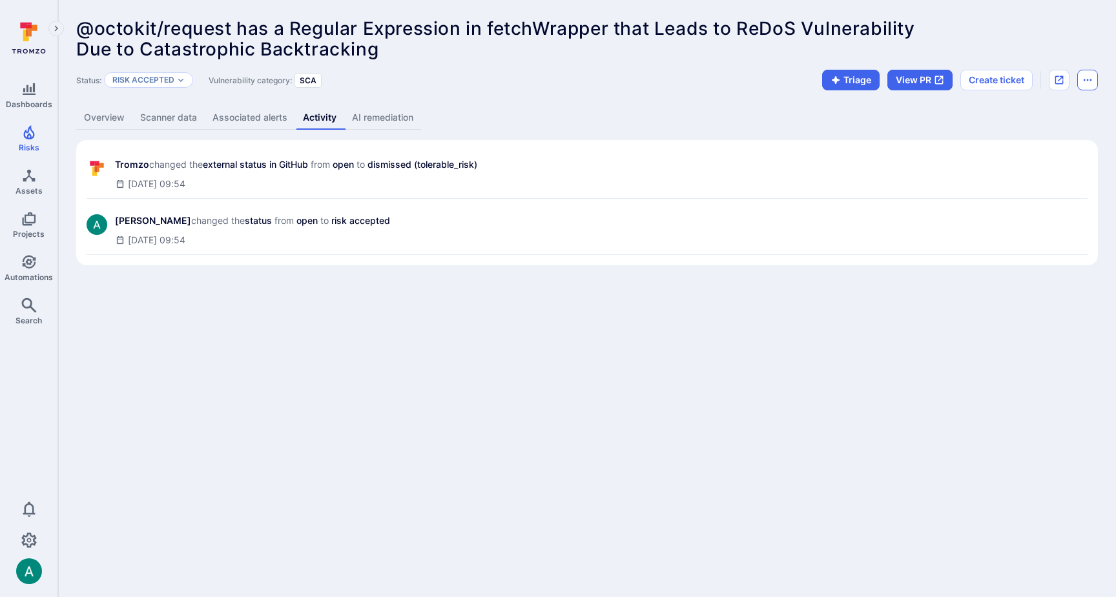
click at [1090, 83] on icon "Options menu" at bounding box center [1087, 80] width 10 height 10
click at [1090, 81] on div at bounding box center [558, 298] width 1116 height 597
click at [247, 119] on link "Associated alerts" at bounding box center [250, 118] width 90 height 24
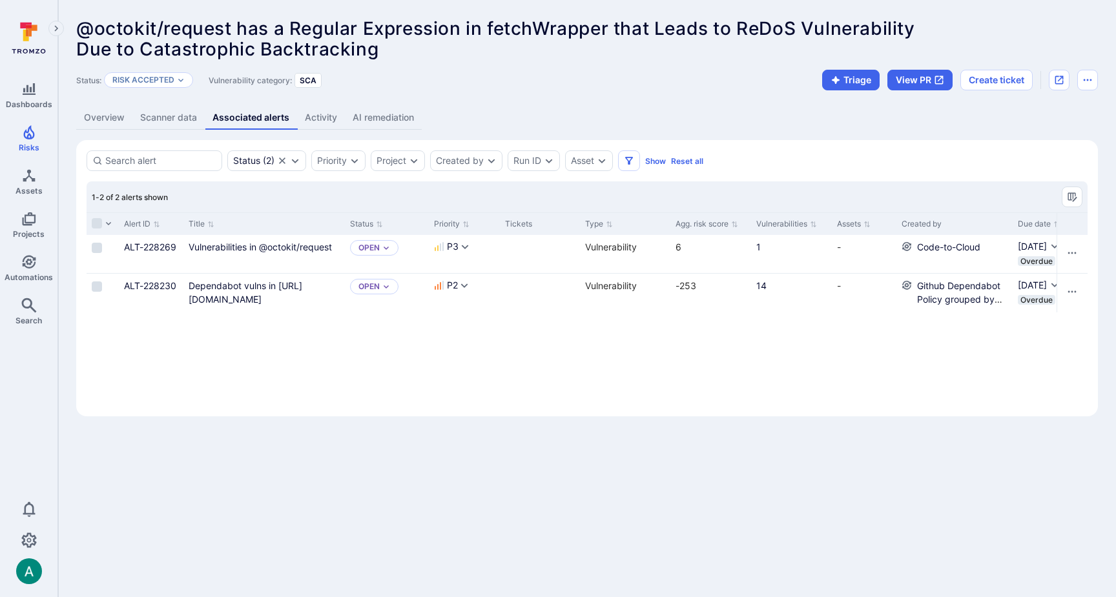
click at [320, 111] on link "Activity" at bounding box center [321, 118] width 48 height 24
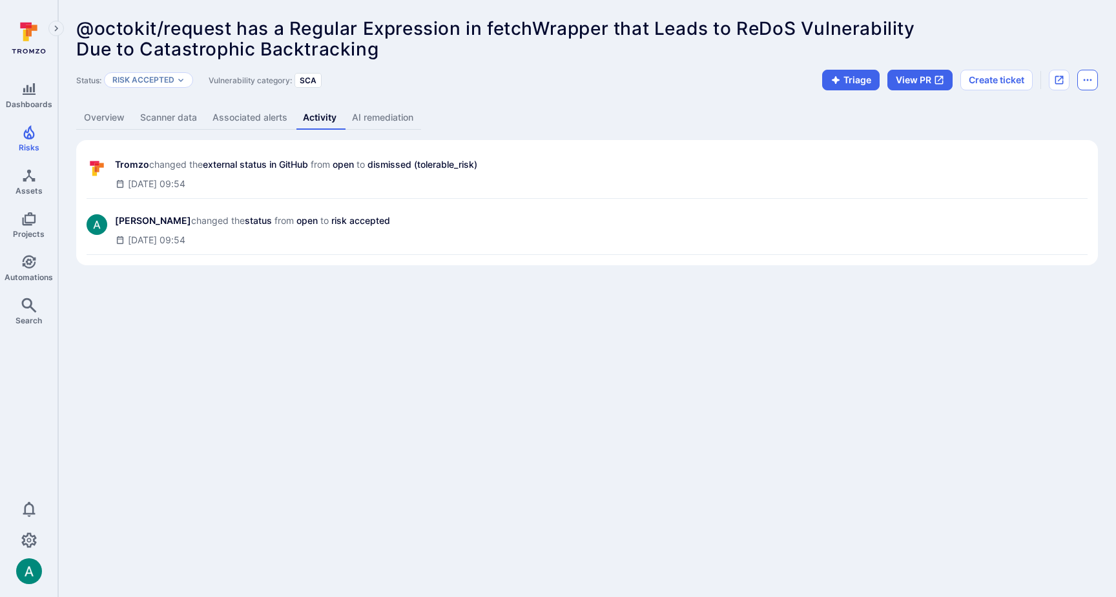
click at [1086, 75] on icon "Options menu" at bounding box center [1087, 80] width 10 height 10
click at [1086, 75] on div at bounding box center [558, 298] width 1116 height 597
click at [848, 76] on button "Triage" at bounding box center [850, 80] width 57 height 21
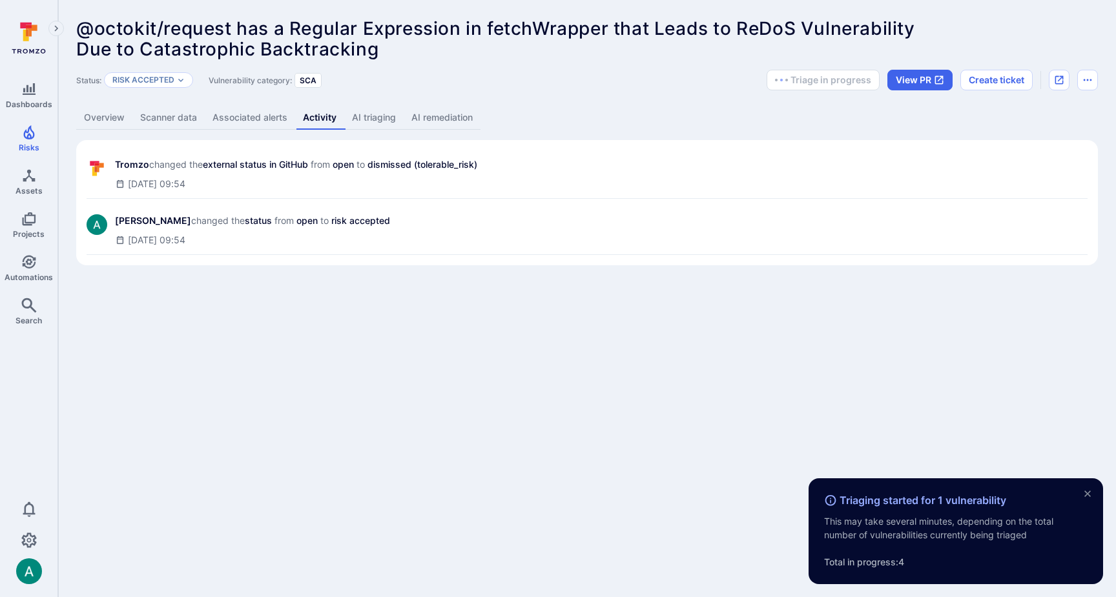
click at [108, 115] on link "Overview" at bounding box center [104, 118] width 56 height 24
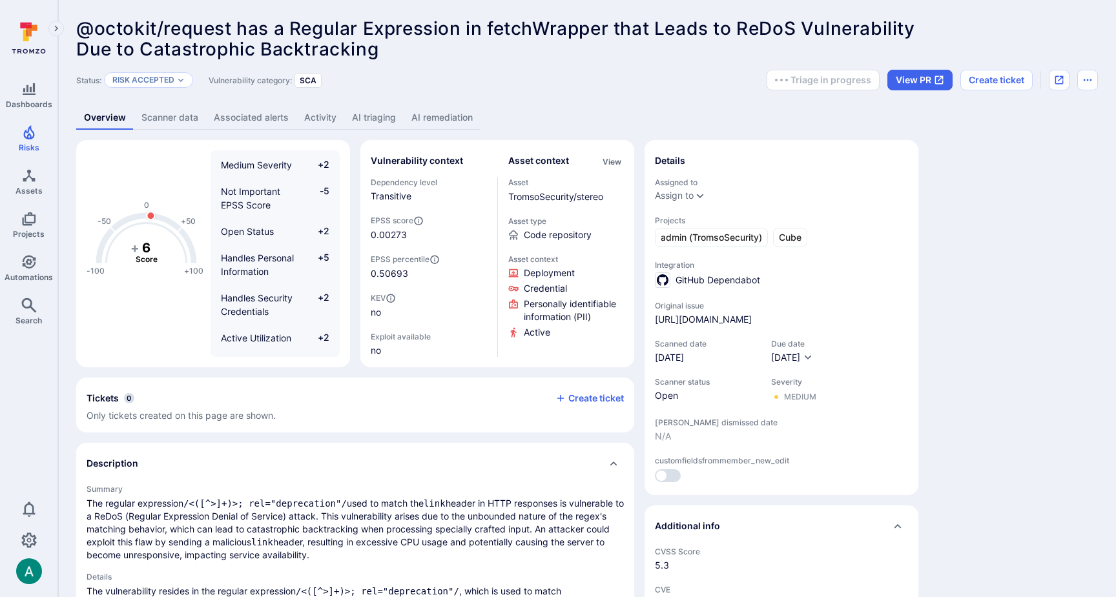
drag, startPoint x: 931, startPoint y: 124, endPoint x: 918, endPoint y: 92, distance: 34.8
click at [931, 124] on div "Overview Scanner data Associated alerts Activity AI triaging AI remediation" at bounding box center [586, 118] width 1021 height 24
click at [918, 81] on button "View PR" at bounding box center [919, 80] width 65 height 21
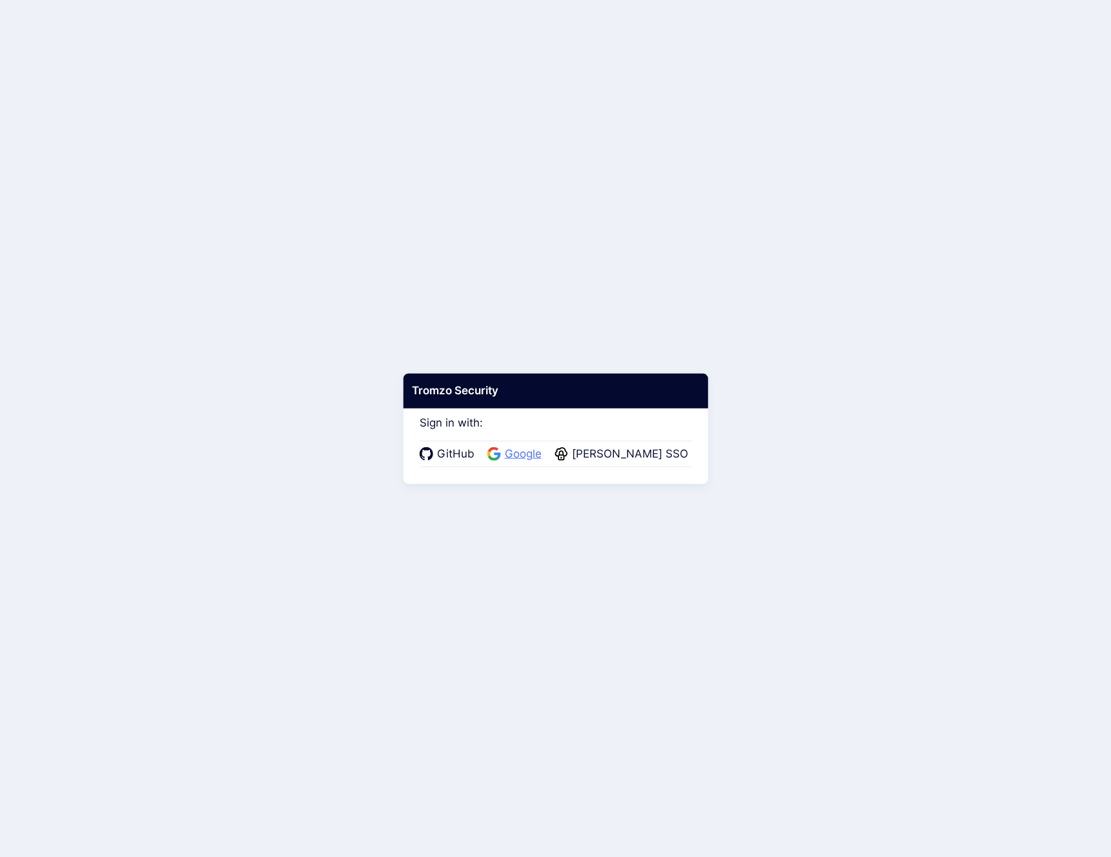
click at [535, 452] on span "Google" at bounding box center [523, 454] width 45 height 17
